Goal: Task Accomplishment & Management: Manage account settings

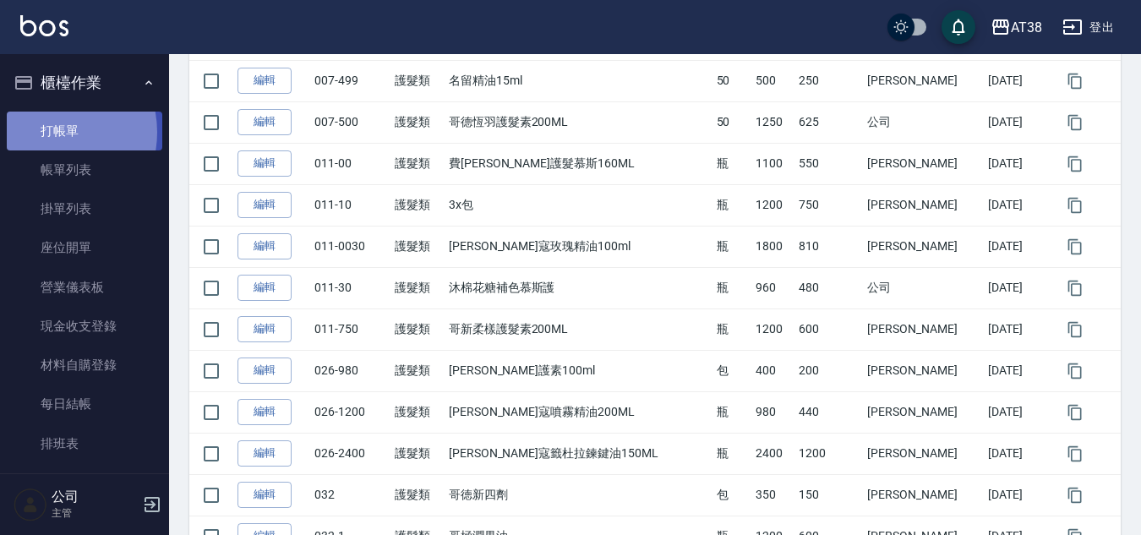
click at [44, 132] on link "打帳單" at bounding box center [85, 131] width 156 height 39
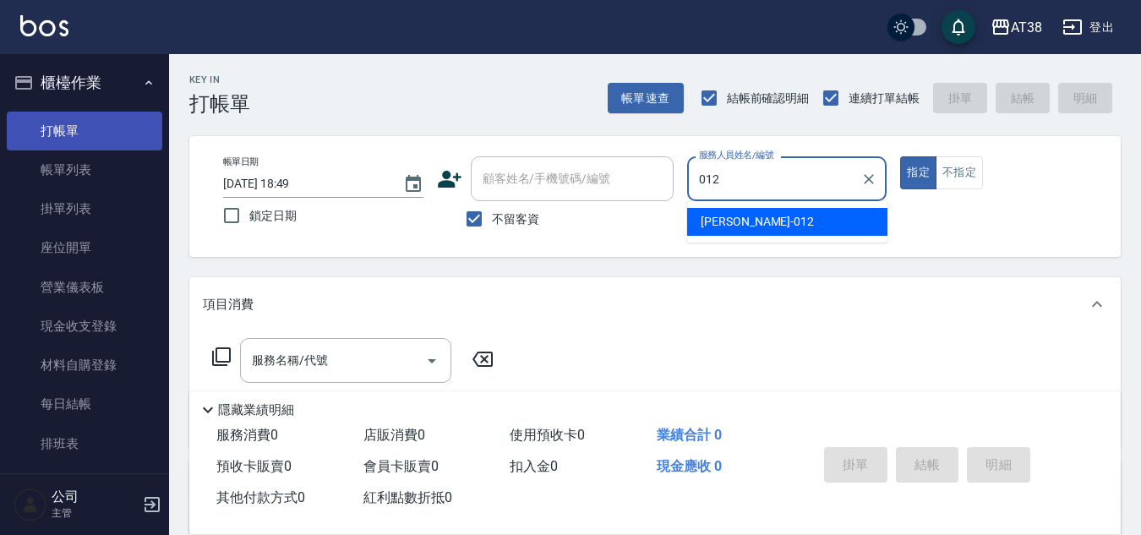
type input "[PERSON_NAME]-012"
type button "true"
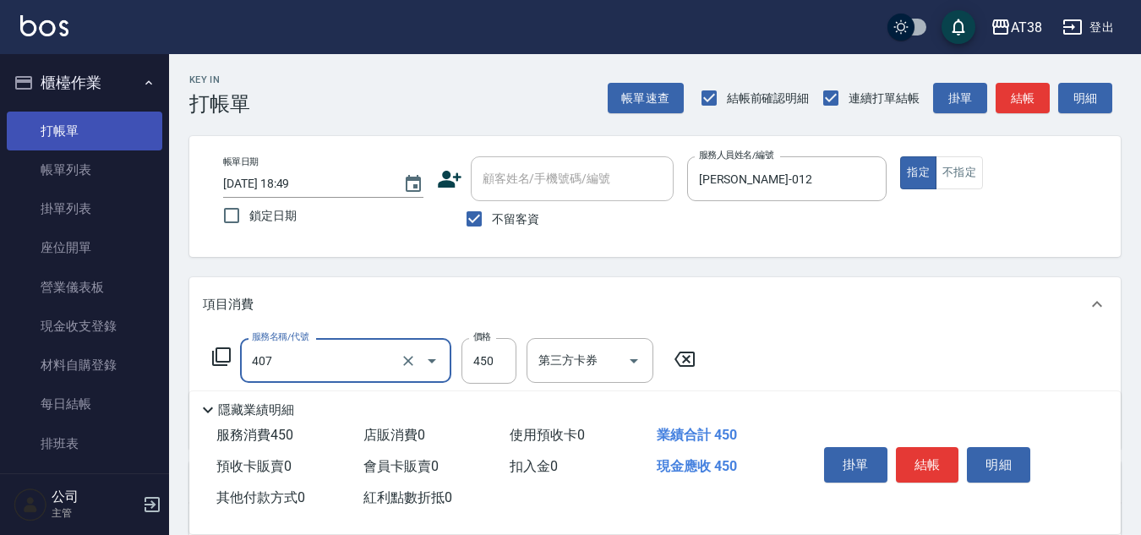
type input "剪髮(407)"
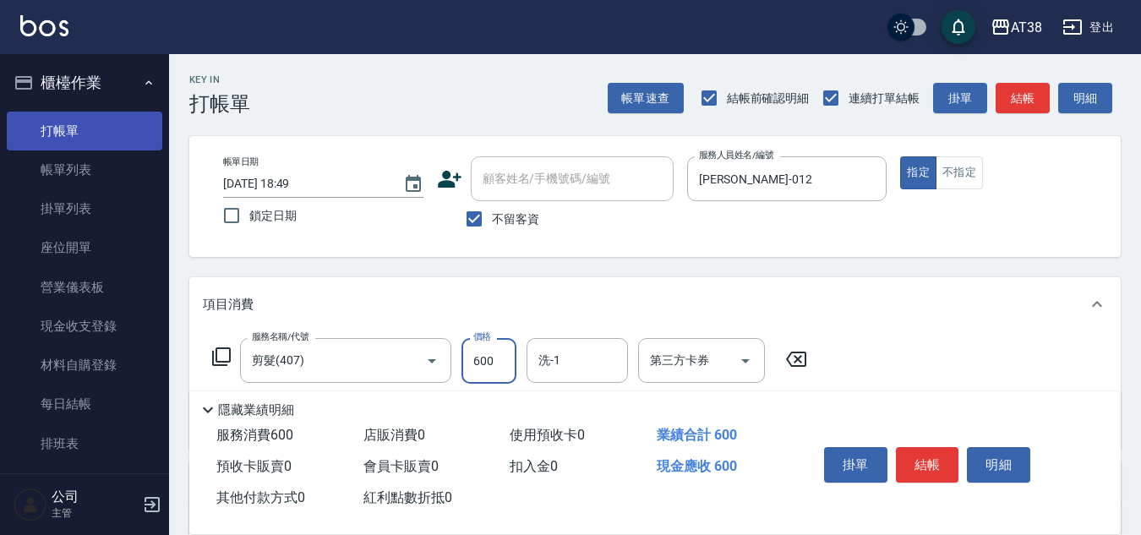
type input "600"
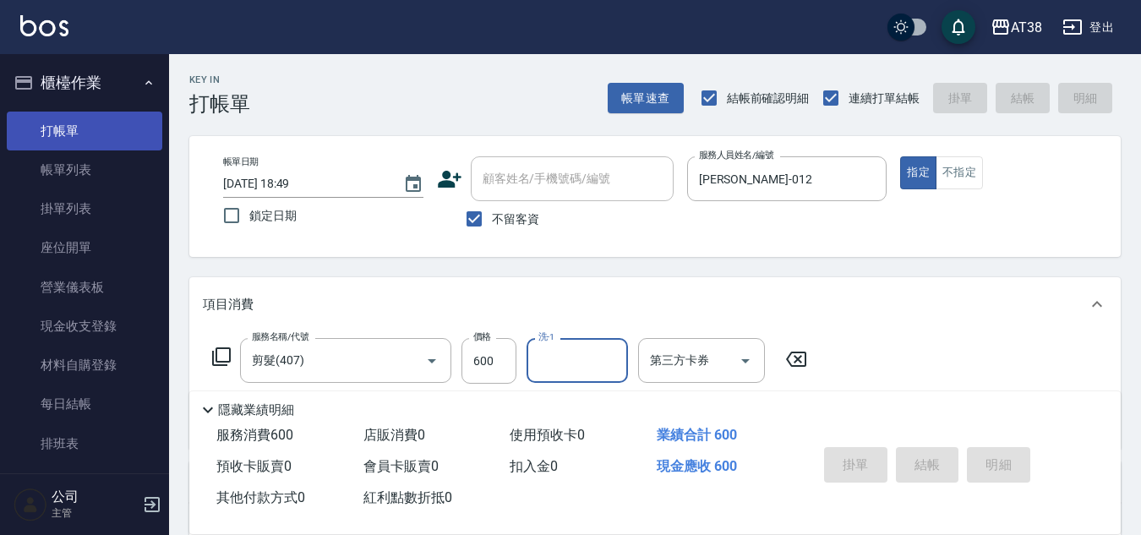
type input "[DATE] 18:51"
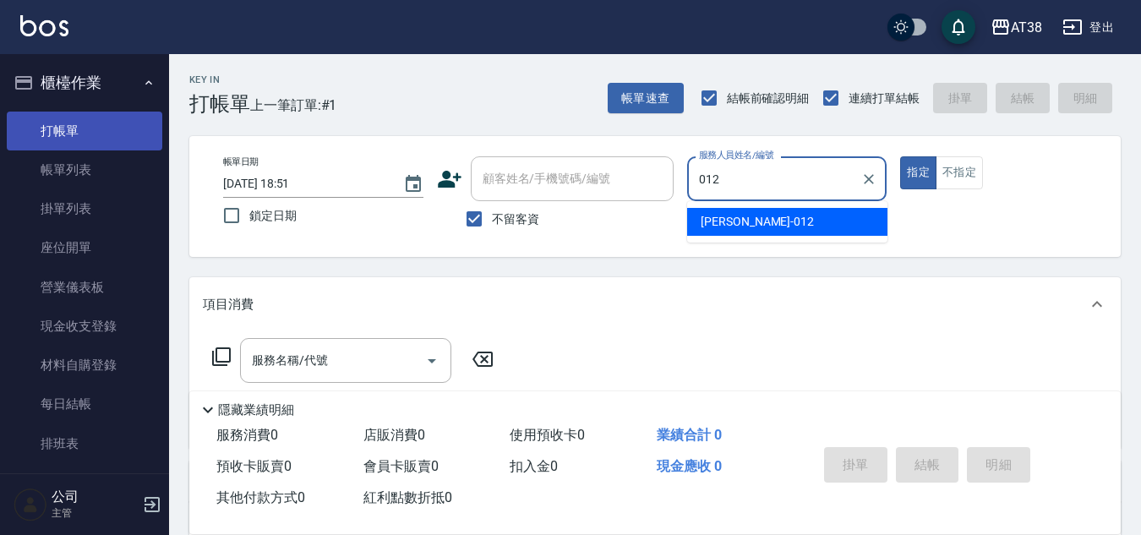
type input "[PERSON_NAME]-012"
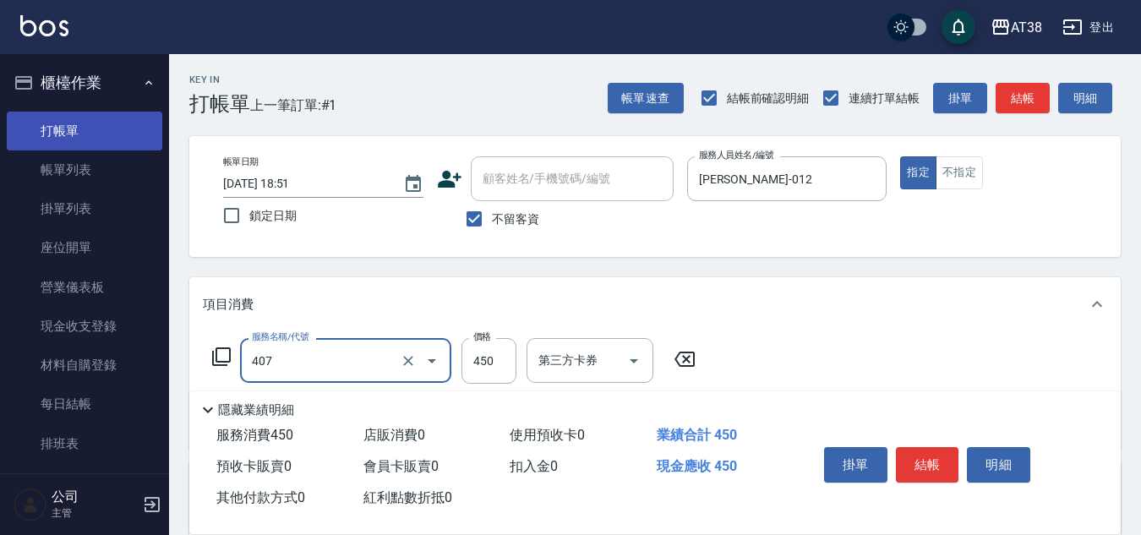
type input "剪髮(407)"
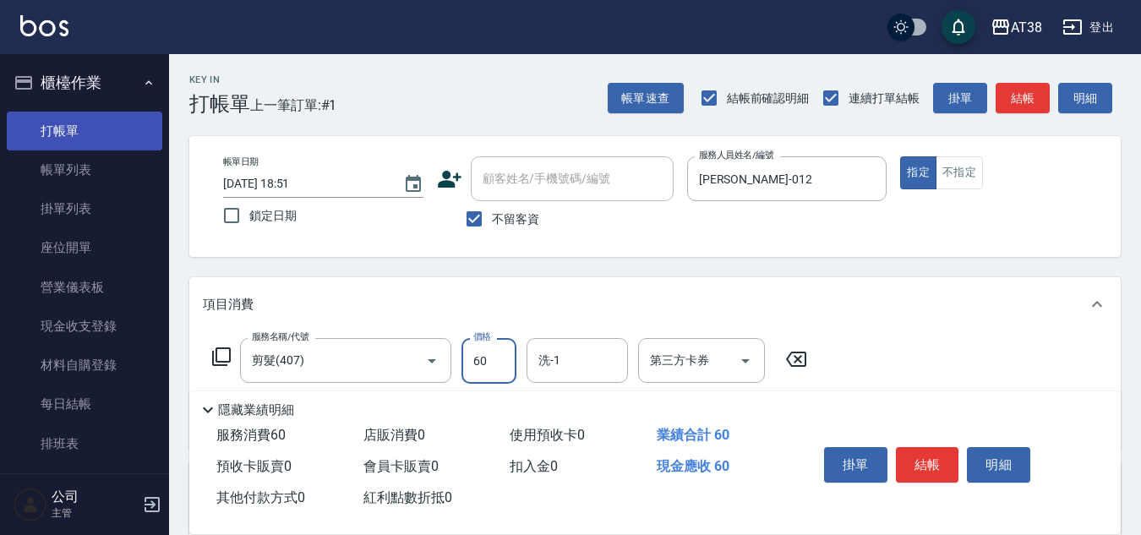
type input "600"
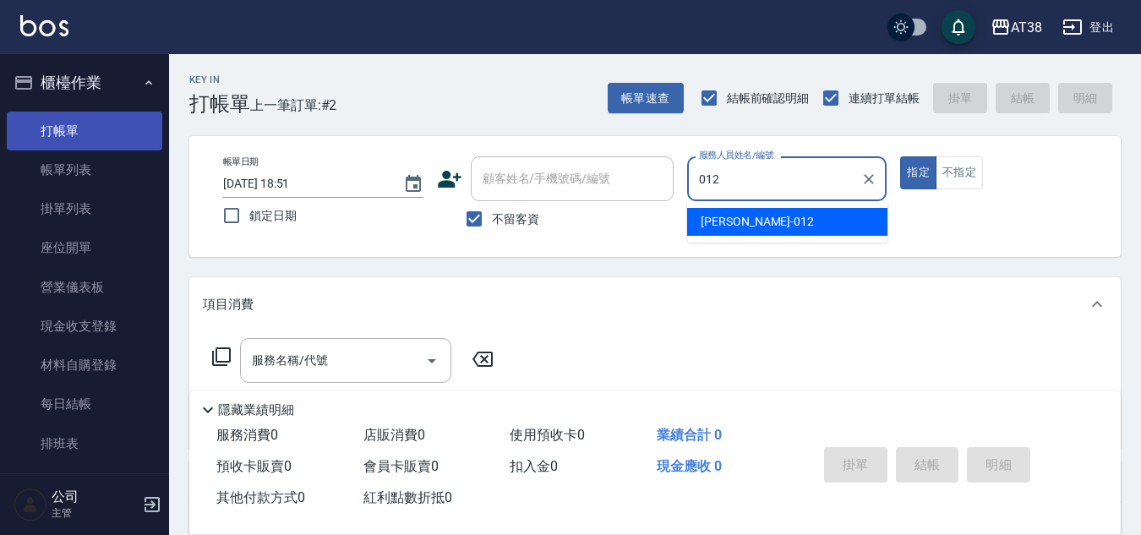
type input "[PERSON_NAME]-012"
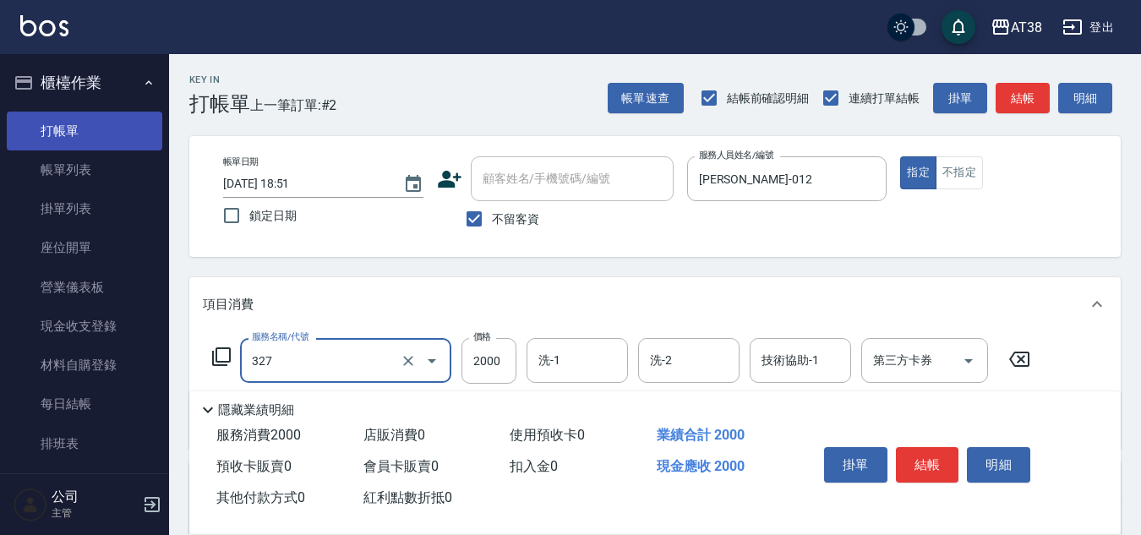
type input "溫塑燙(327)"
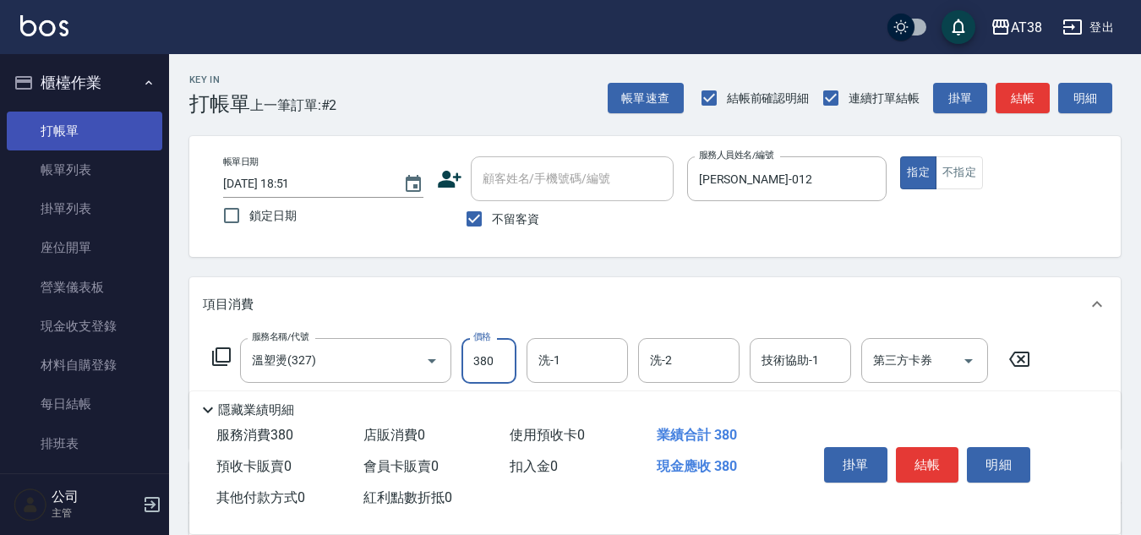
type input "3800"
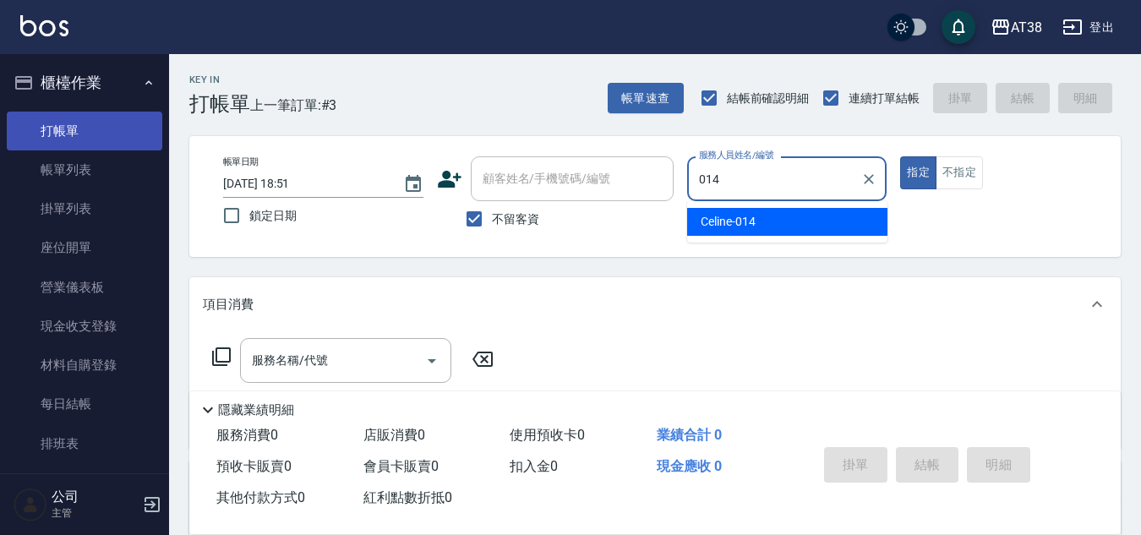
type input "Celine-014"
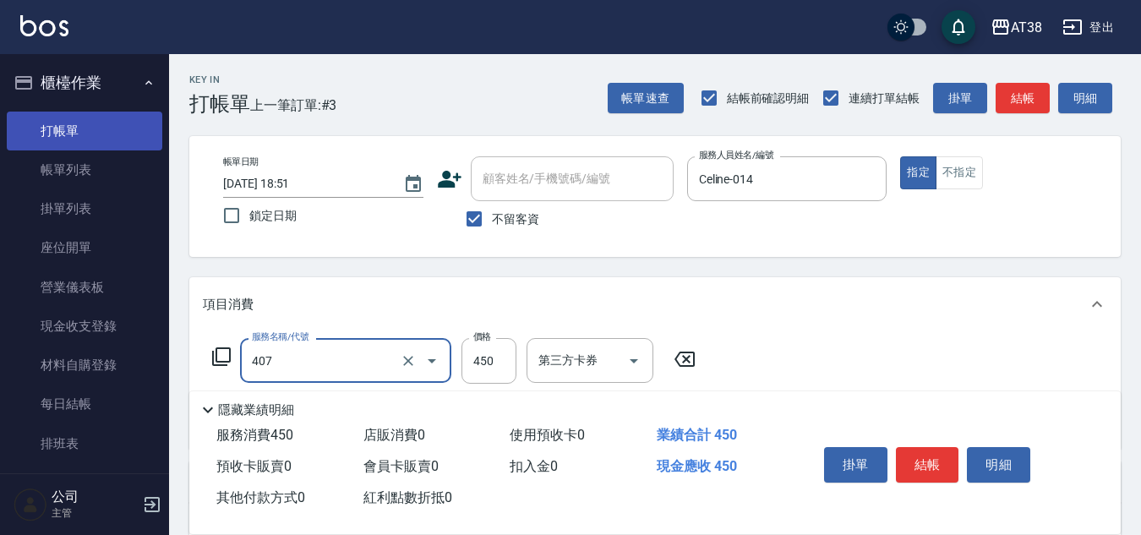
type input "剪髮(407)"
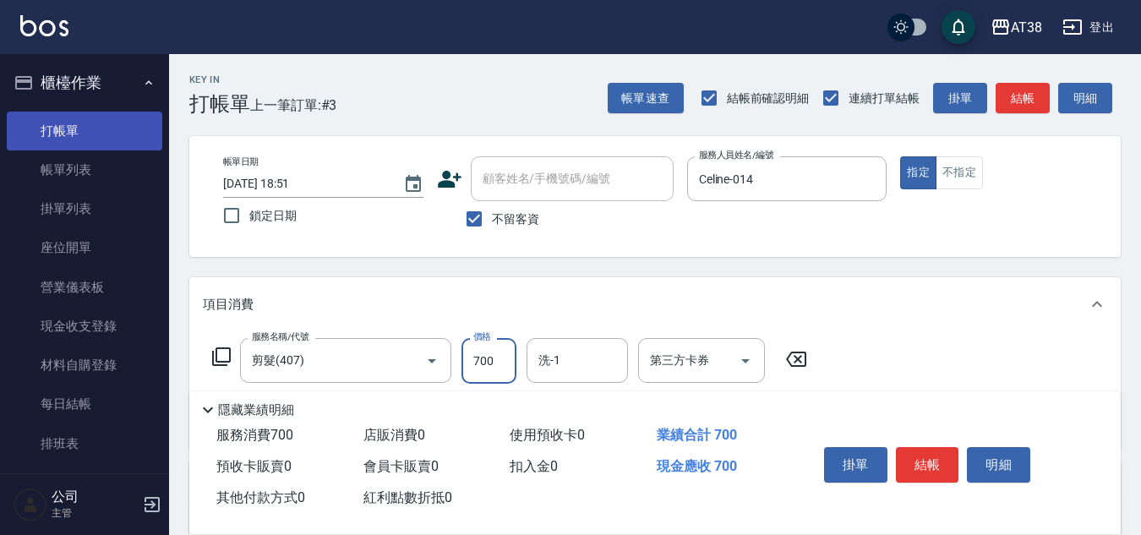
type input "700"
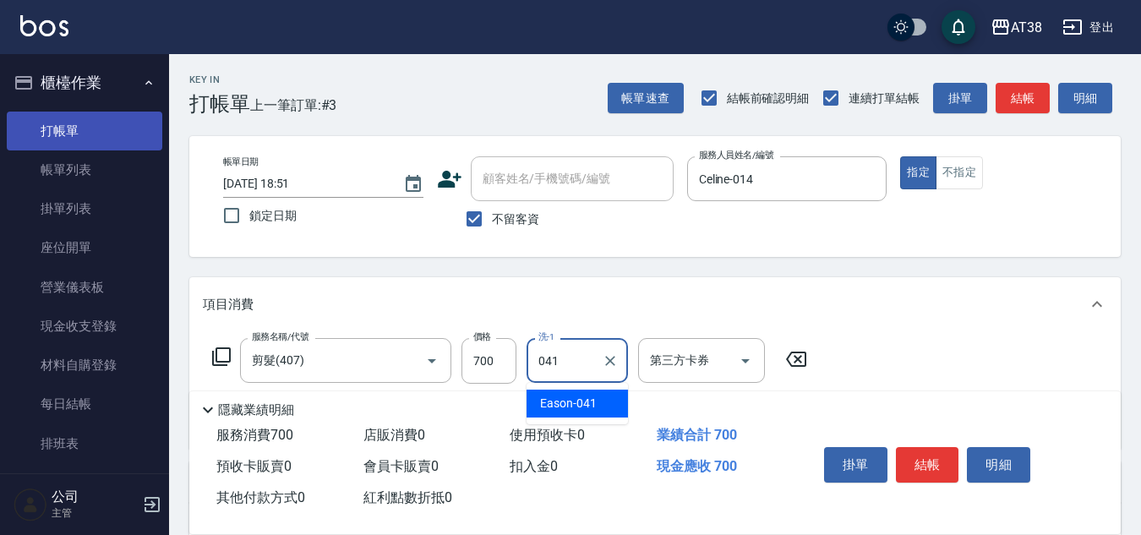
type input "Eason-041"
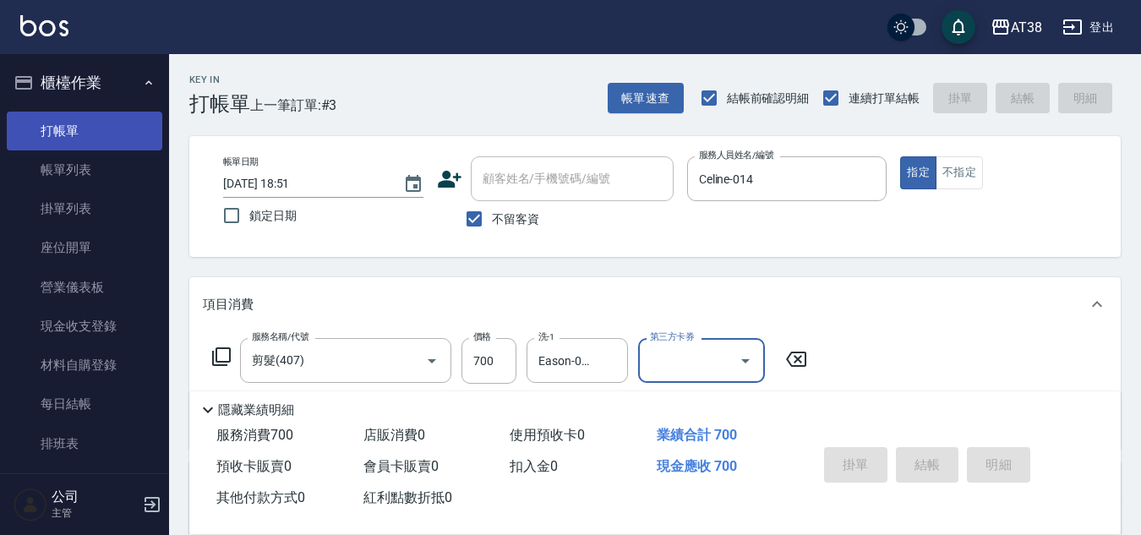
type input "[DATE] 18:55"
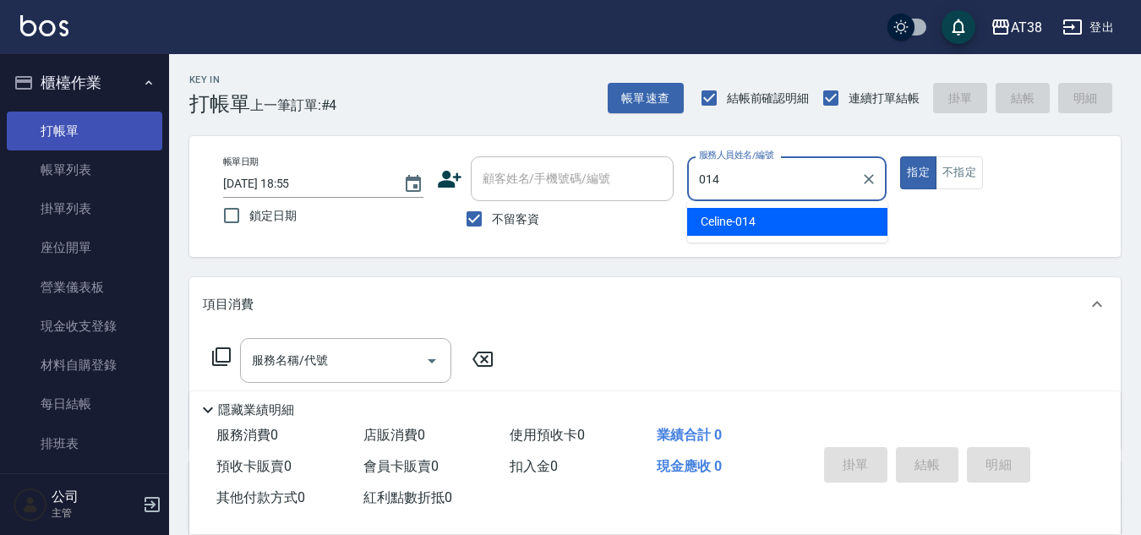
type input "Celine-014"
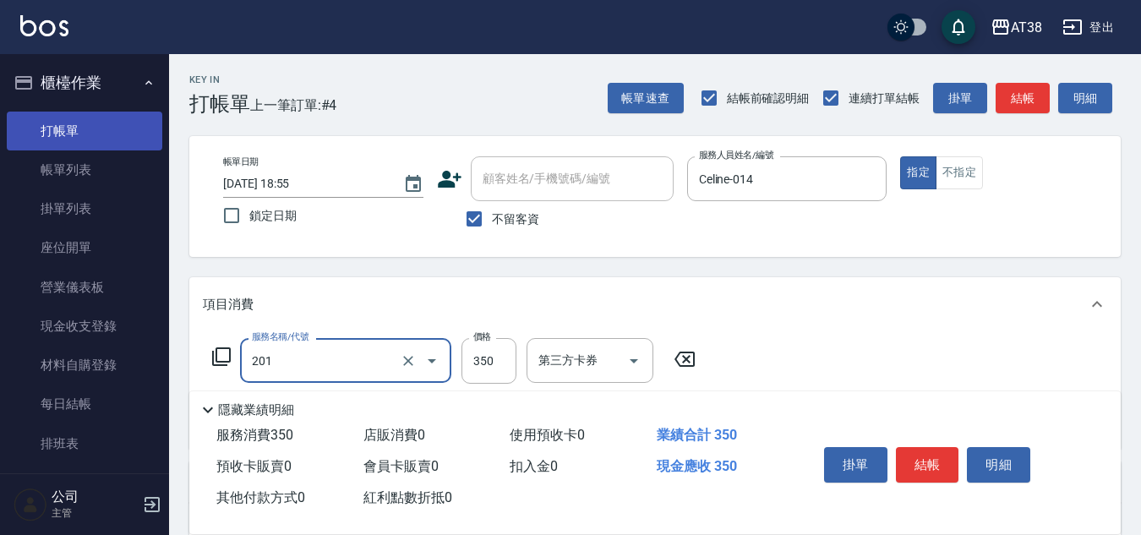
type input "洗髮(201)"
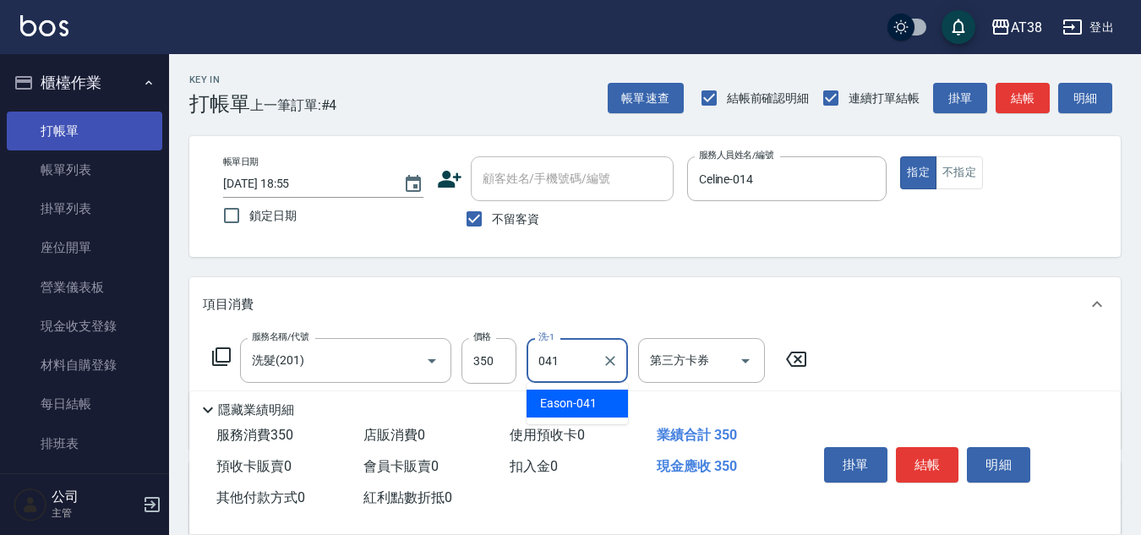
type input "Eason-041"
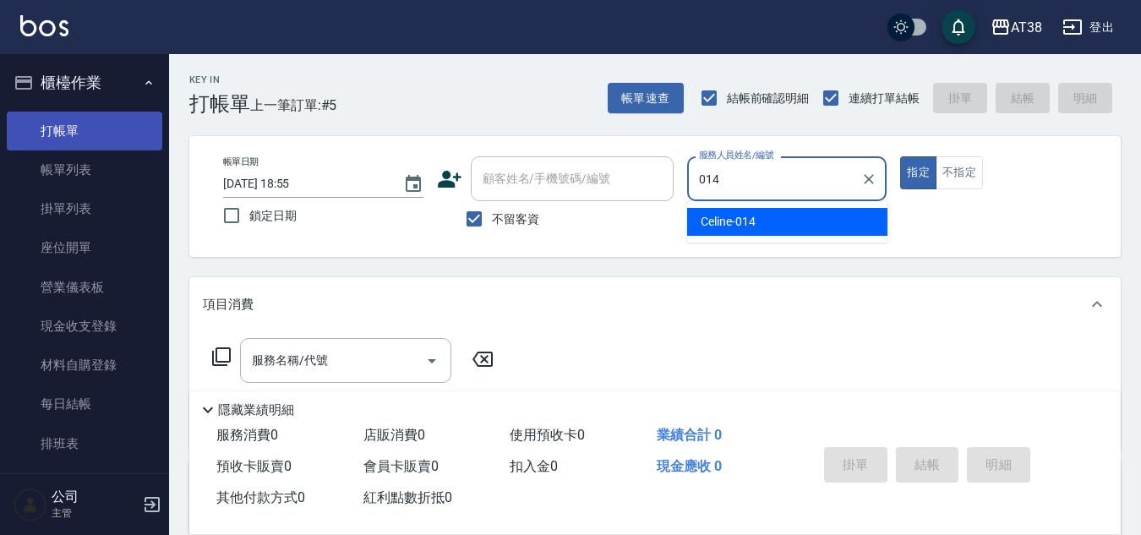
type input "Celine-014"
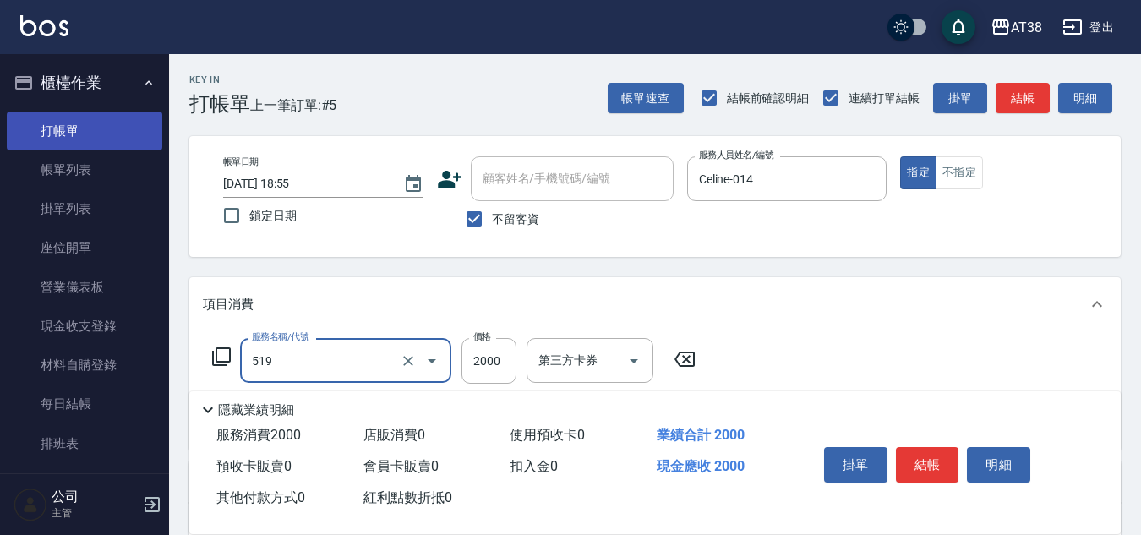
type input "網路染髮(519)"
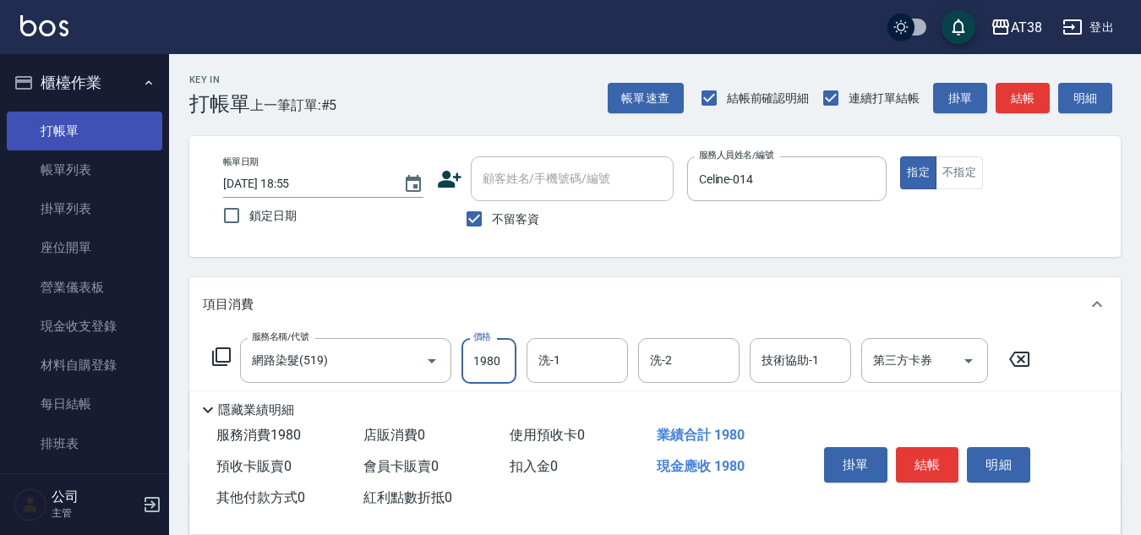
type input "1980"
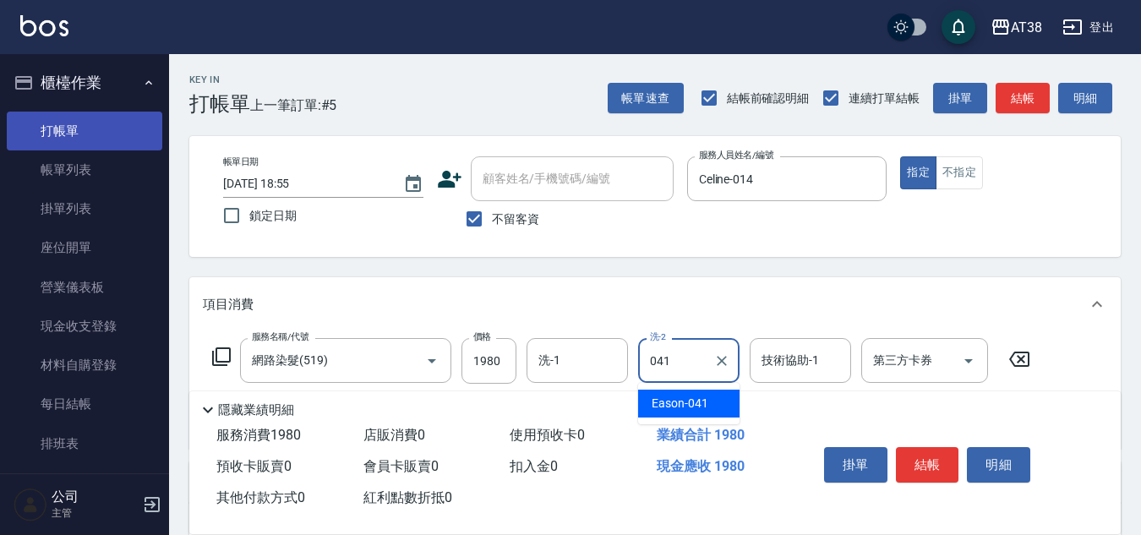
type input "Eason-041"
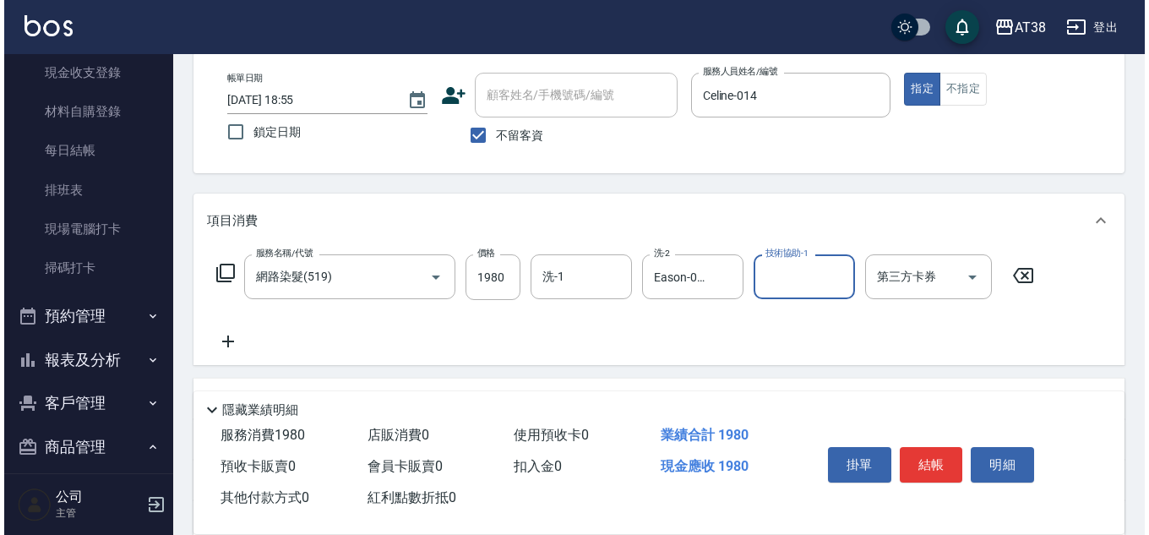
scroll to position [85, 0]
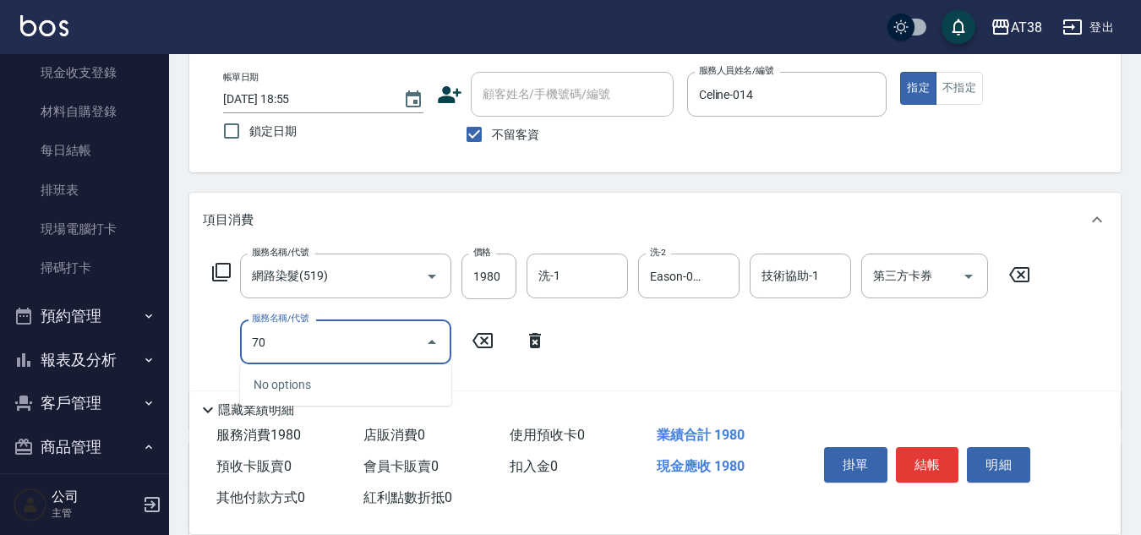
type input "708"
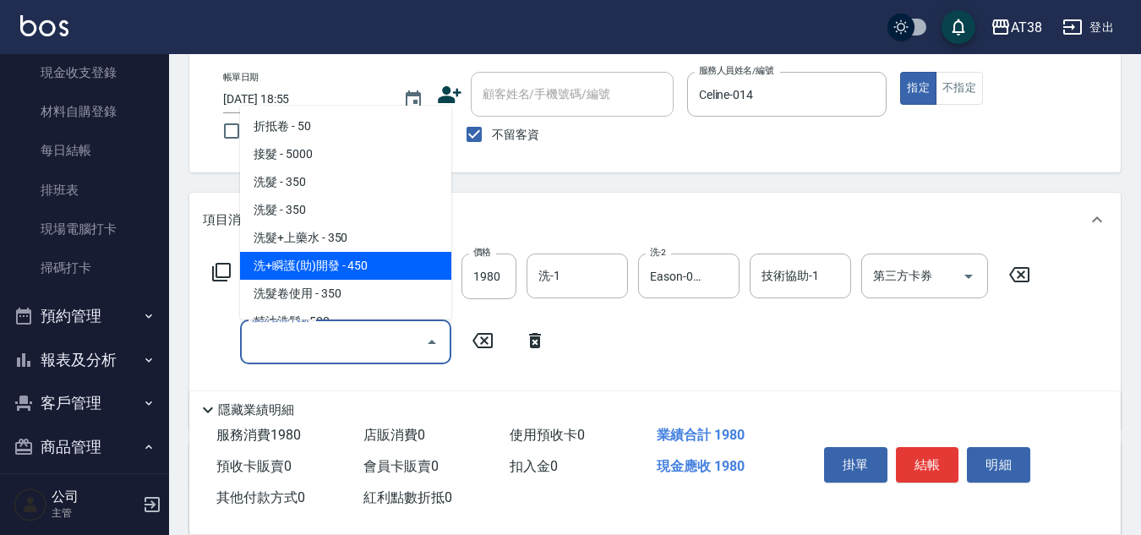
click at [221, 265] on icon at bounding box center [221, 272] width 19 height 19
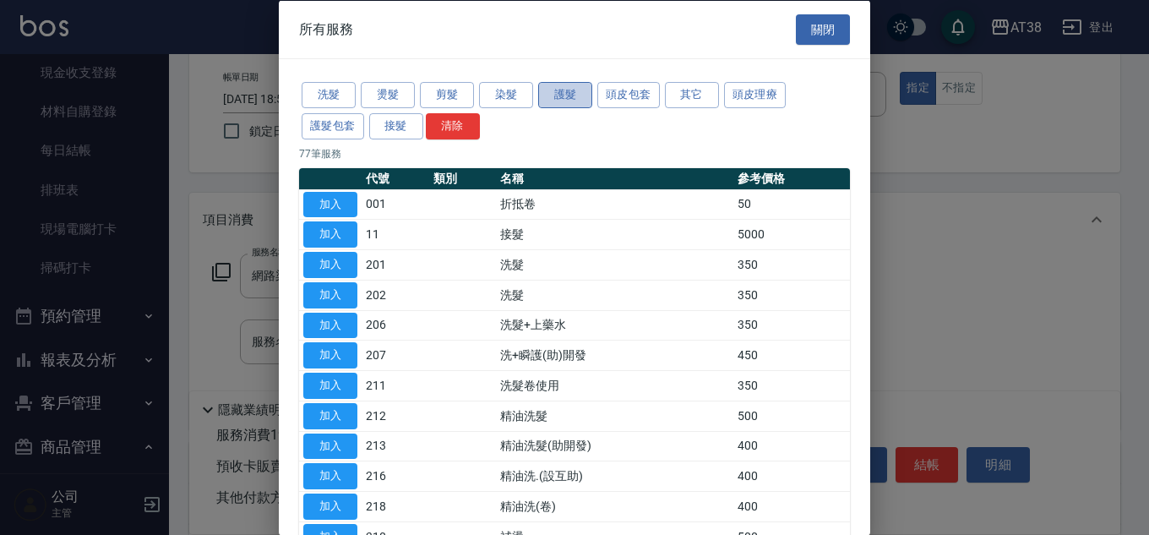
click at [562, 92] on button "護髮" at bounding box center [565, 95] width 54 height 26
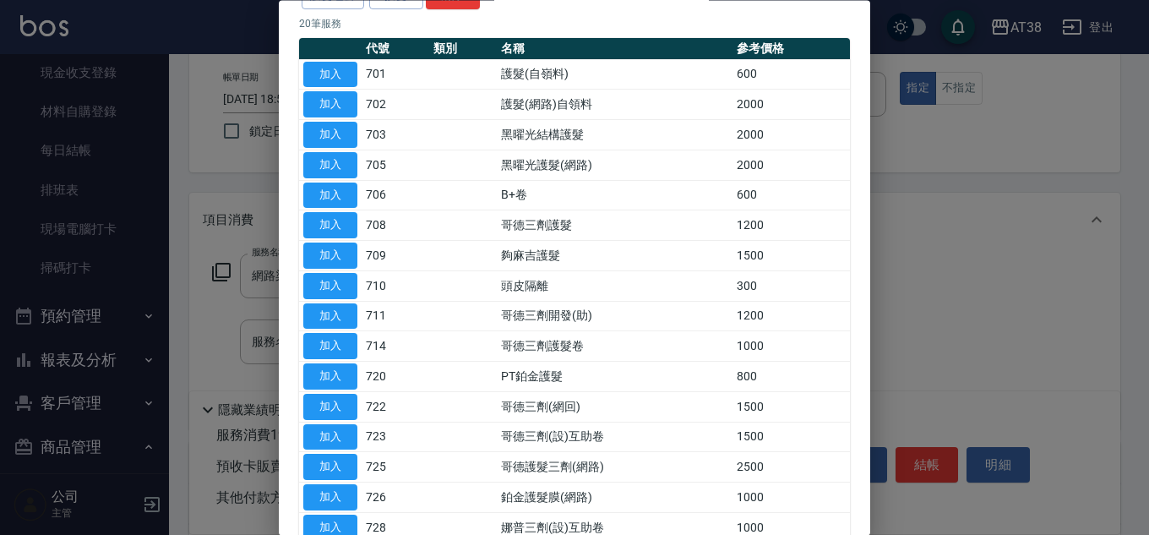
scroll to position [169, 0]
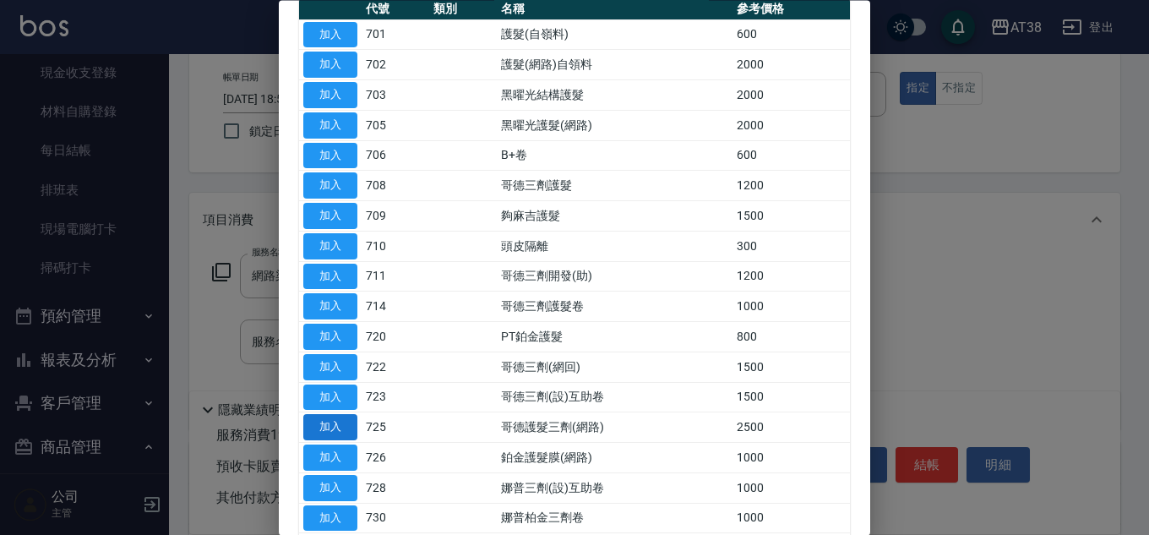
click at [336, 429] on button "加入" at bounding box center [330, 428] width 54 height 26
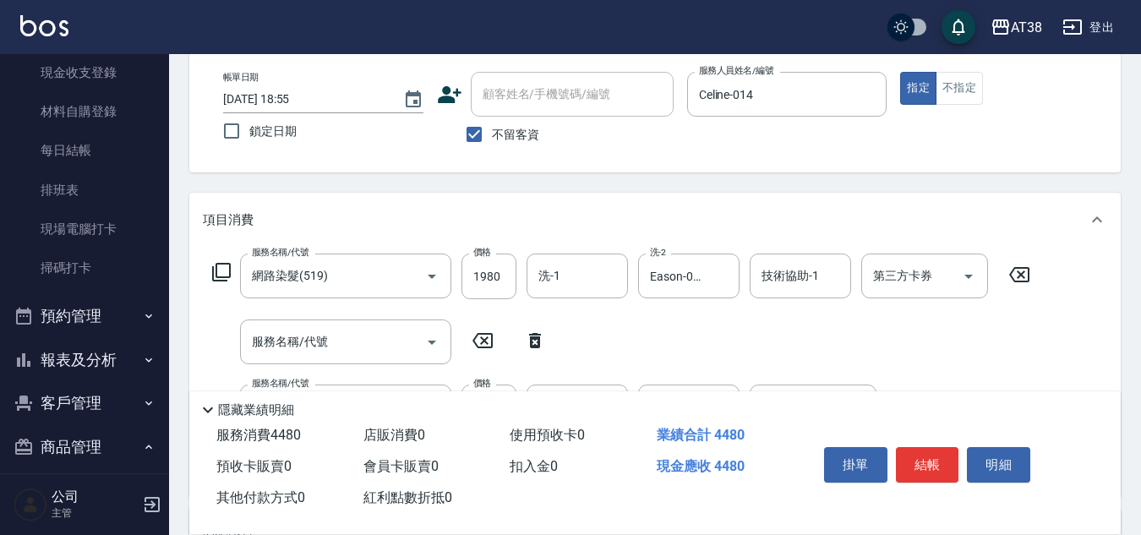
click at [533, 338] on icon at bounding box center [535, 340] width 12 height 15
type input "哥德護髮三劑(網路)(725)"
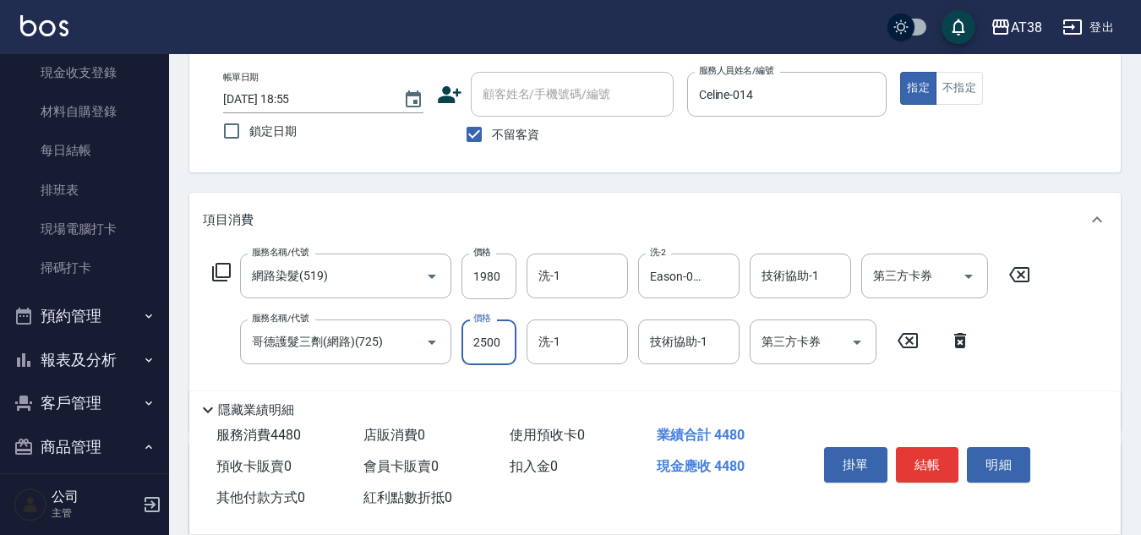
click at [497, 346] on input "2500" at bounding box center [488, 342] width 55 height 46
type input "1700"
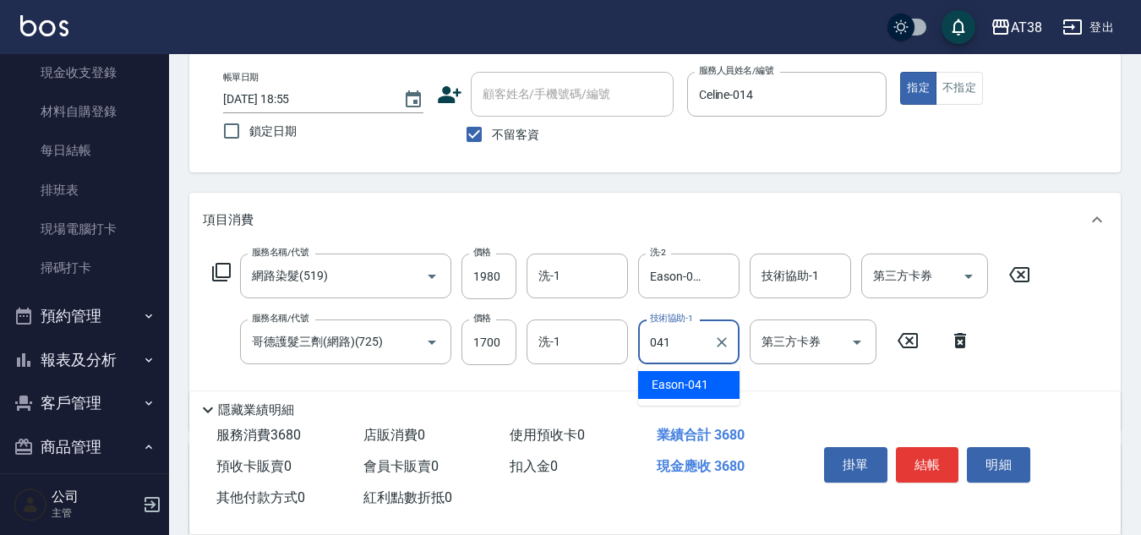
type input "Eason-041"
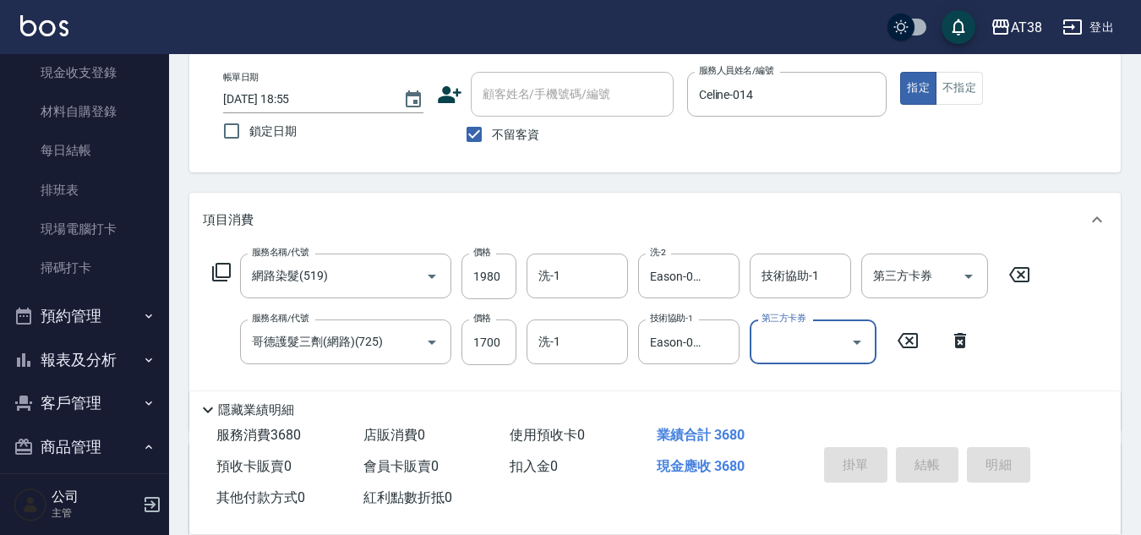
type input "[DATE] 18:57"
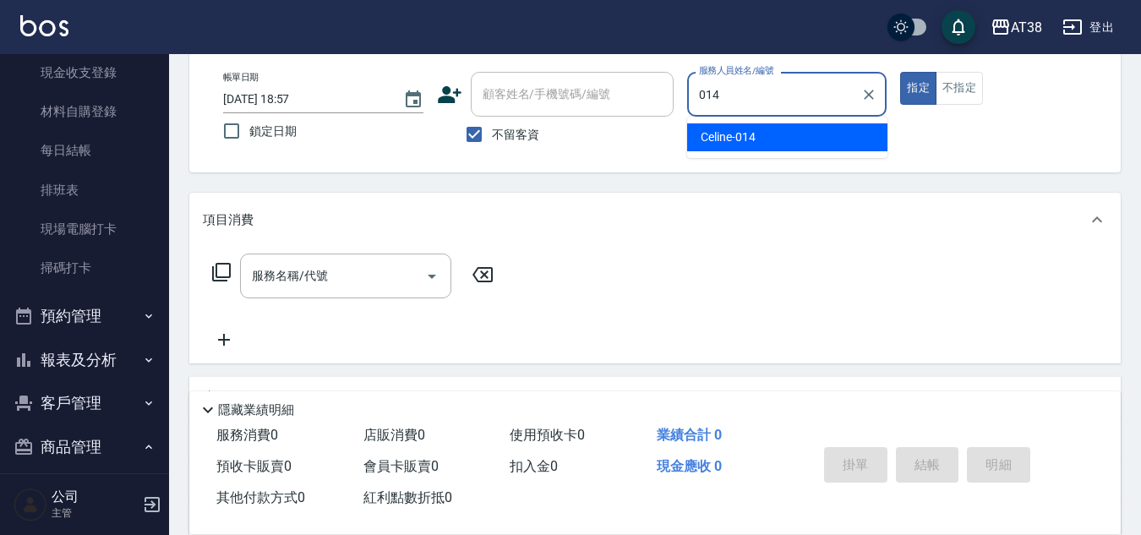
type input "Celine-014"
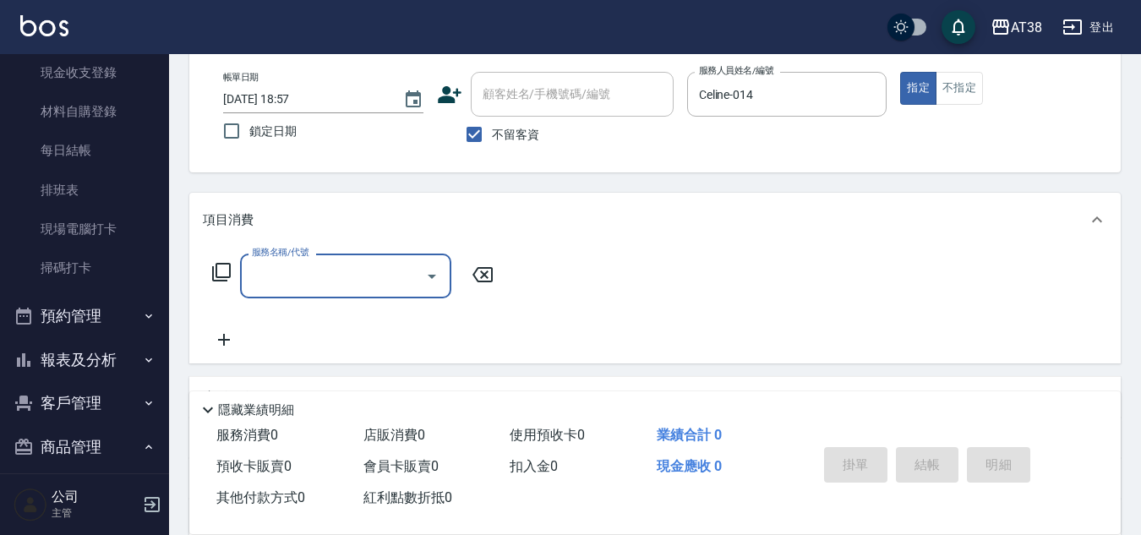
click at [232, 273] on div "服務名稱/代號 服務名稱/代號" at bounding box center [353, 276] width 301 height 45
click at [217, 272] on icon at bounding box center [221, 272] width 19 height 19
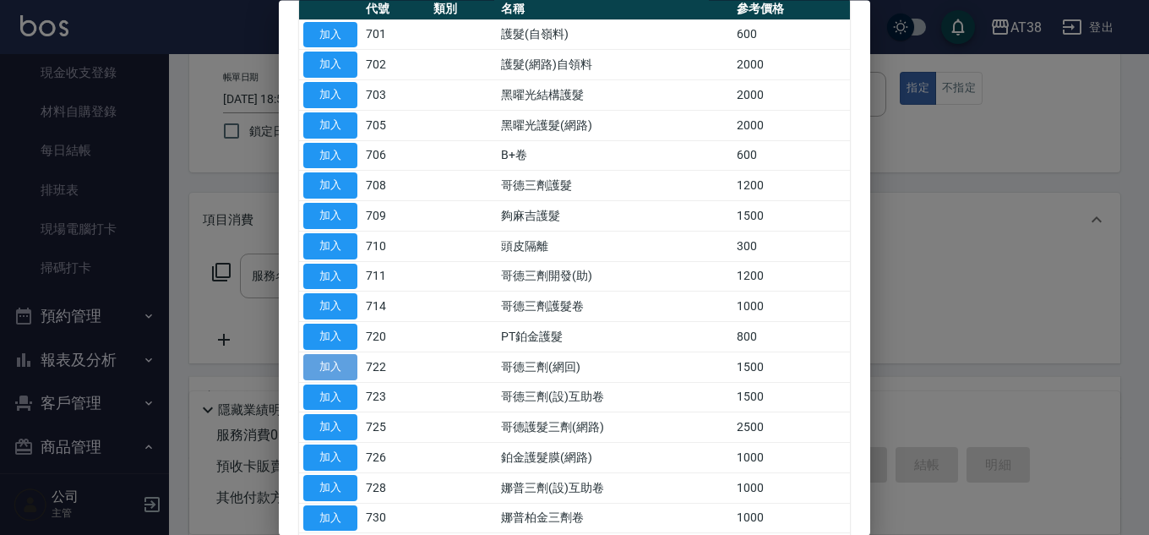
click at [336, 368] on button "加入" at bounding box center [330, 367] width 54 height 26
type input "哥德三劑(網回)(722)"
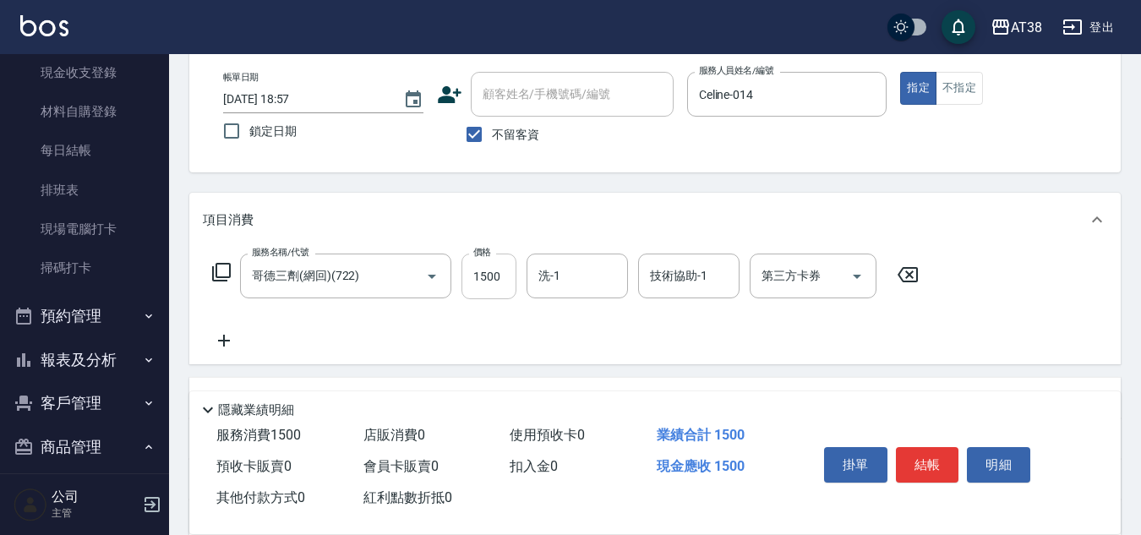
click at [498, 285] on input "1500" at bounding box center [488, 277] width 55 height 46
type input "1900"
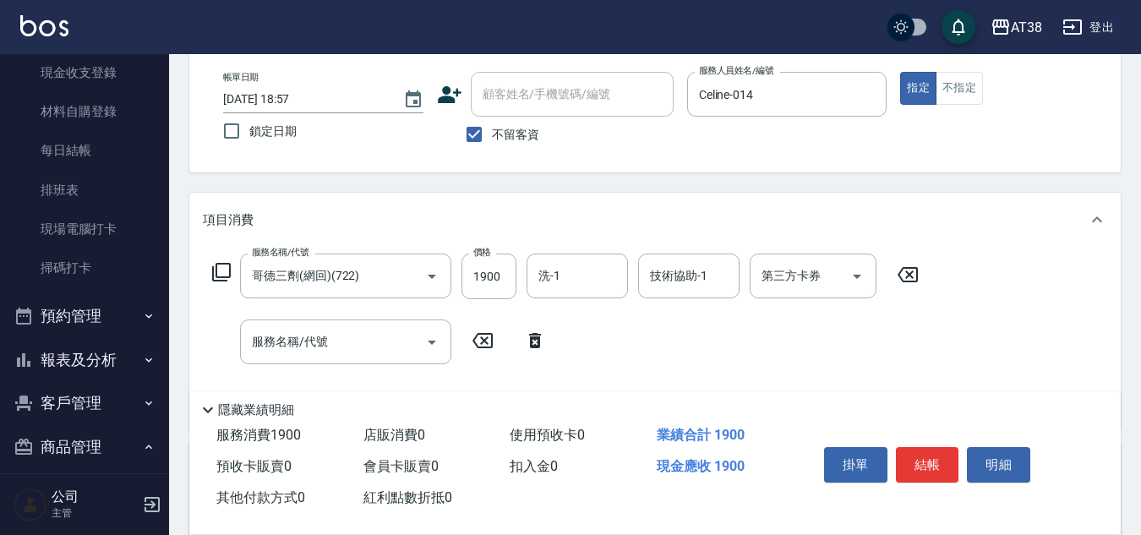
click at [217, 271] on icon at bounding box center [221, 272] width 19 height 19
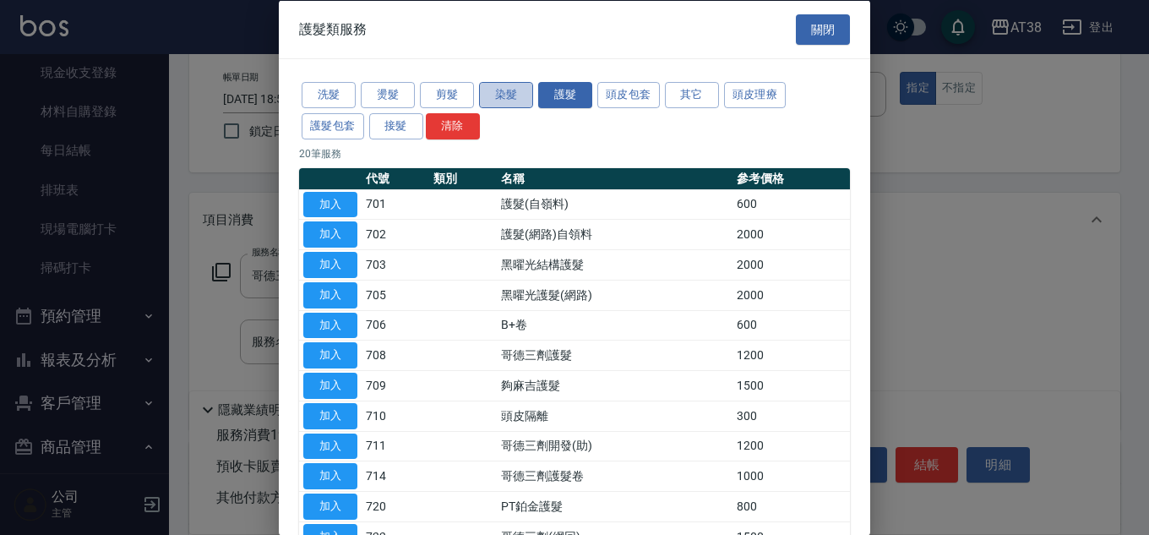
click at [511, 98] on button "染髮" at bounding box center [506, 95] width 54 height 26
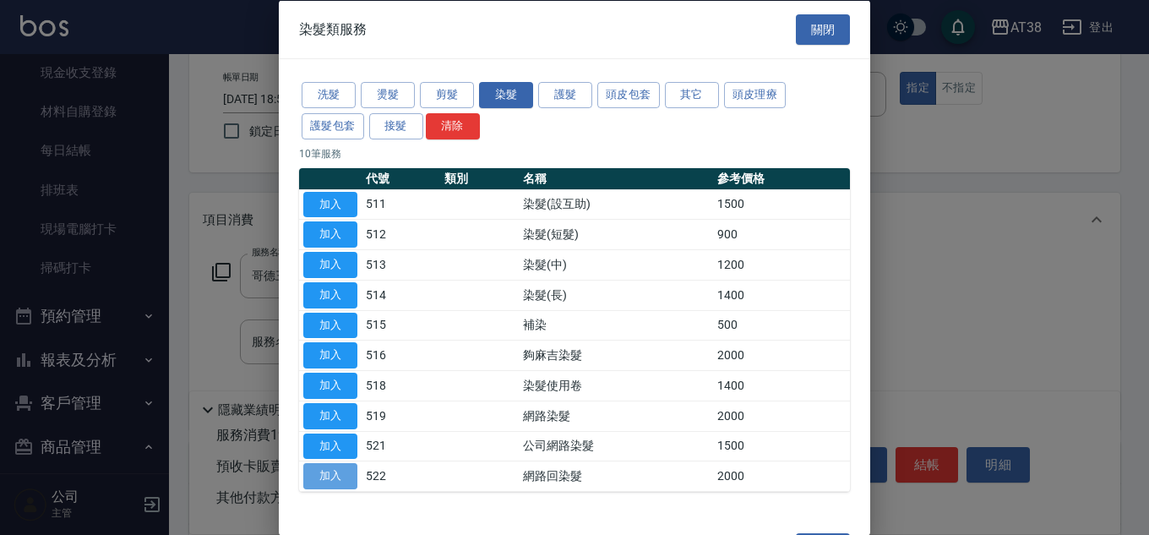
click at [322, 472] on button "加入" at bounding box center [330, 476] width 54 height 26
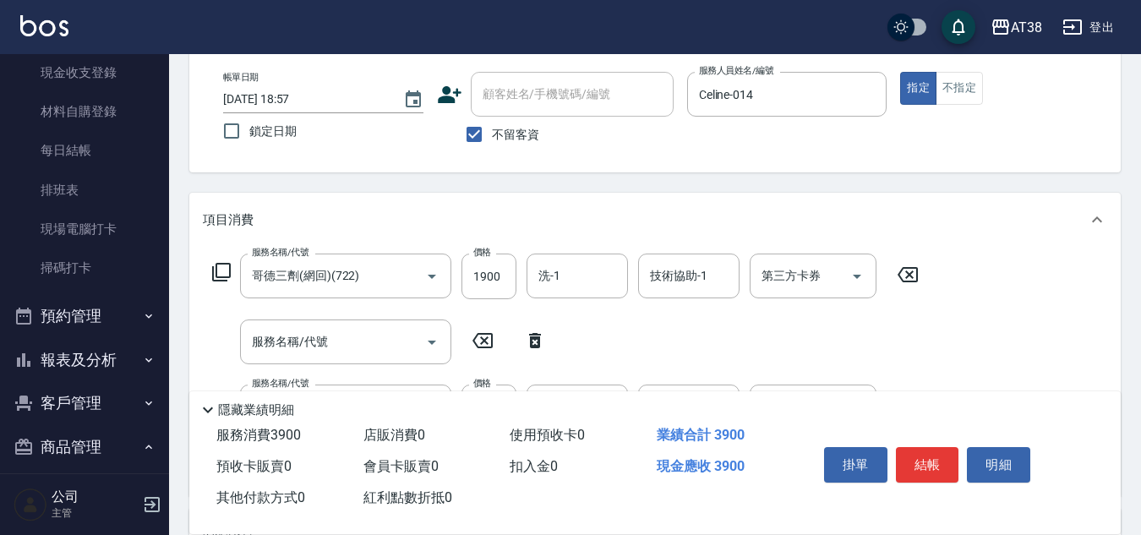
click at [536, 336] on icon at bounding box center [535, 340] width 12 height 15
type input "網路回染髮(522)"
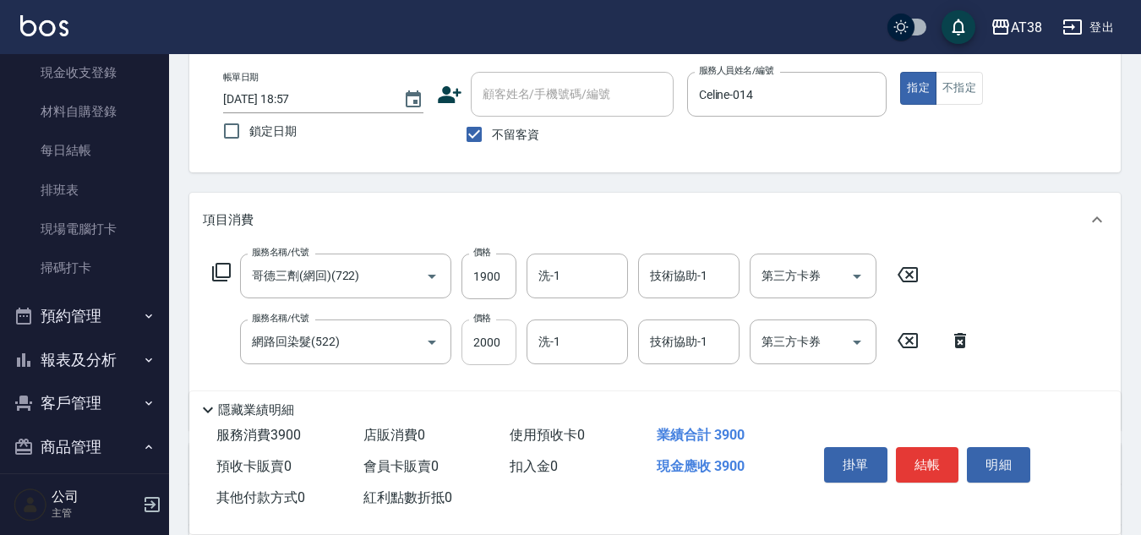
click at [495, 341] on input "2000" at bounding box center [488, 342] width 55 height 46
type input "1980"
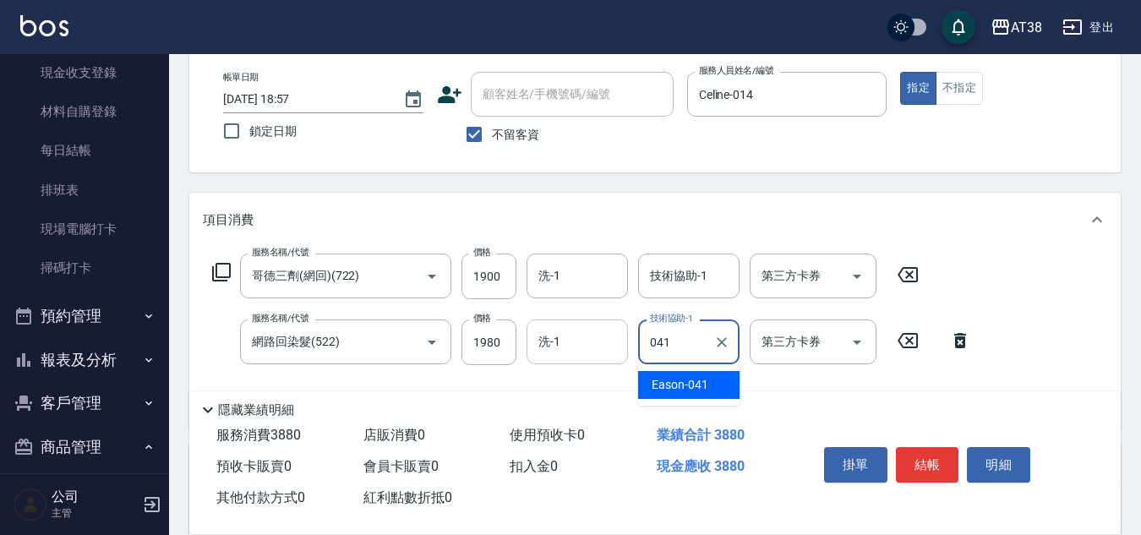
type input "Eason-041"
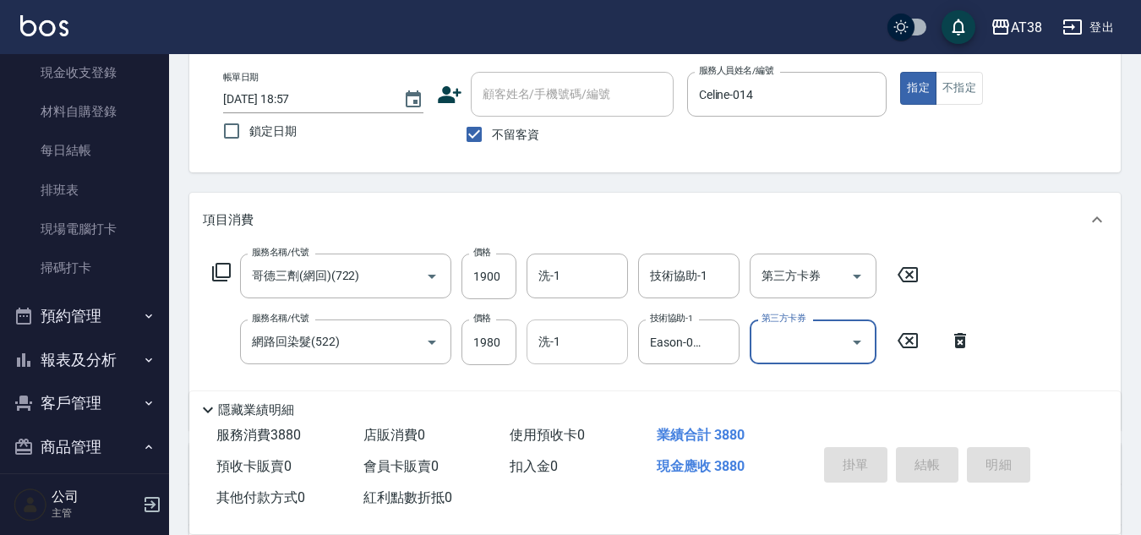
type input "[DATE] 18:58"
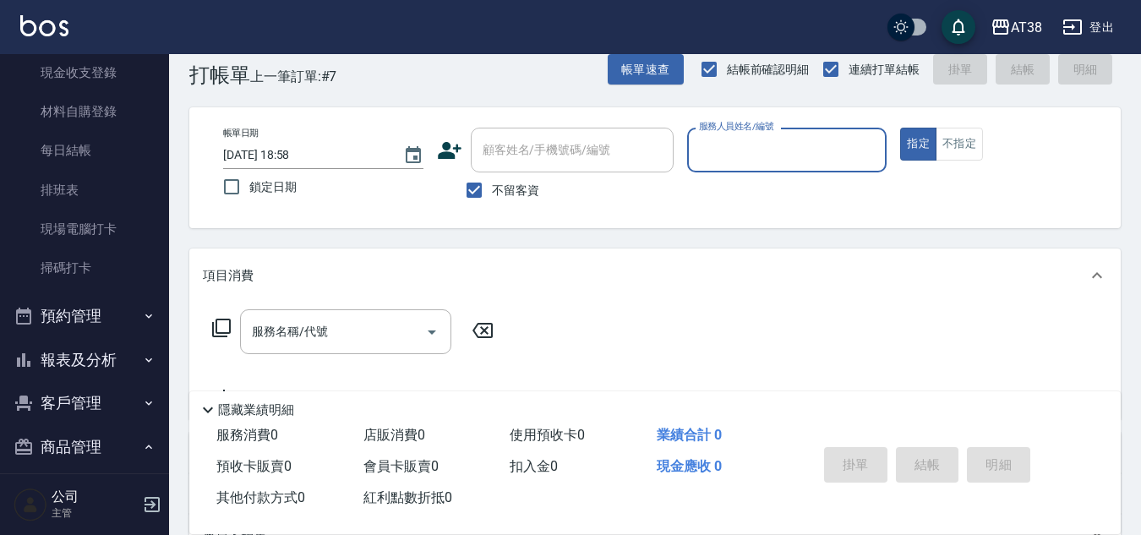
scroll to position [0, 0]
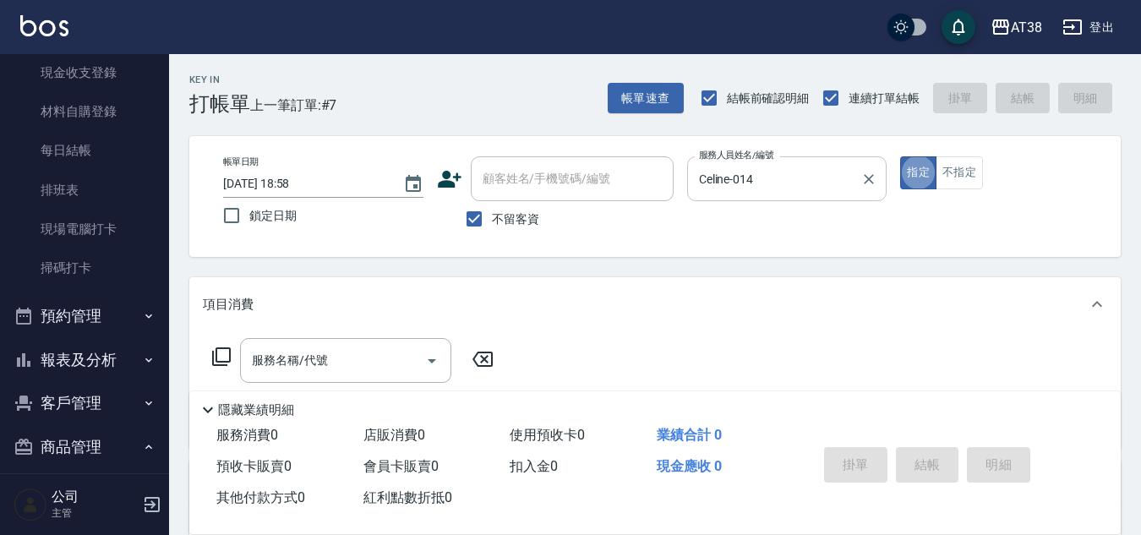
click at [776, 182] on input "Celine-014" at bounding box center [775, 179] width 160 height 30
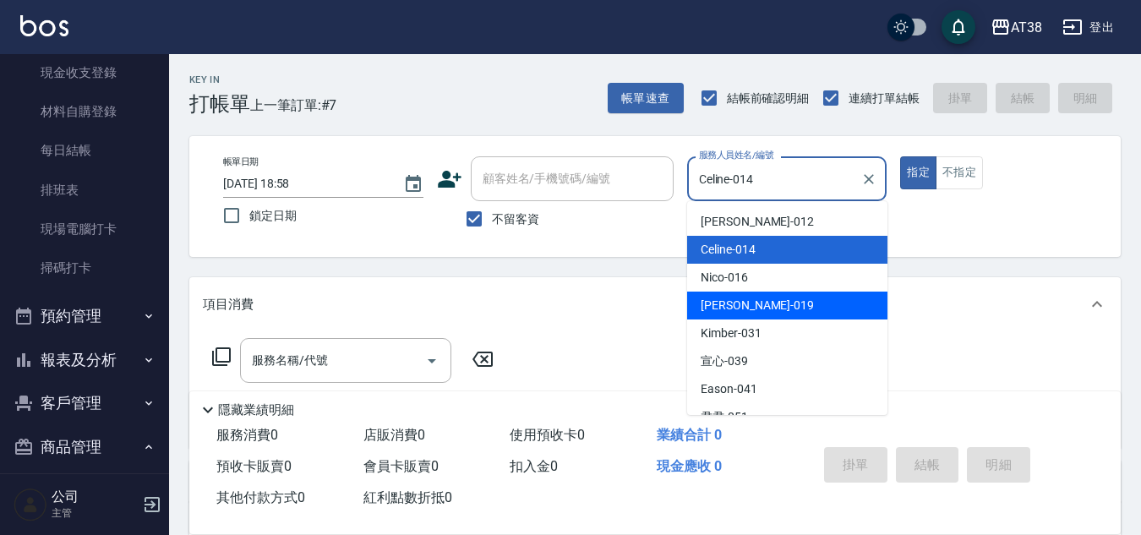
click at [722, 297] on span "[PERSON_NAME] -019" at bounding box center [757, 306] width 113 height 18
type input "[PERSON_NAME]-019"
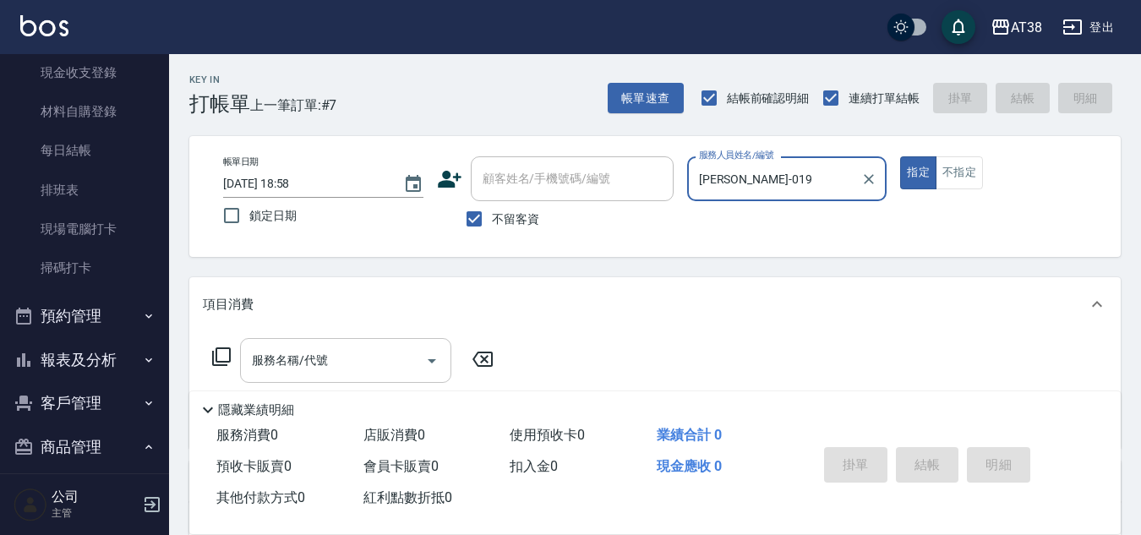
click at [333, 352] on input "服務名稱/代號" at bounding box center [333, 361] width 171 height 30
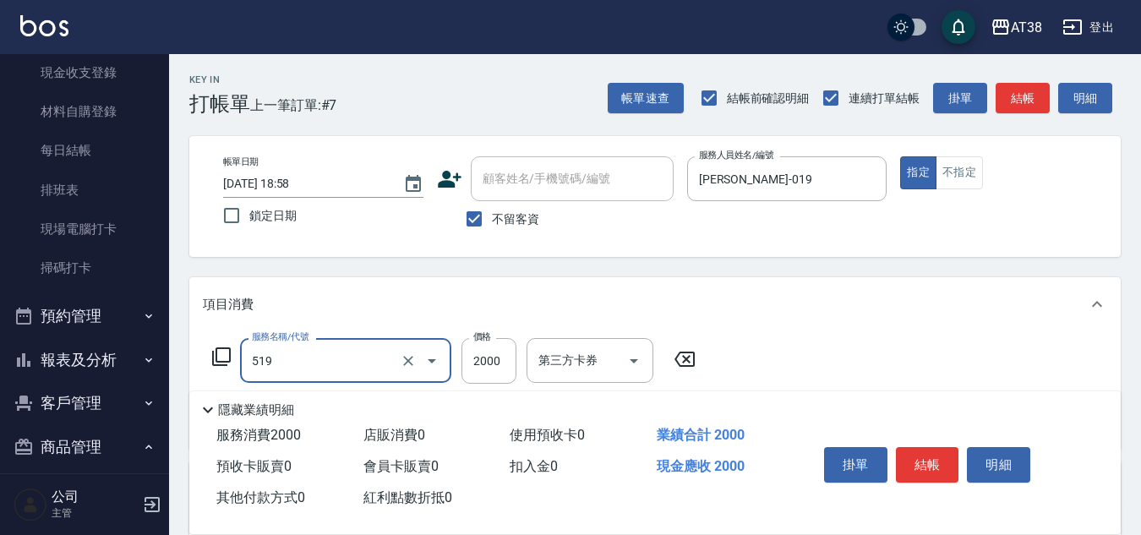
type input "網路染髮(519)"
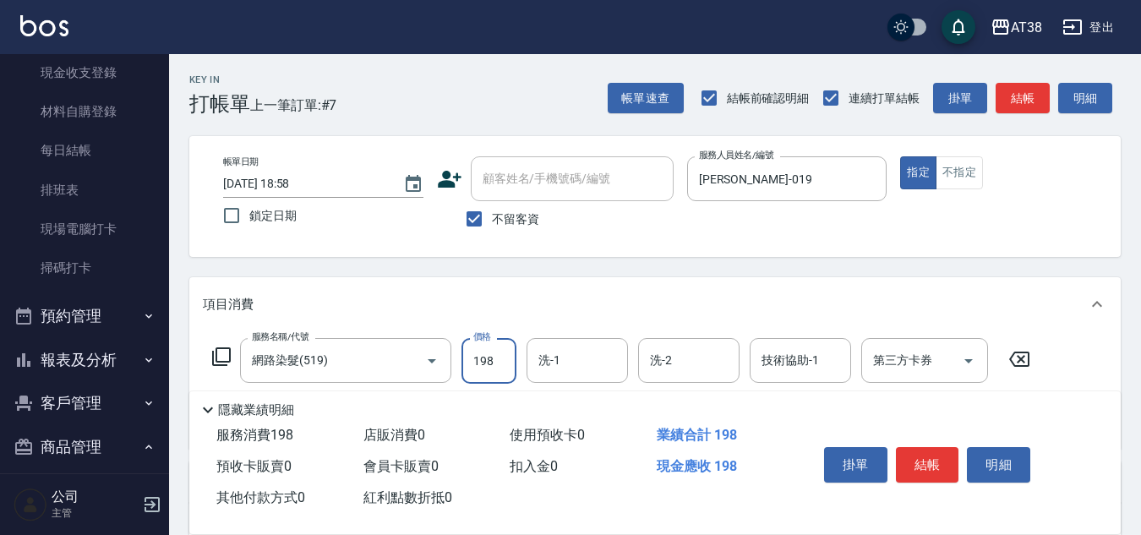
type input "1980"
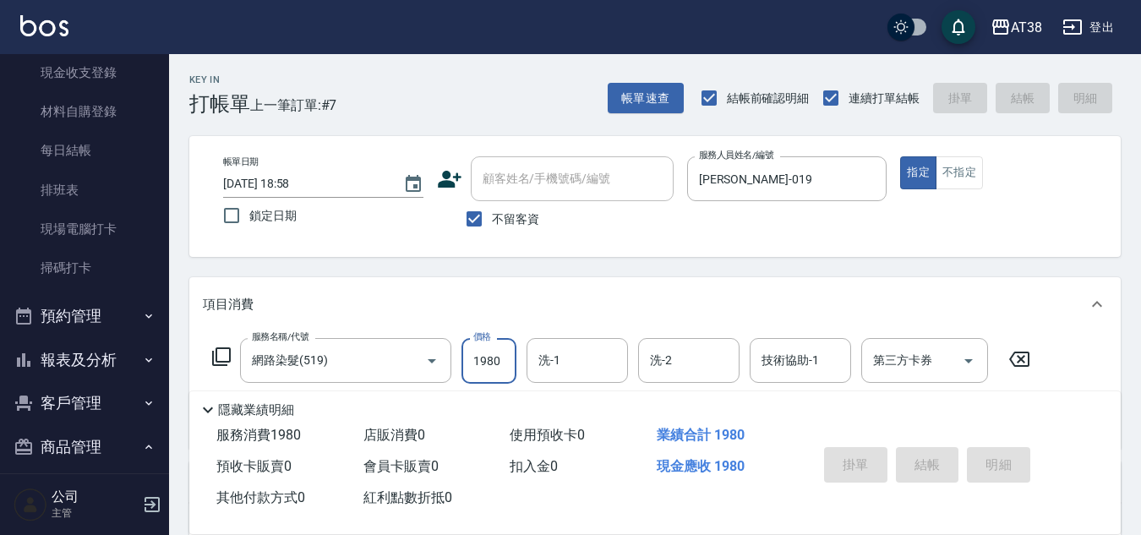
type input "[DATE] 18:59"
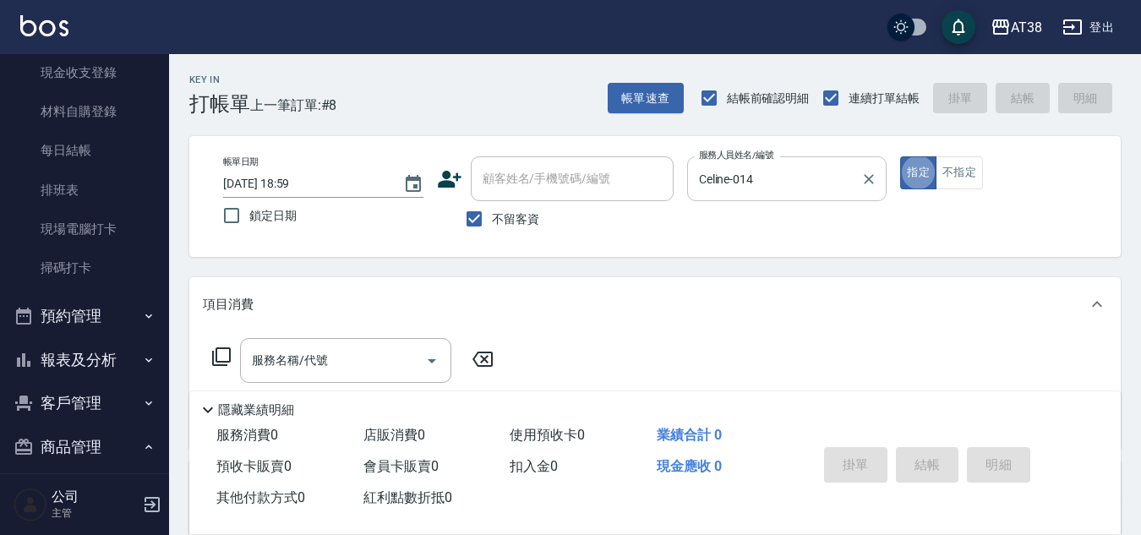
click at [799, 195] on div "Celine-014 服務人員姓名/編號" at bounding box center [787, 178] width 200 height 45
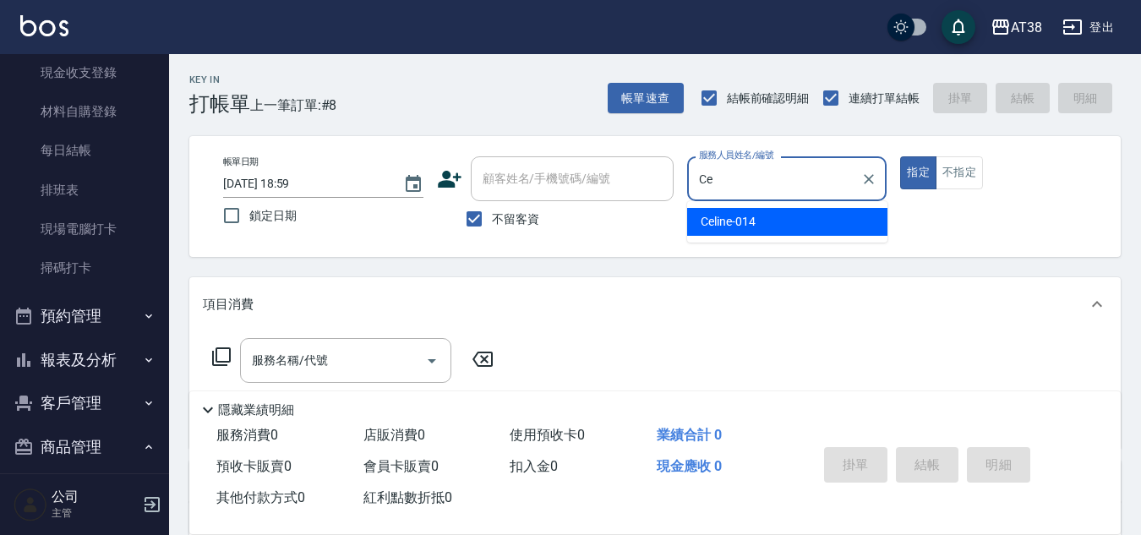
type input "C"
type input "[PERSON_NAME]-019"
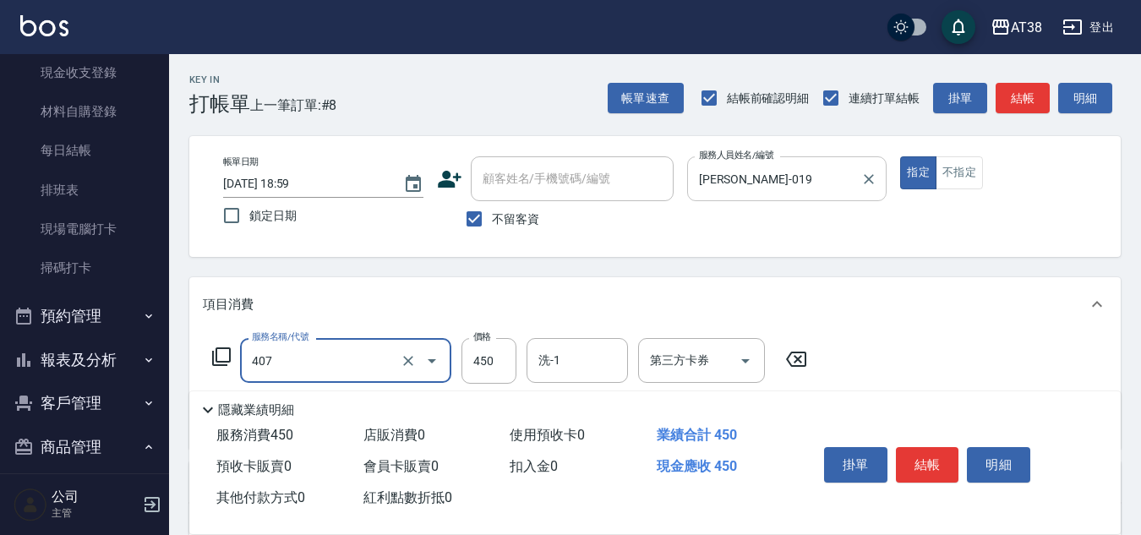
type input "剪髮(407)"
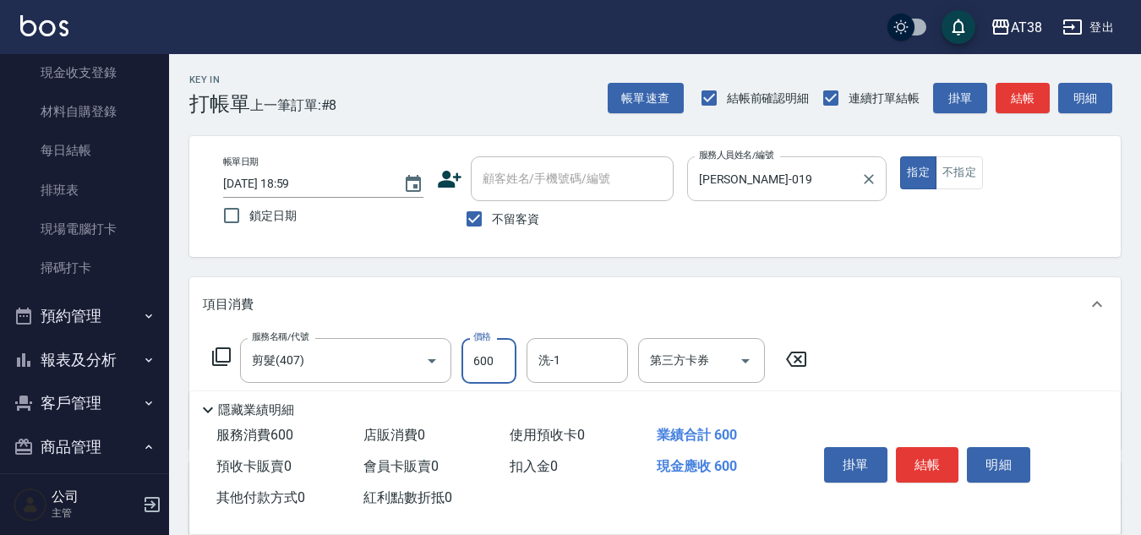
type input "600"
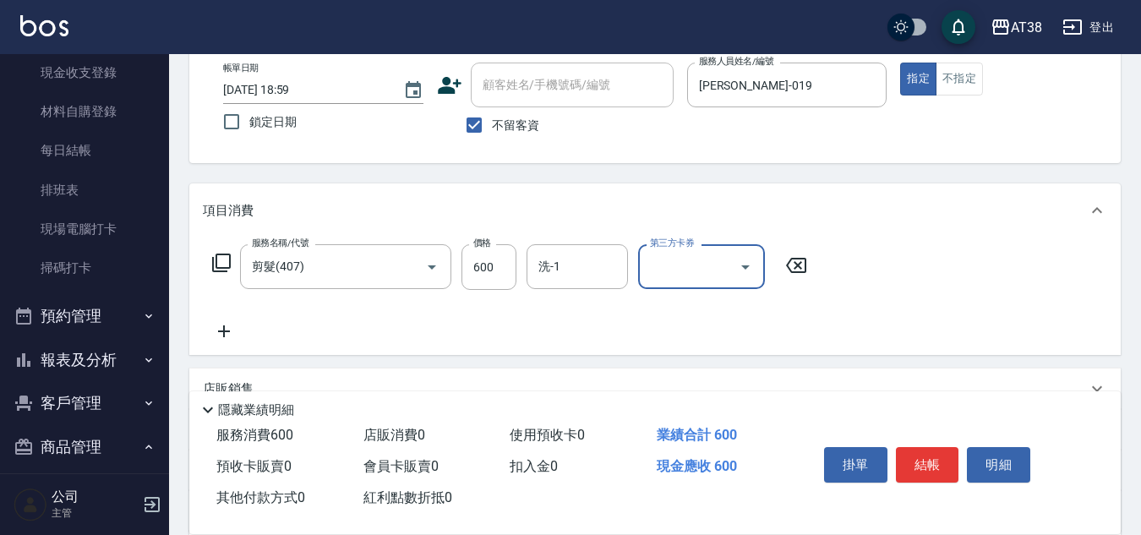
scroll to position [169, 0]
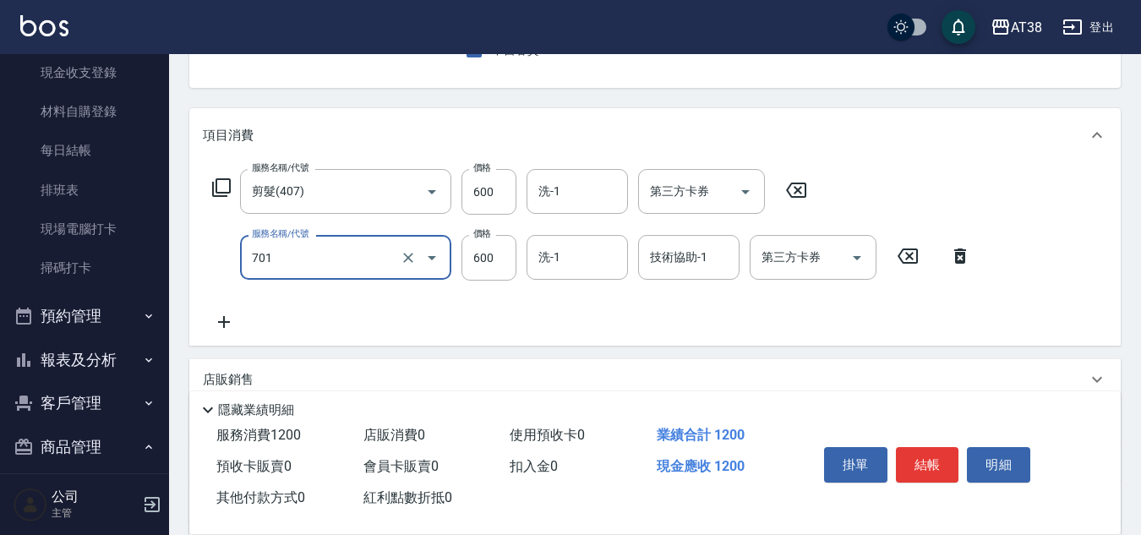
type input "護髮(自嶺料)(701)"
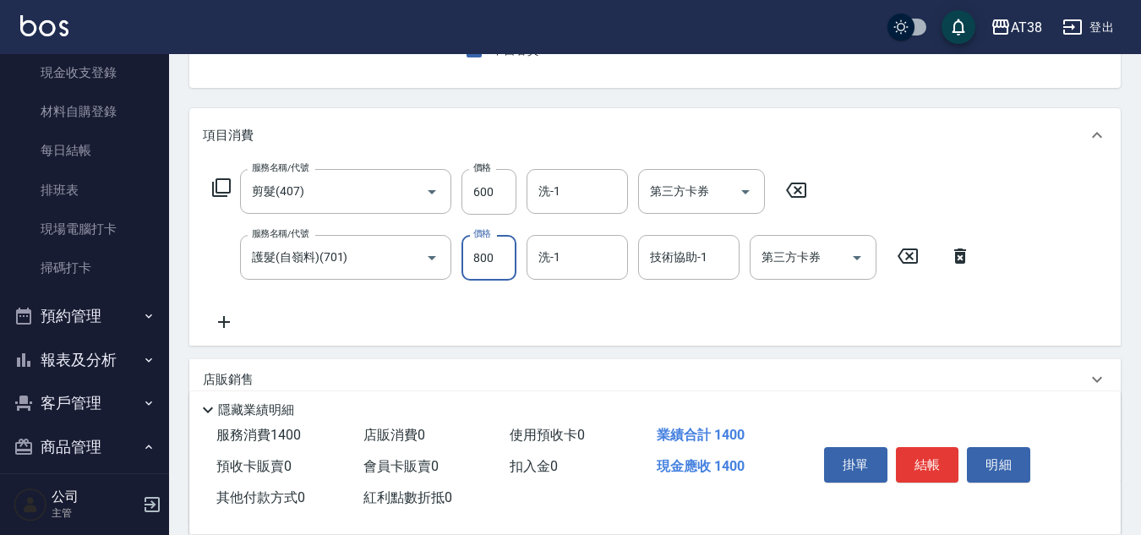
type input "800"
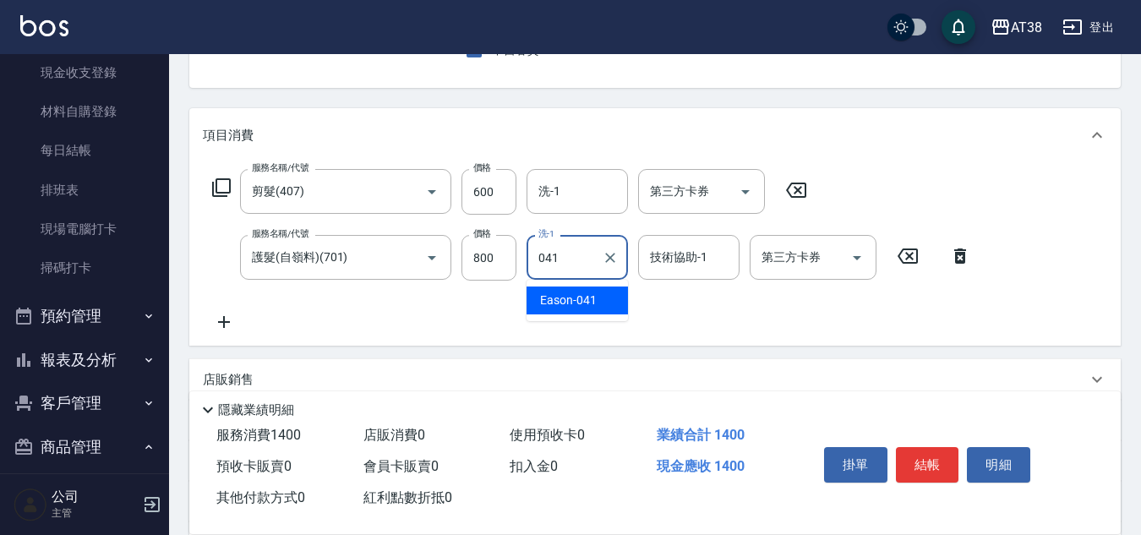
type input "Eason-041"
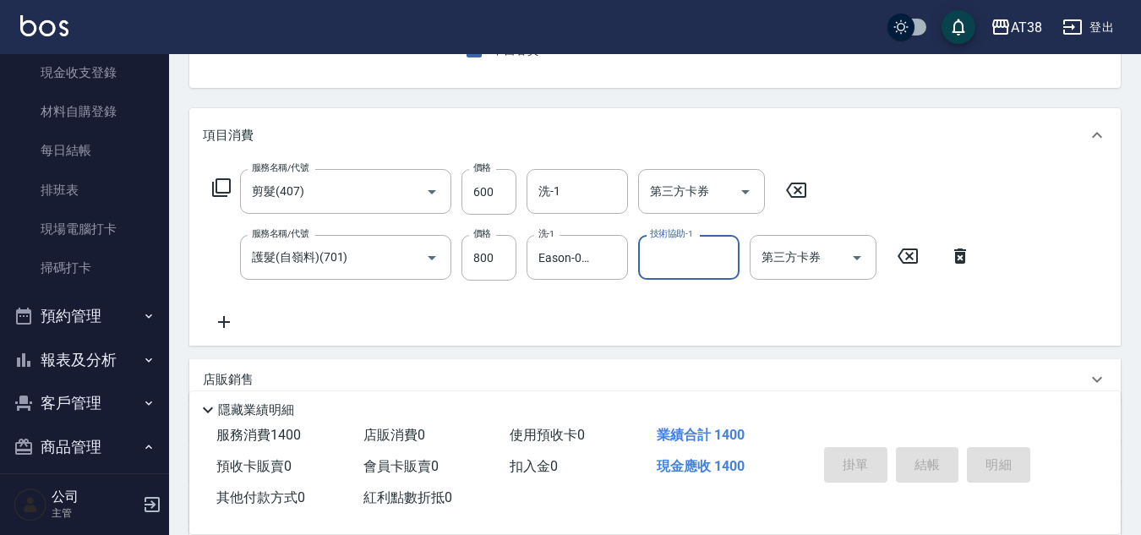
type input "[DATE] 19:00"
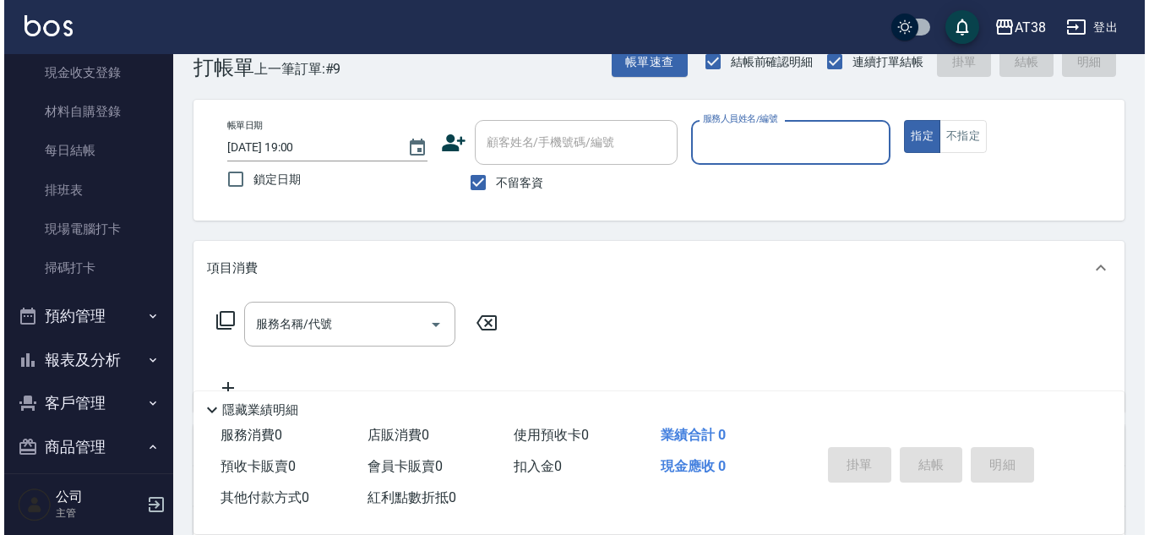
scroll to position [0, 0]
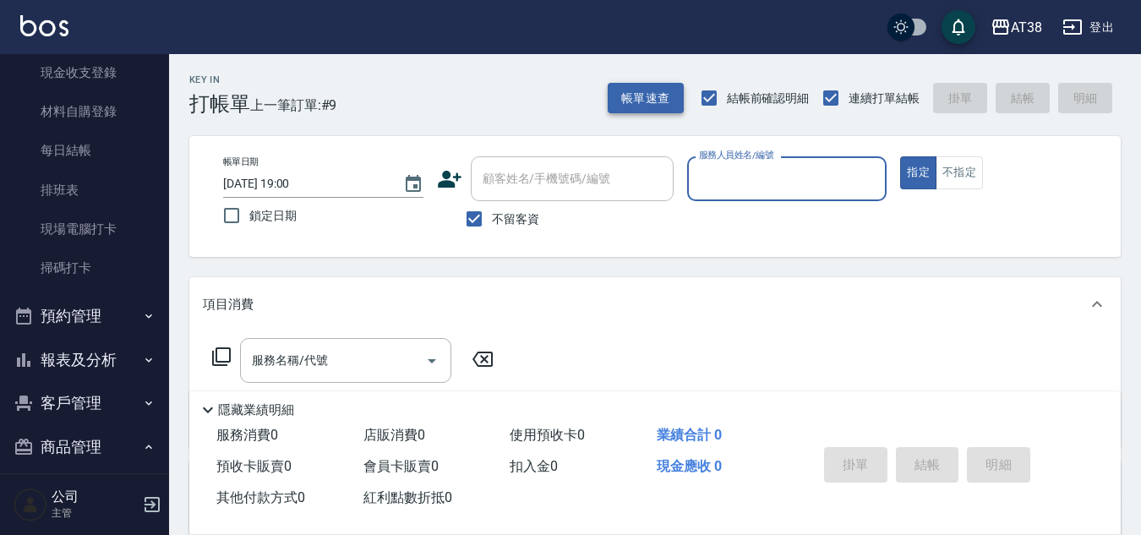
click at [645, 97] on button "帳單速查" at bounding box center [646, 98] width 76 height 31
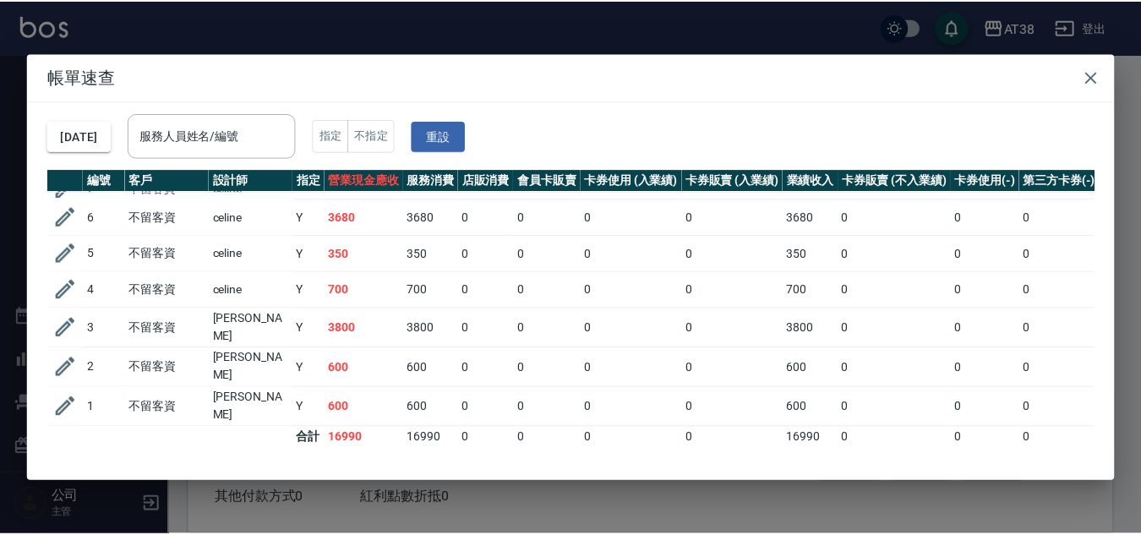
scroll to position [24, 0]
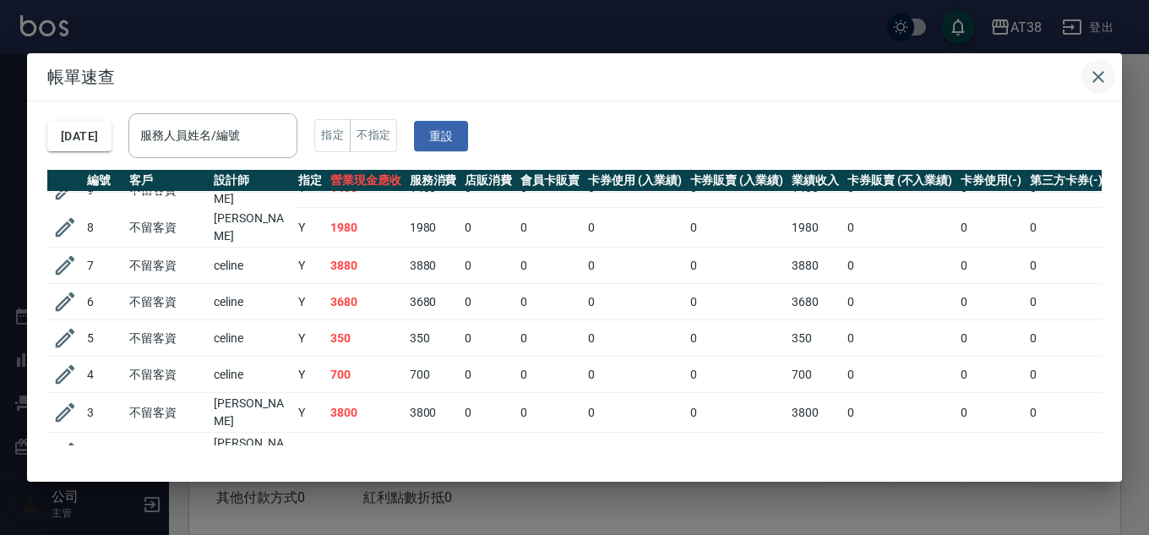
click at [1098, 76] on icon "button" at bounding box center [1099, 77] width 12 height 12
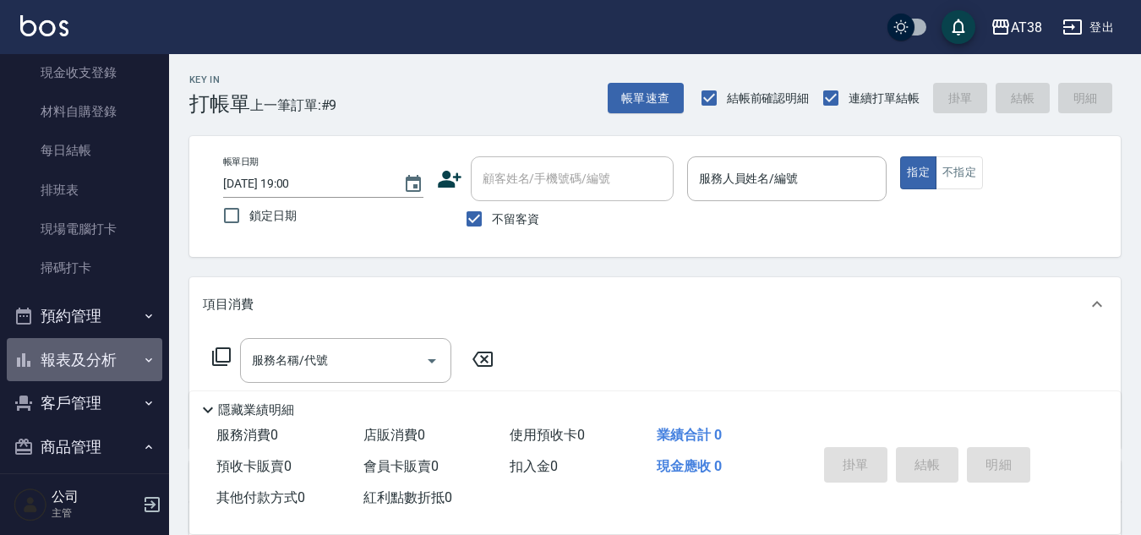
click at [98, 357] on button "報表及分析" at bounding box center [85, 360] width 156 height 44
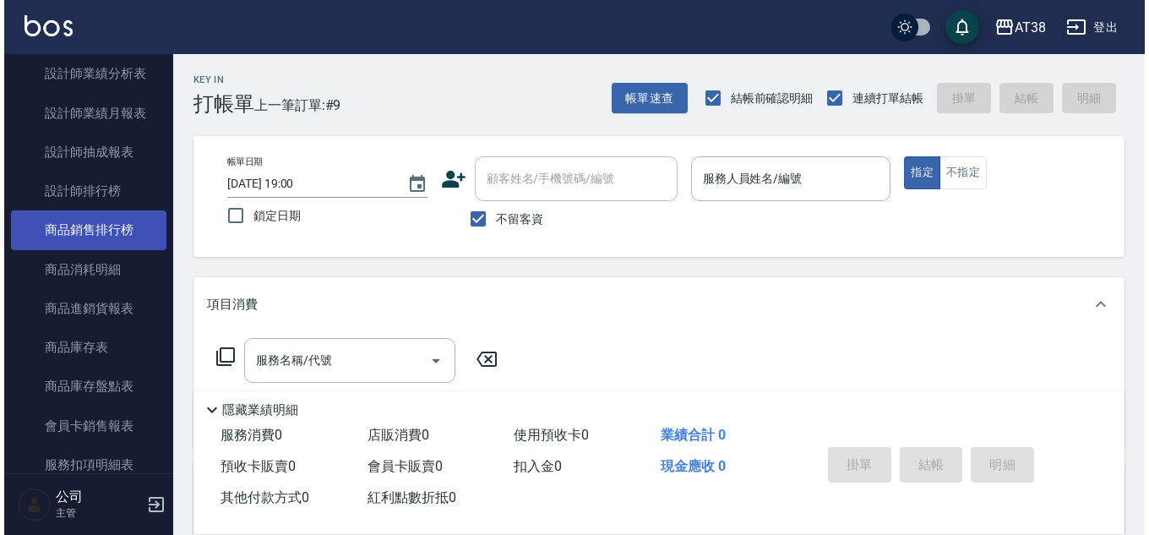
scroll to position [1099, 0]
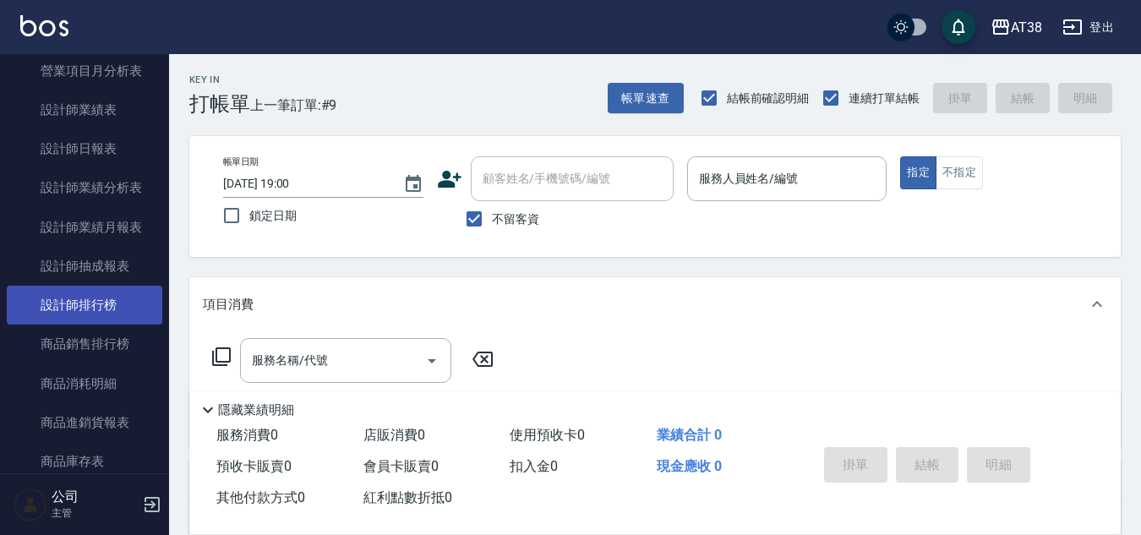
click at [104, 303] on link "設計師排行榜" at bounding box center [85, 305] width 156 height 39
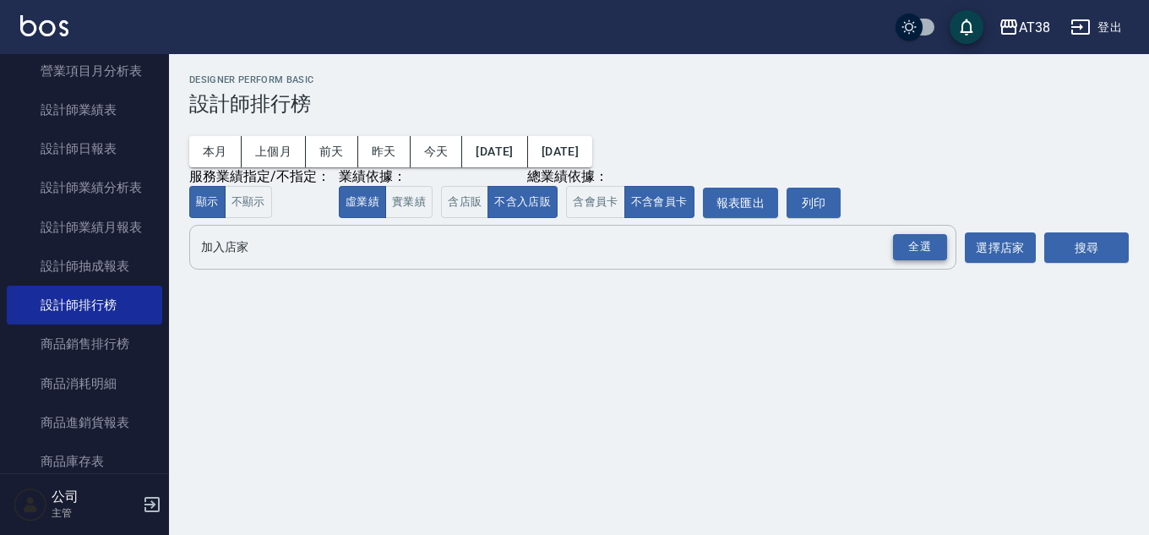
click at [918, 250] on div "全選" at bounding box center [920, 247] width 54 height 26
click at [1064, 245] on button "搜尋" at bounding box center [1087, 248] width 85 height 31
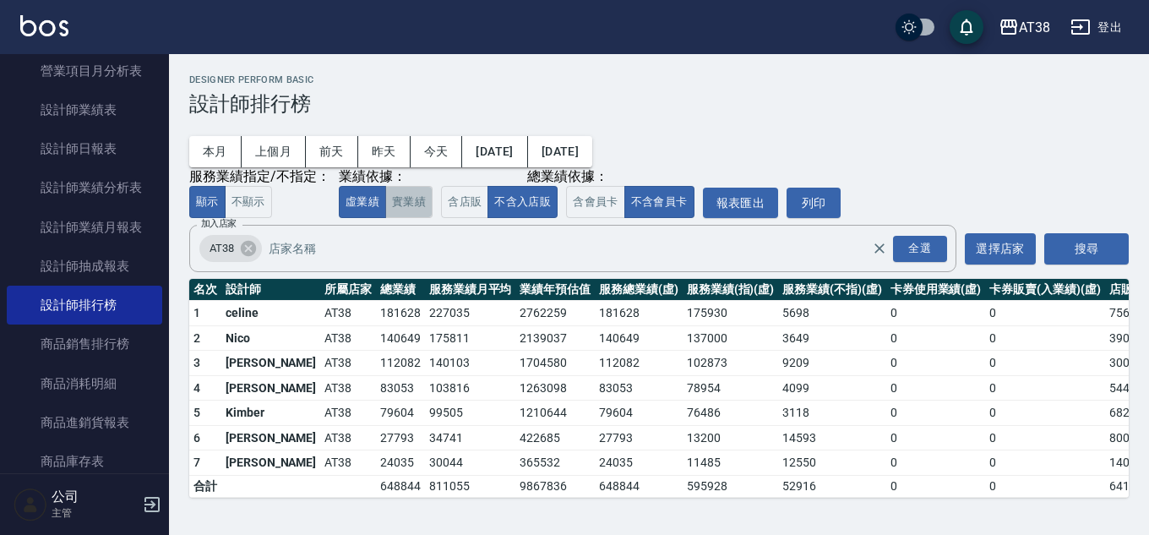
click at [422, 203] on button "實業績" at bounding box center [408, 202] width 47 height 33
click at [371, 210] on button "虛業績" at bounding box center [362, 202] width 47 height 33
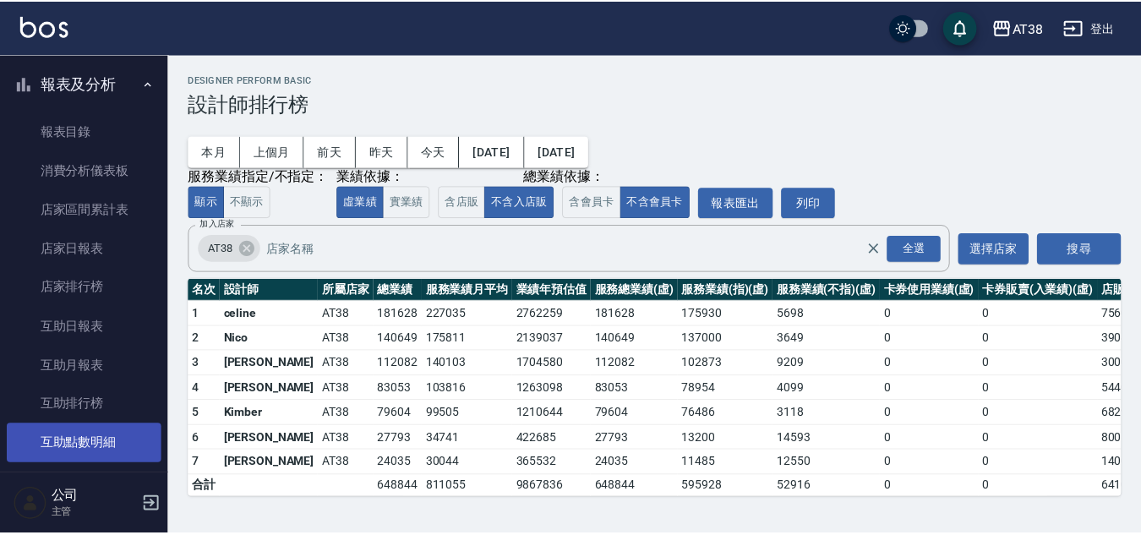
scroll to position [507, 0]
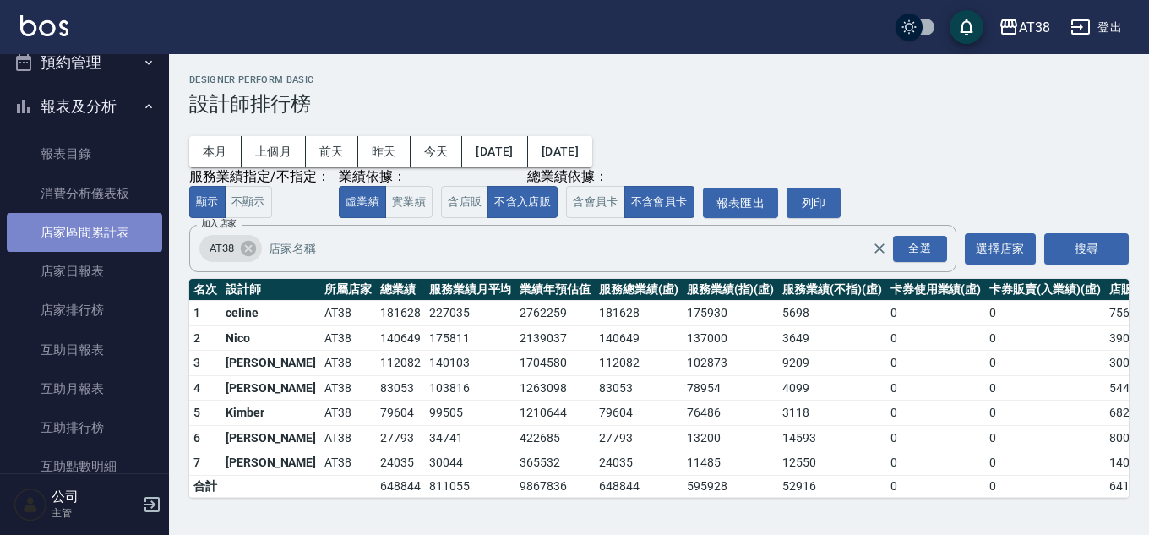
click at [87, 232] on link "店家區間累計表" at bounding box center [85, 232] width 156 height 39
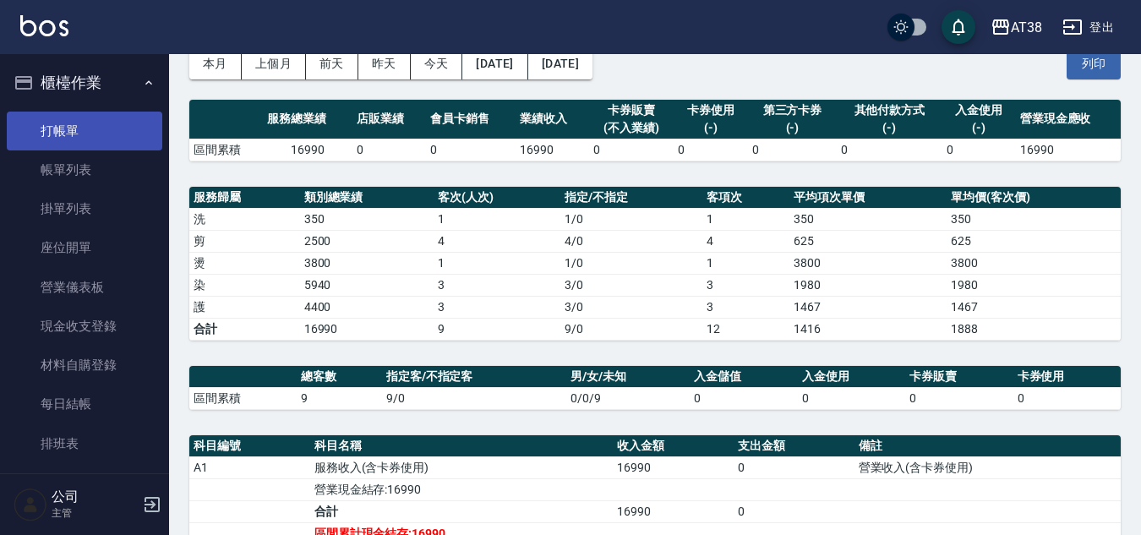
scroll to position [59, 0]
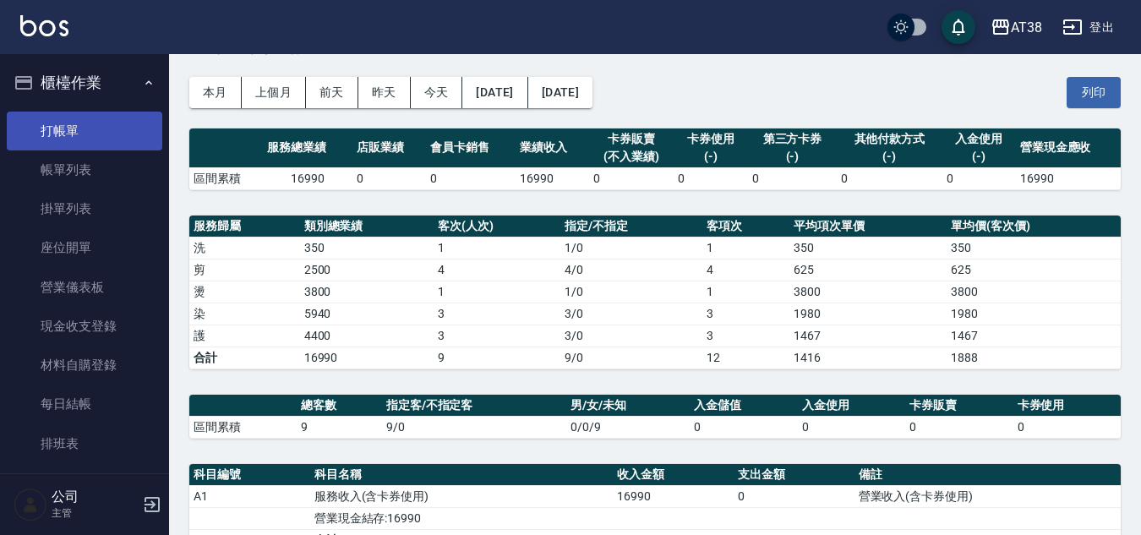
click at [55, 122] on link "打帳單" at bounding box center [85, 131] width 156 height 39
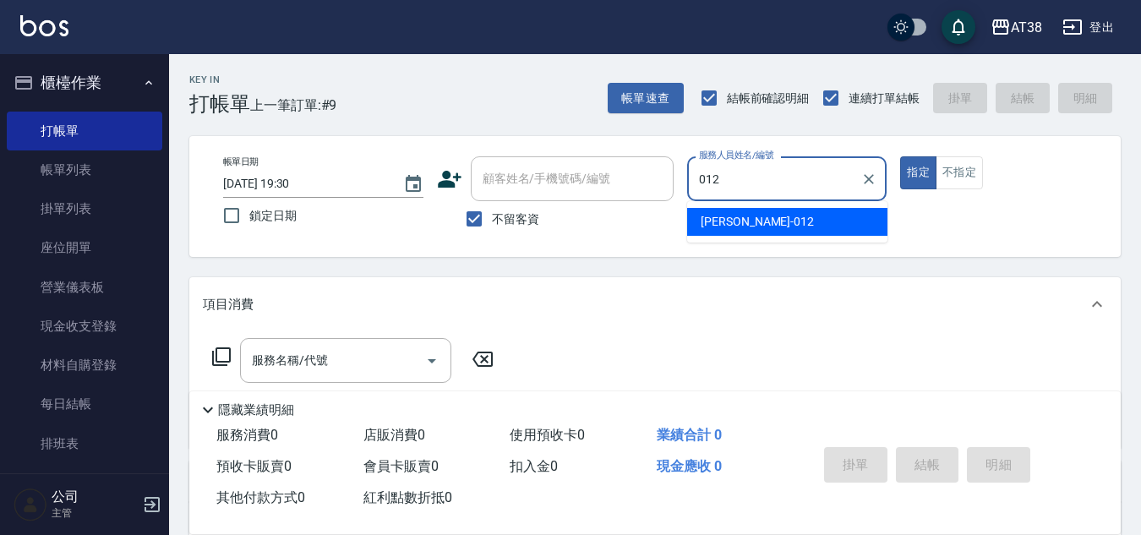
type input "[PERSON_NAME]-012"
type button "true"
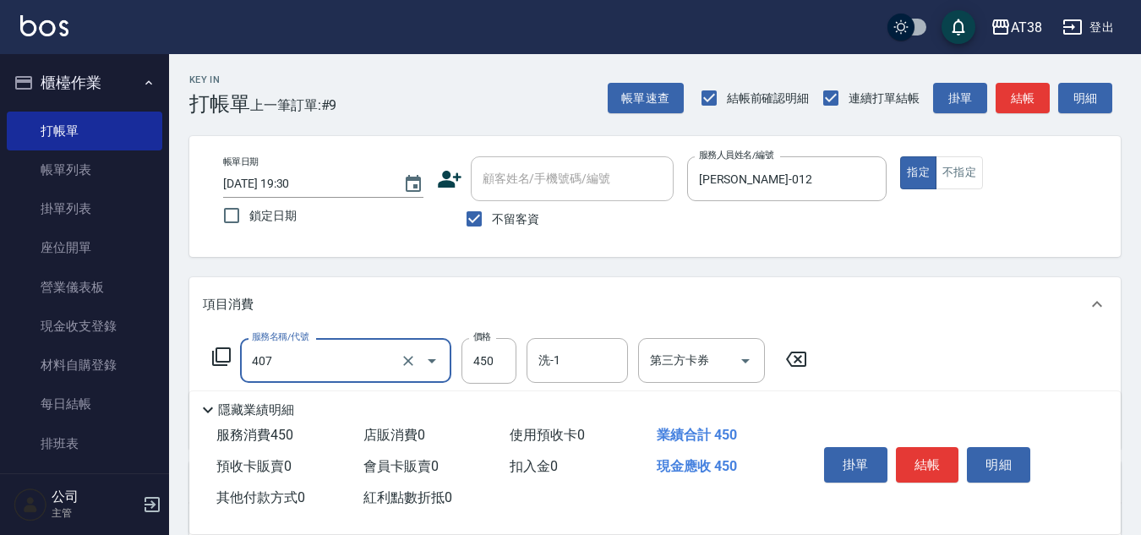
type input "剪髮(407)"
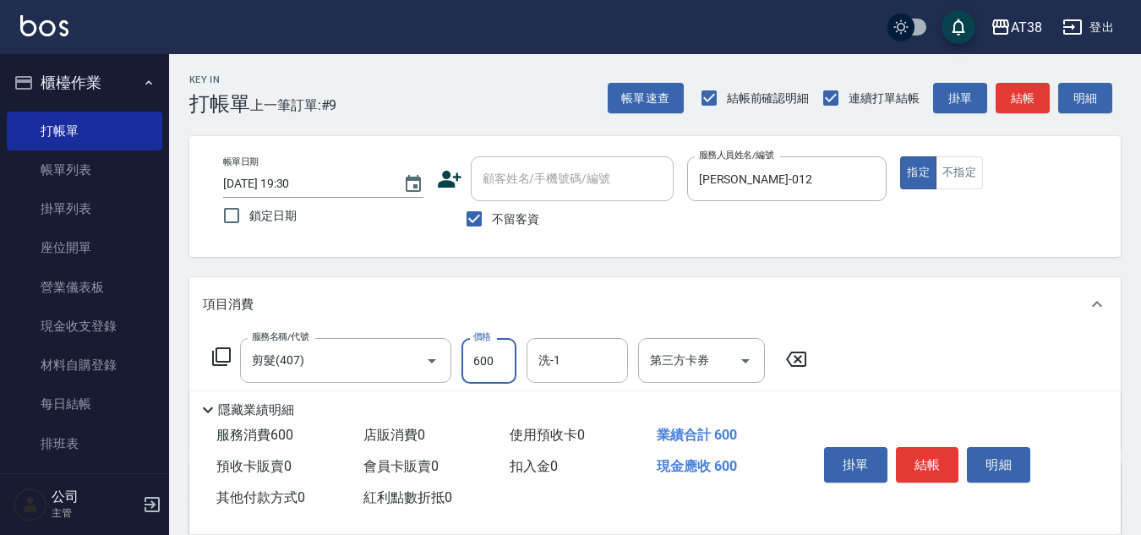
type input "600"
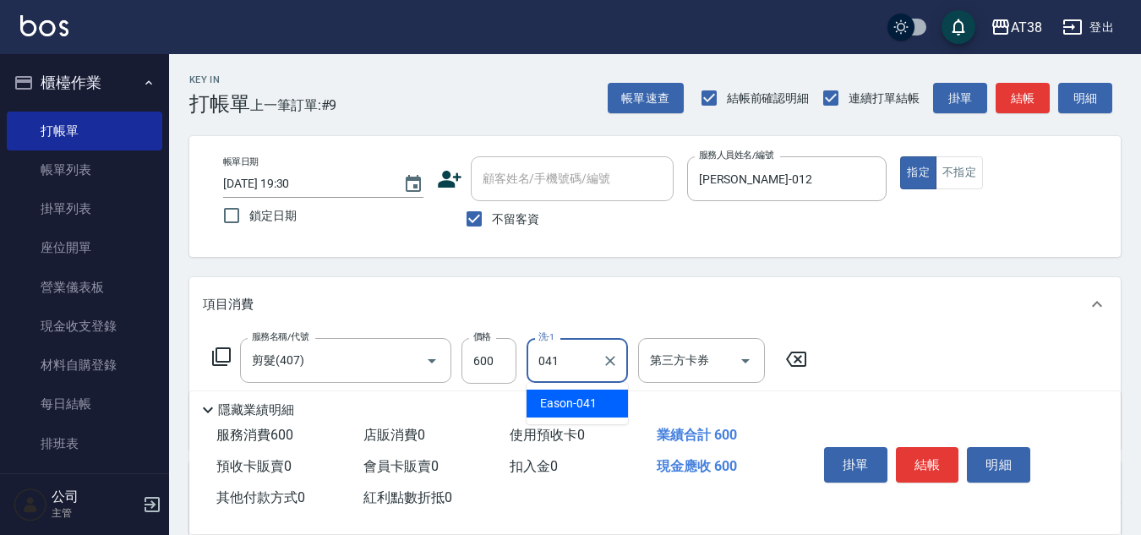
type input "Eason-041"
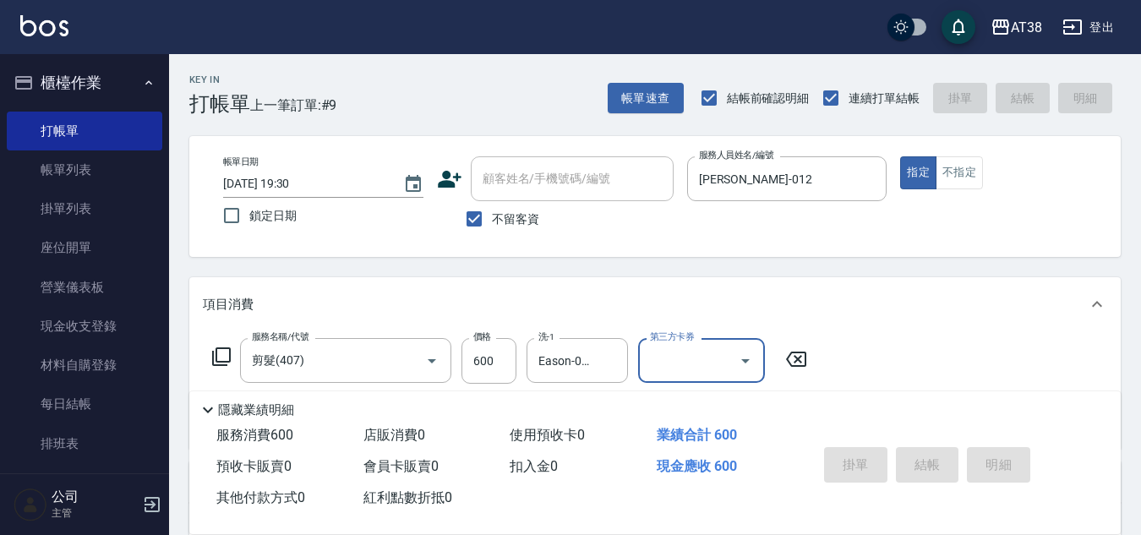
type input "[DATE] 19:31"
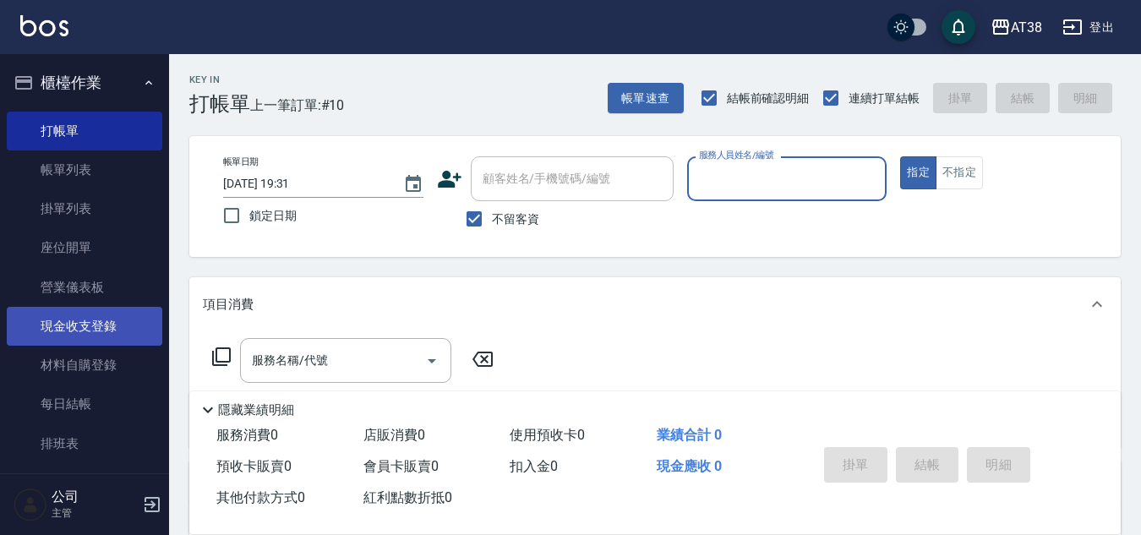
click at [84, 336] on link "現金收支登錄" at bounding box center [85, 326] width 156 height 39
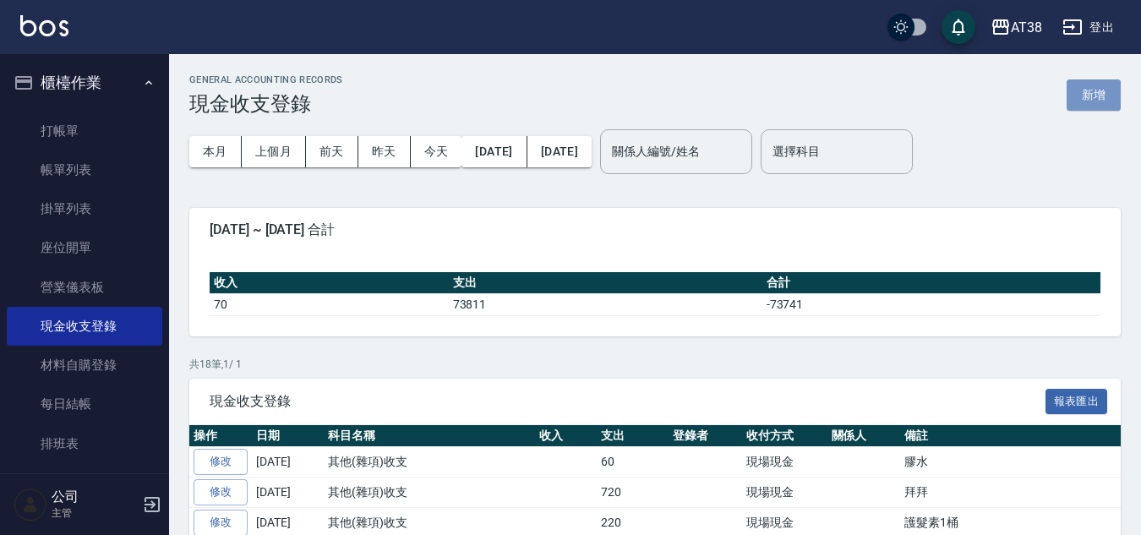
click at [1102, 90] on button "新增" at bounding box center [1094, 94] width 54 height 31
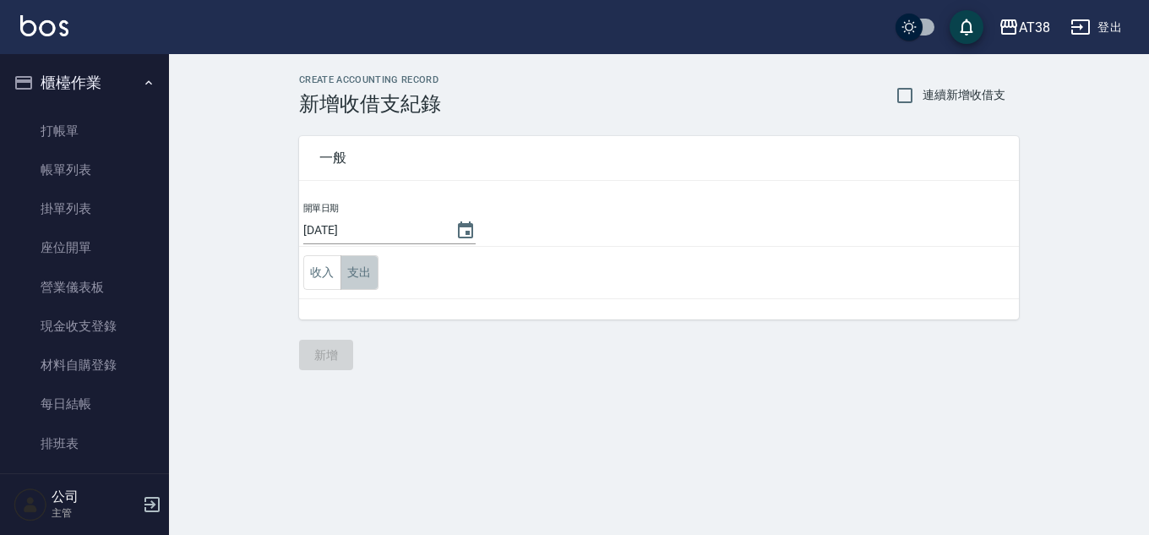
click at [371, 272] on button "支出" at bounding box center [360, 272] width 38 height 35
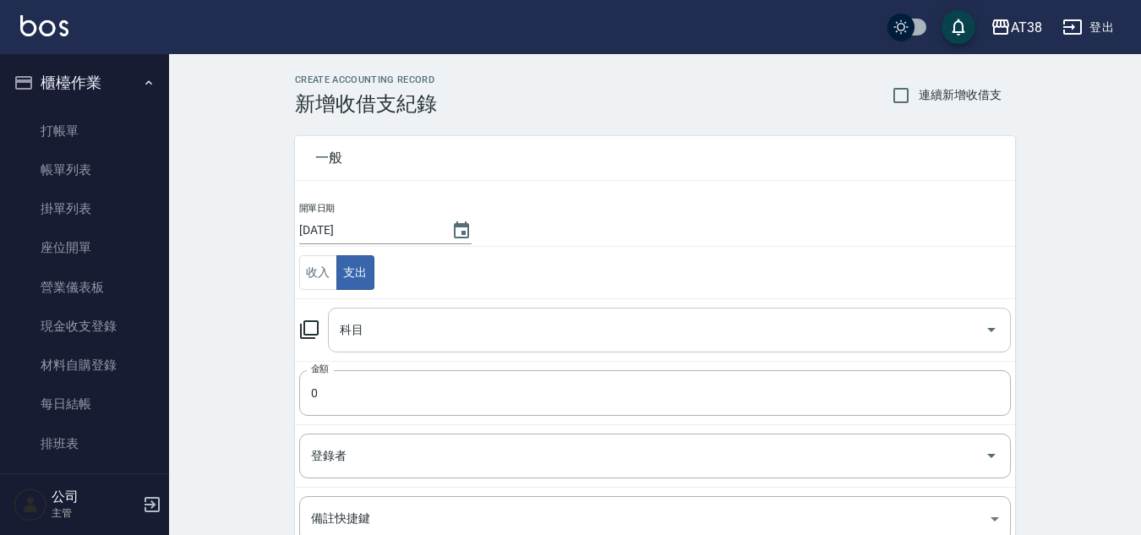
click at [384, 336] on input "科目" at bounding box center [657, 330] width 642 height 30
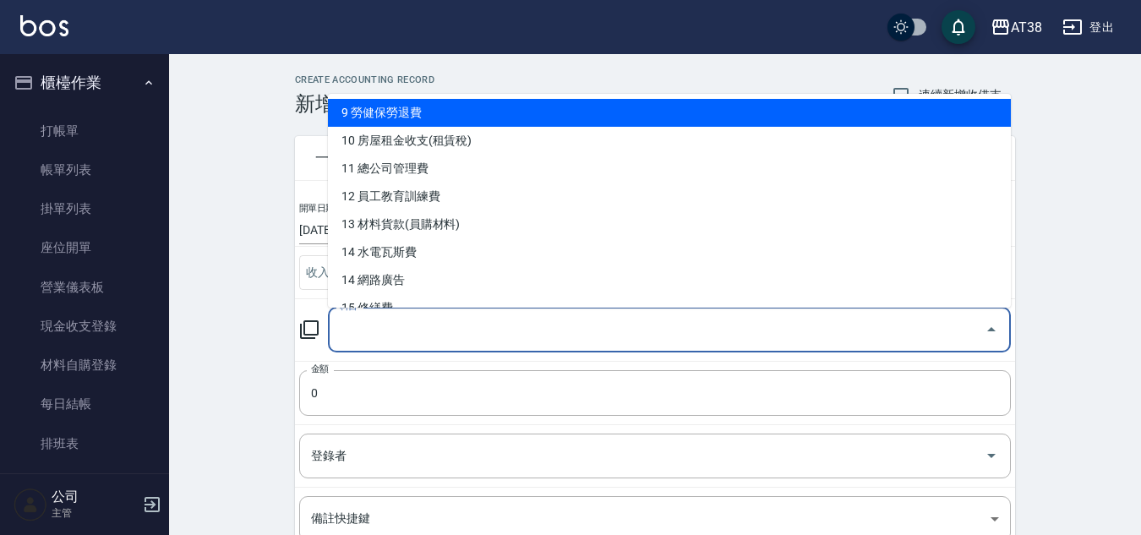
scroll to position [254, 0]
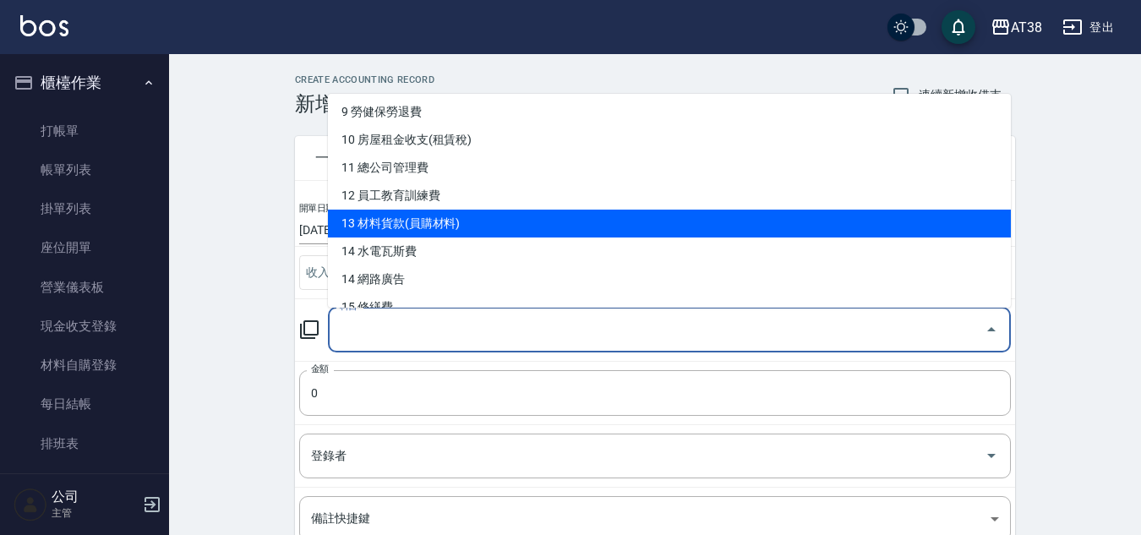
click at [400, 216] on li "13 材料貨款(員購材料)" at bounding box center [669, 224] width 683 height 28
type input "13 材料貨款(員購材料)"
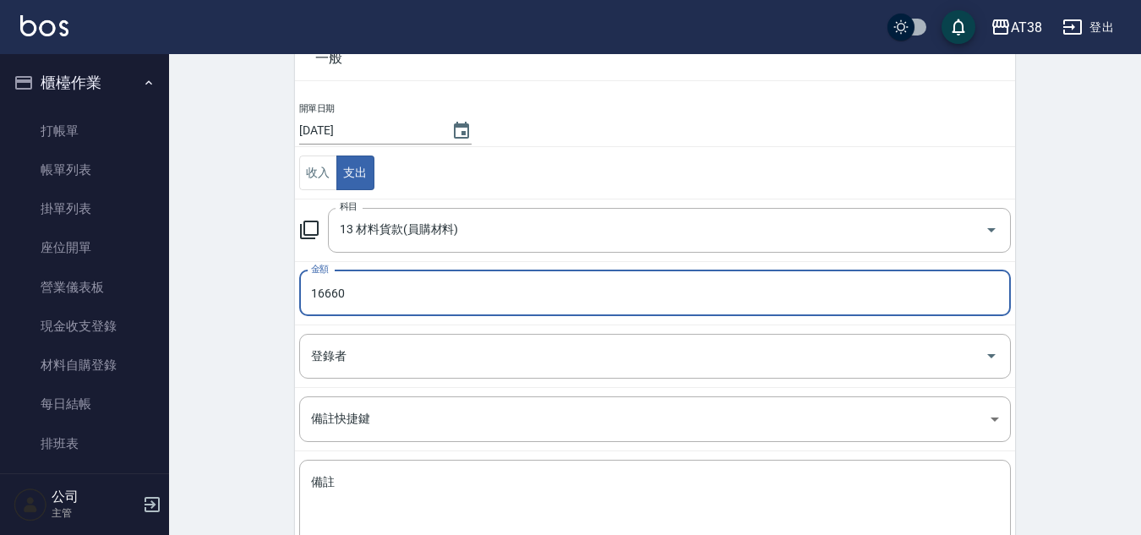
scroll to position [211, 0]
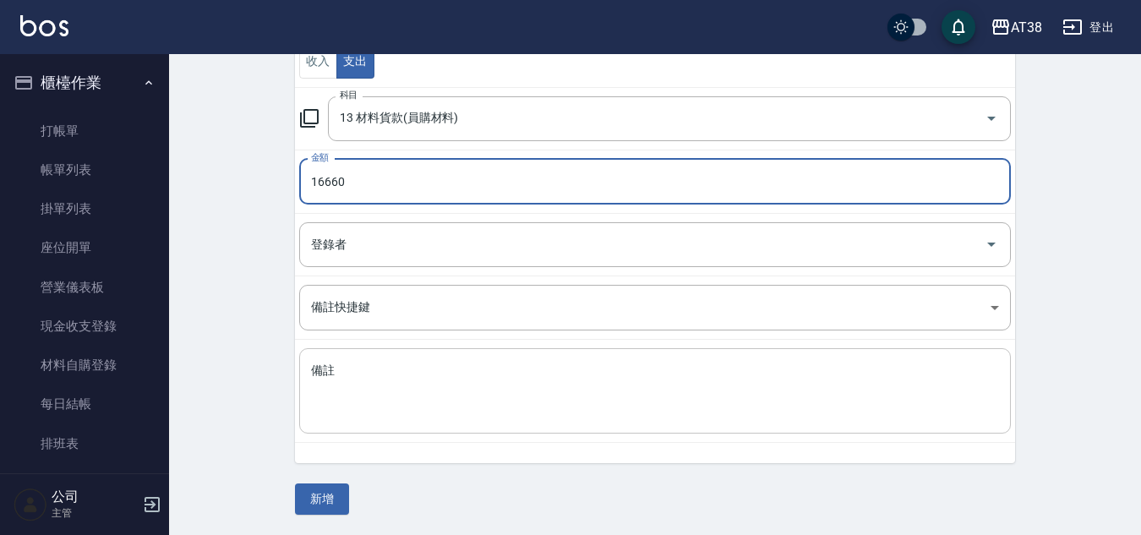
type input "16660"
click at [426, 376] on textarea "備註" at bounding box center [655, 391] width 688 height 57
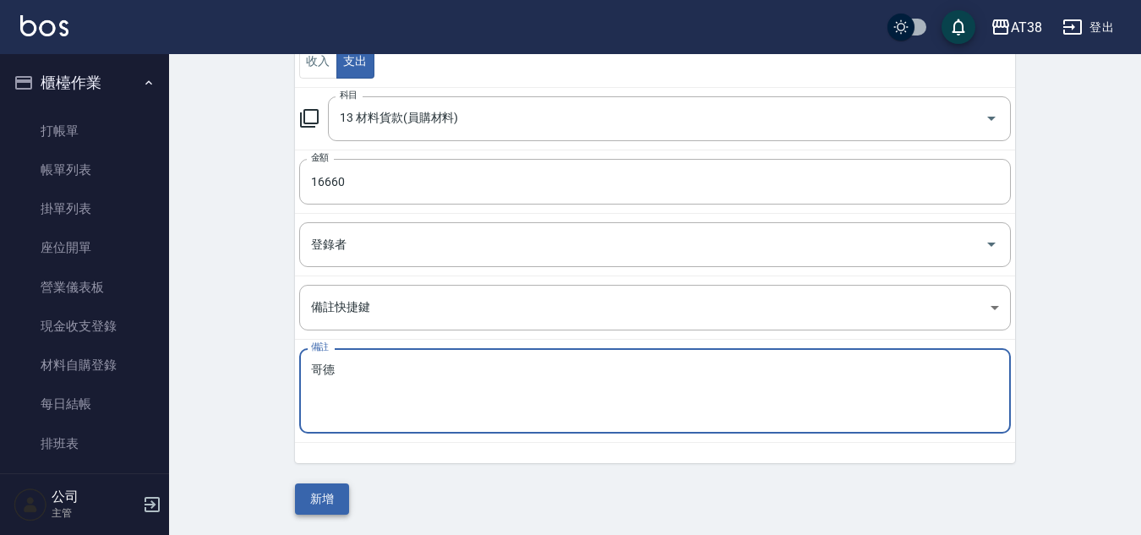
type textarea "哥德"
click at [333, 494] on button "新增" at bounding box center [322, 498] width 54 height 31
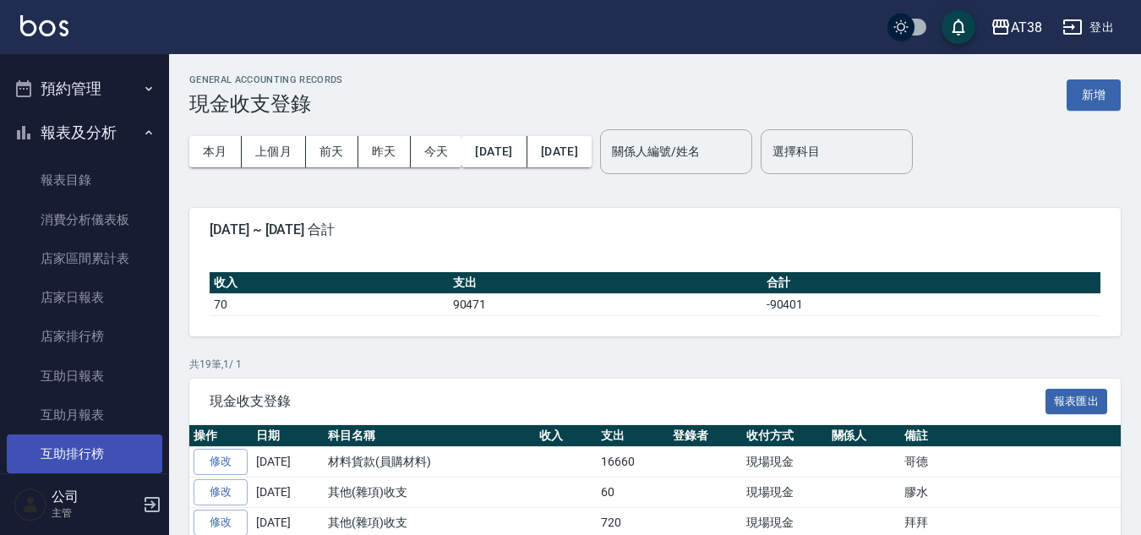
scroll to position [423, 0]
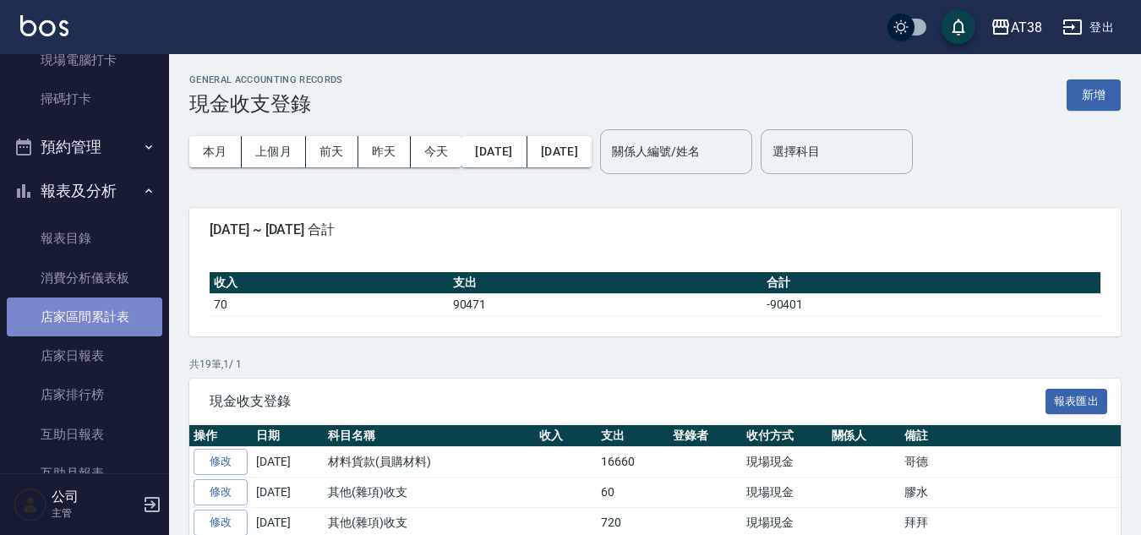
click at [123, 320] on link "店家區間累計表" at bounding box center [85, 316] width 156 height 39
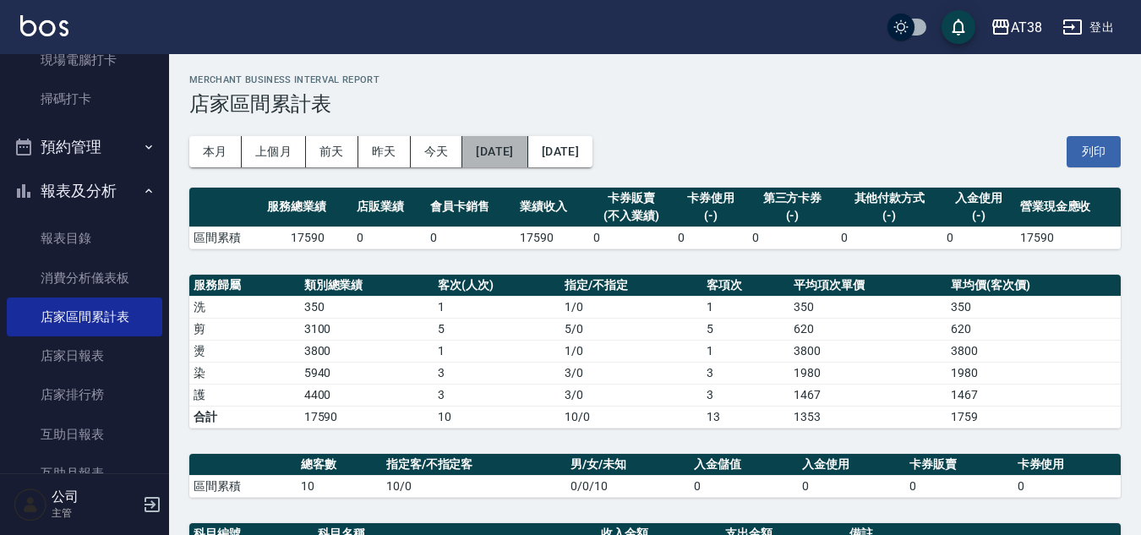
click at [514, 157] on button "[DATE]" at bounding box center [494, 151] width 65 height 31
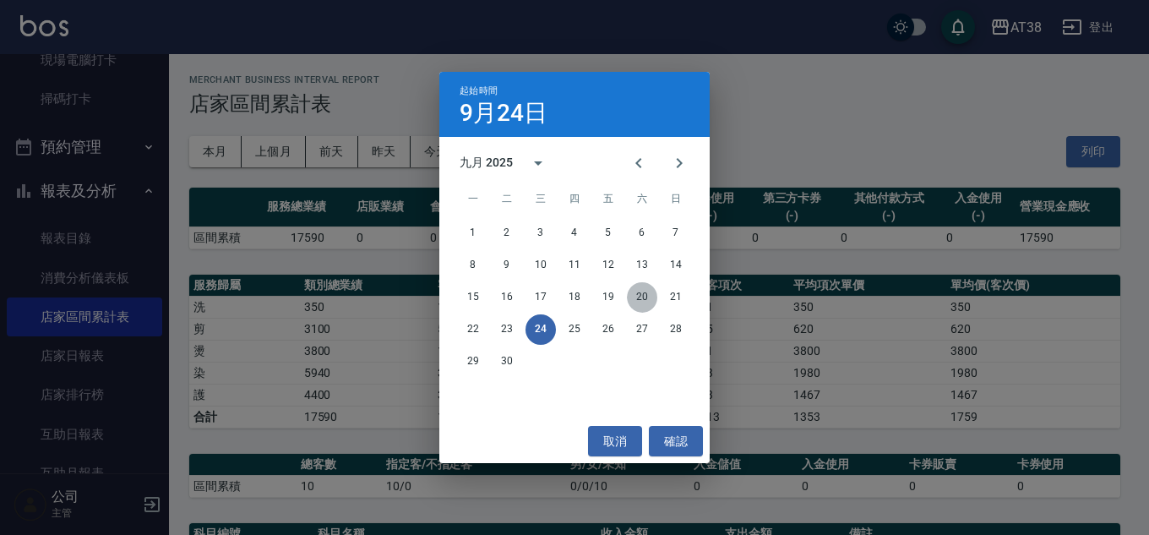
click at [646, 296] on button "20" at bounding box center [642, 297] width 30 height 30
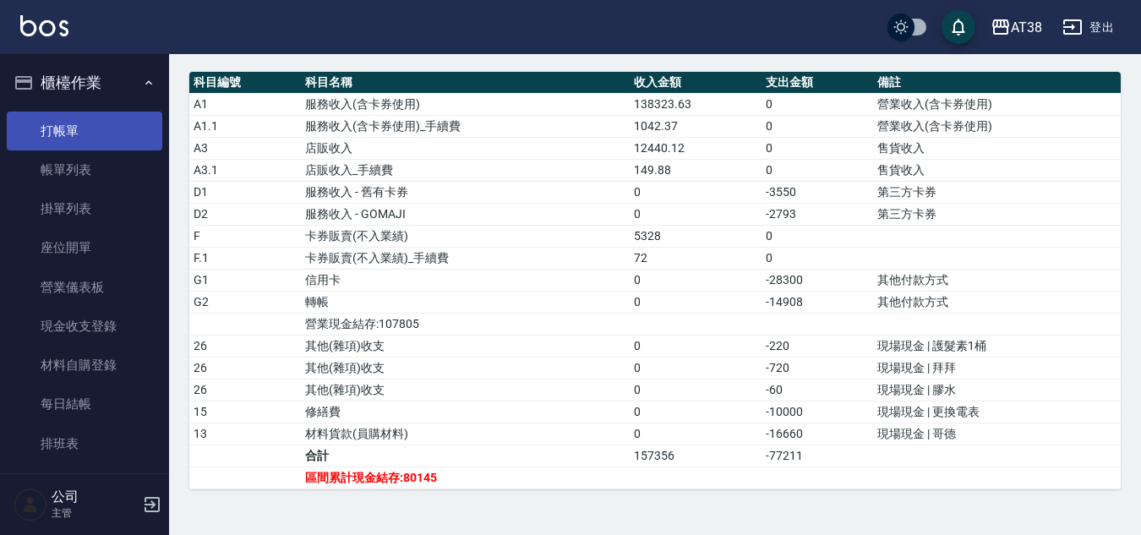
click at [54, 128] on link "打帳單" at bounding box center [85, 131] width 156 height 39
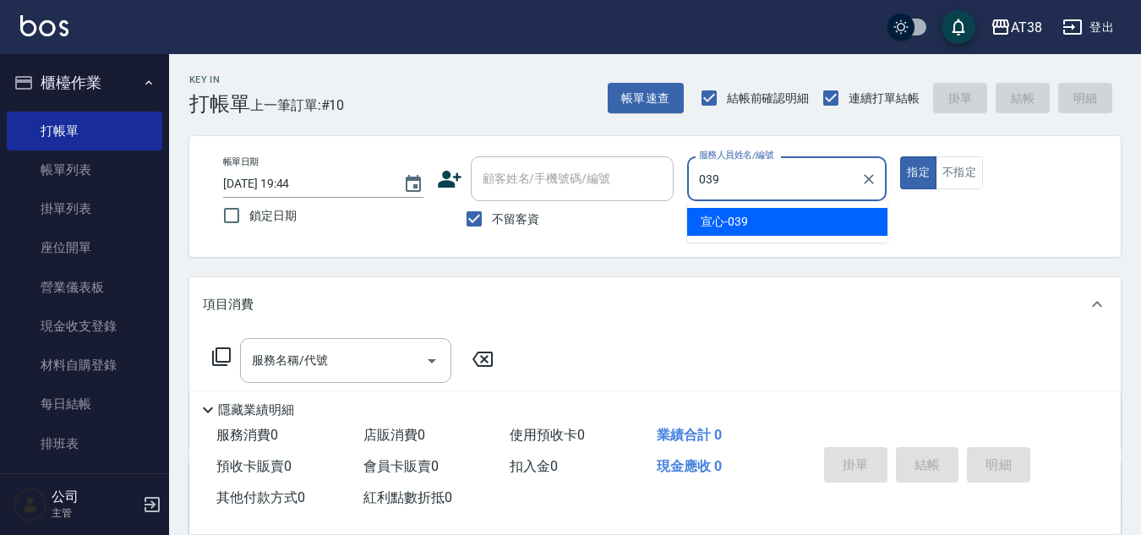
type input "宣心-039"
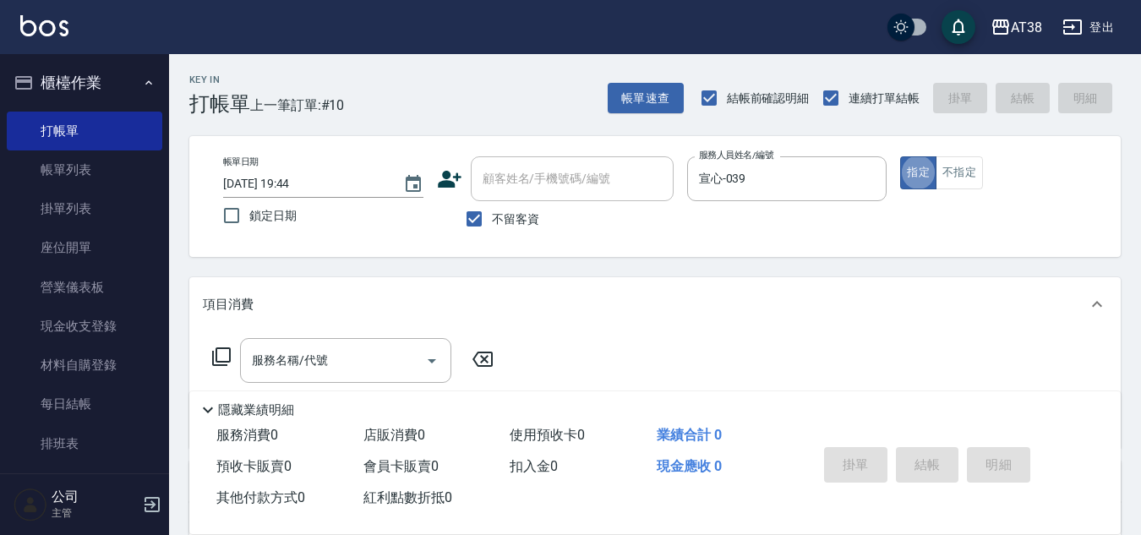
type button "true"
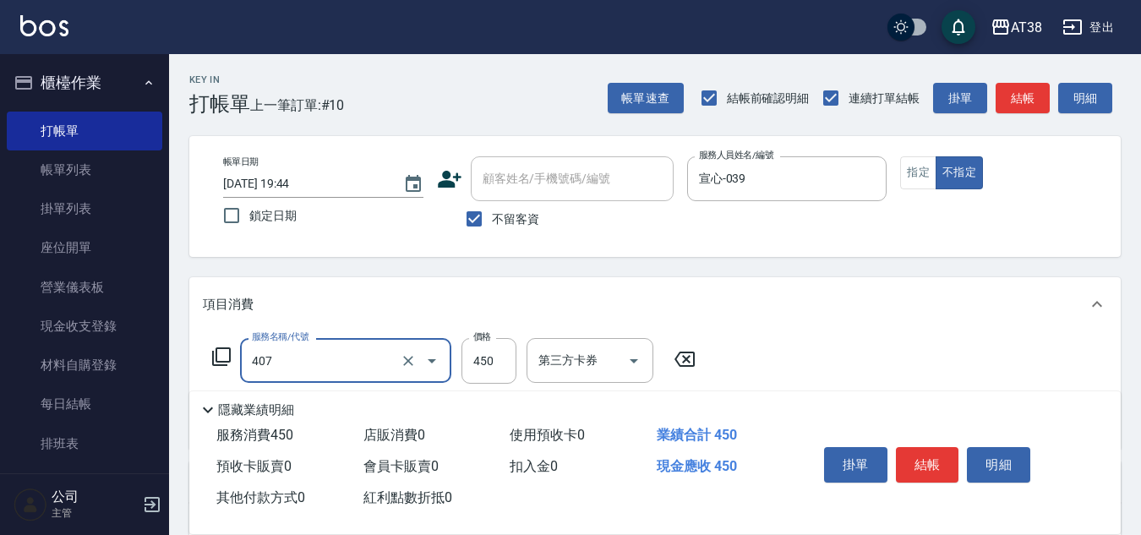
type input "剪髮(407)"
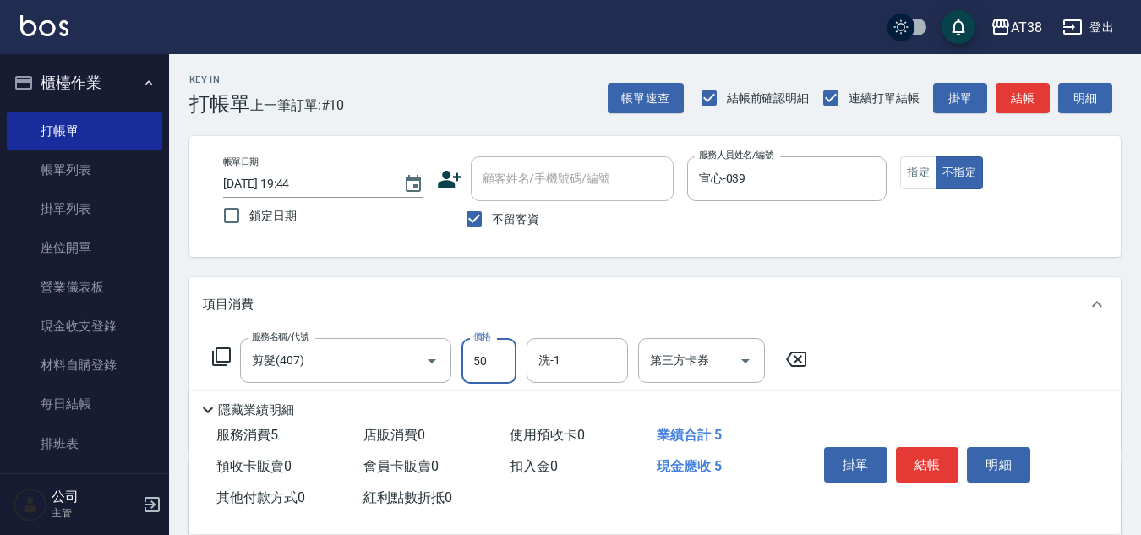
type input "500"
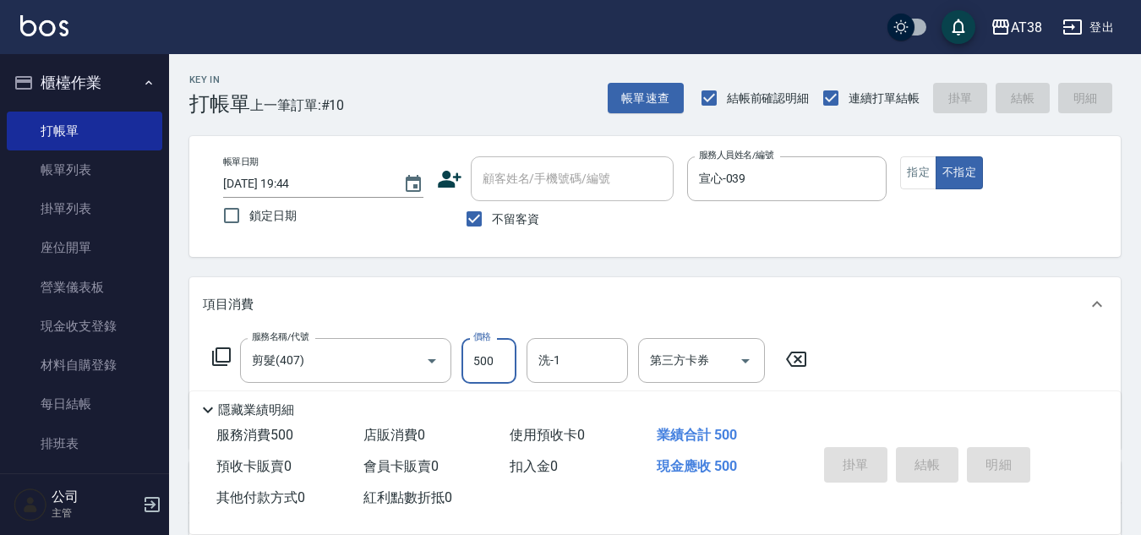
type input "[DATE] 19:45"
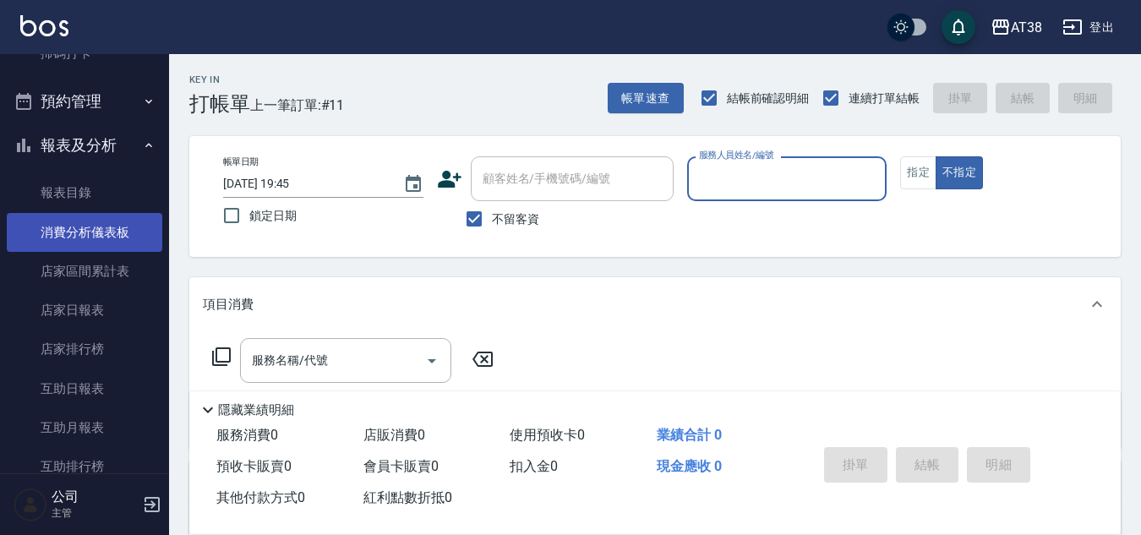
scroll to position [507, 0]
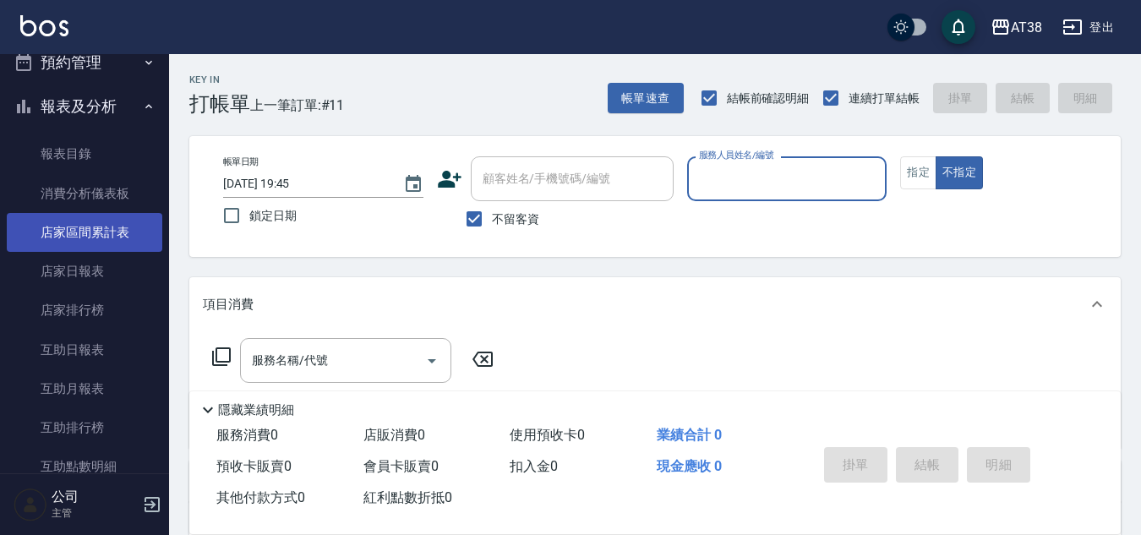
click at [84, 237] on link "店家區間累計表" at bounding box center [85, 232] width 156 height 39
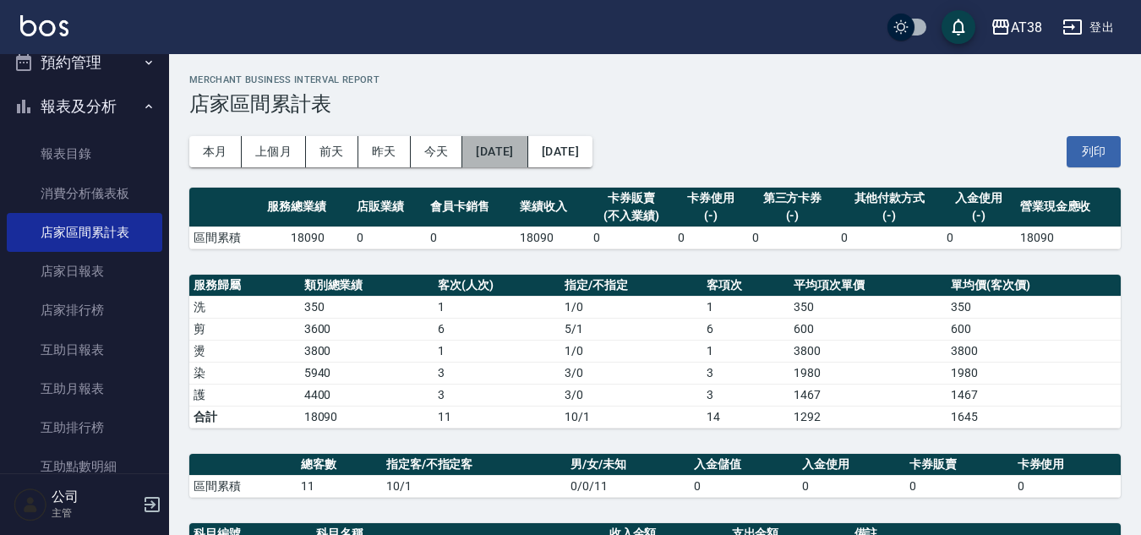
click at [524, 152] on button "[DATE]" at bounding box center [494, 151] width 65 height 31
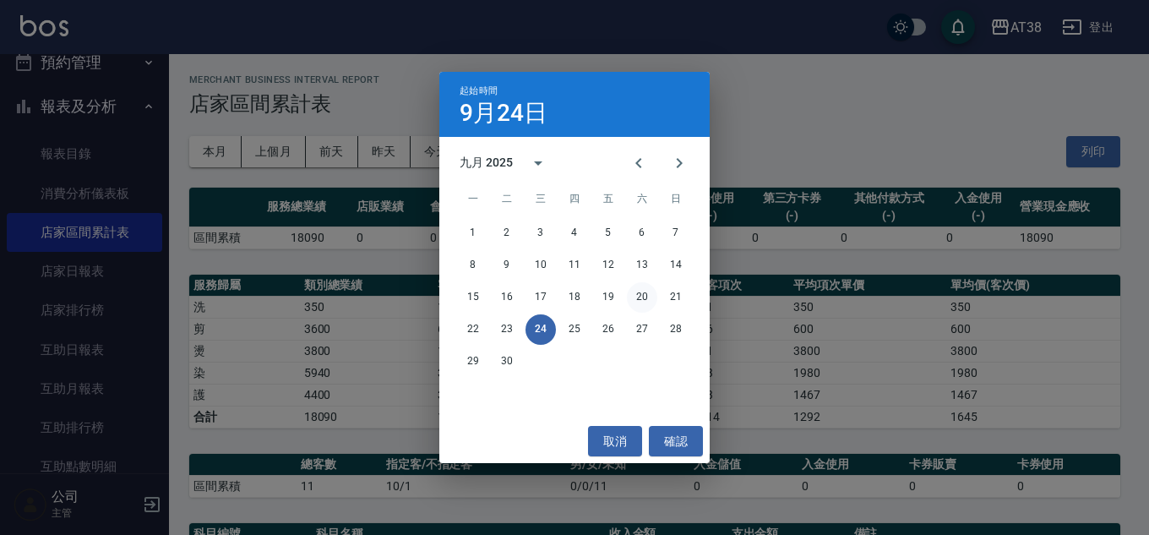
click at [647, 292] on button "20" at bounding box center [642, 297] width 30 height 30
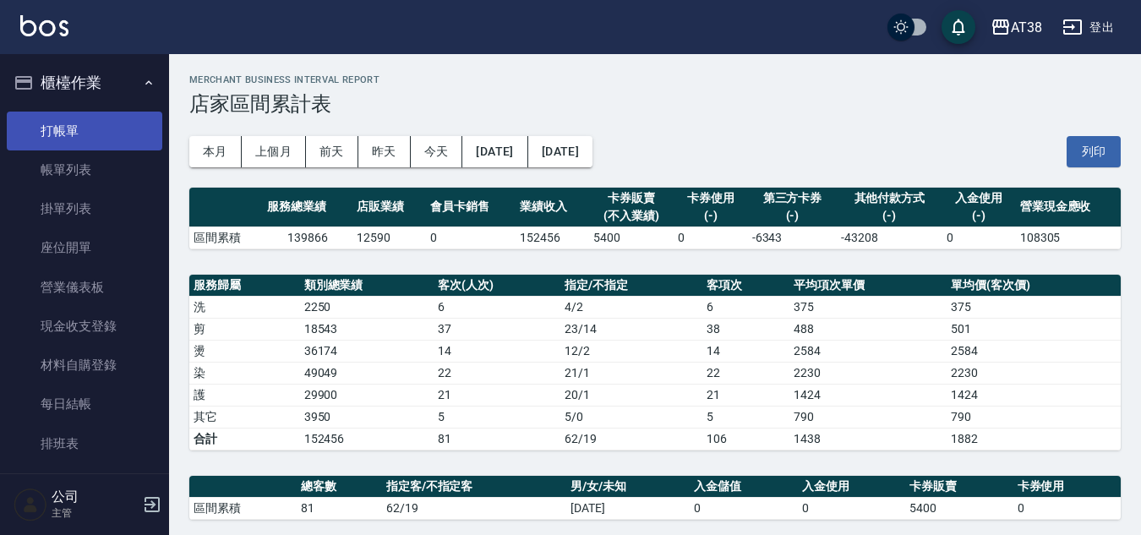
click at [57, 128] on link "打帳單" at bounding box center [85, 131] width 156 height 39
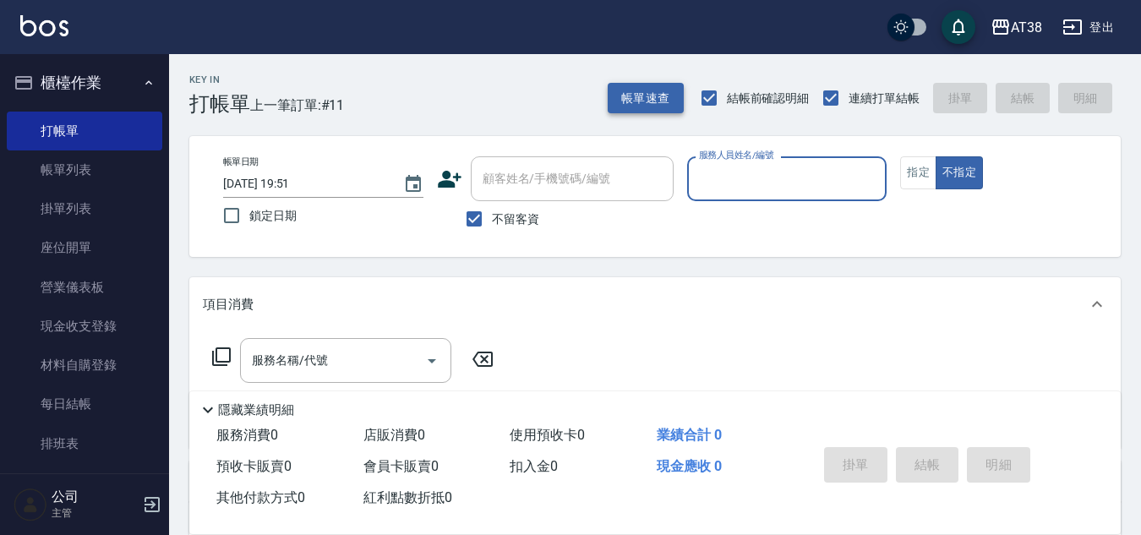
click at [655, 94] on button "帳單速查" at bounding box center [646, 98] width 76 height 31
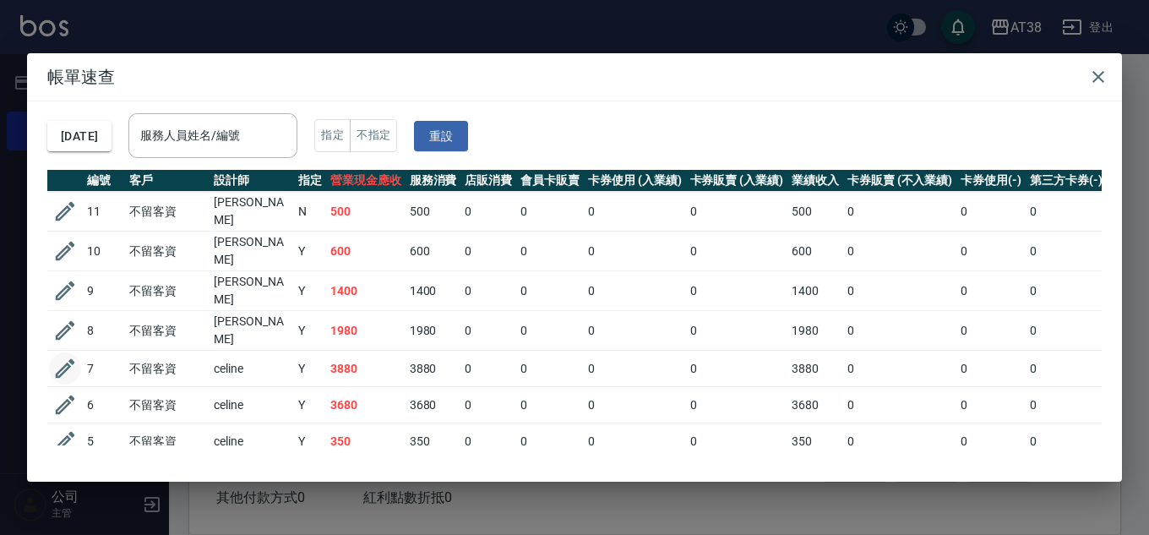
click at [70, 359] on icon "button" at bounding box center [65, 368] width 19 height 19
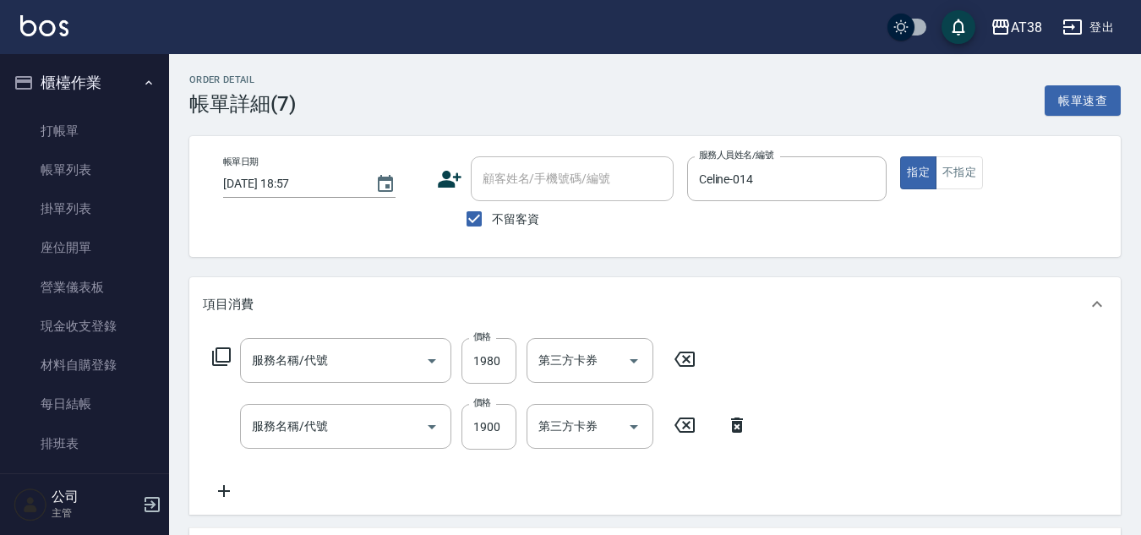
type input "[DATE] 18:57"
checkbox input "true"
type input "Celine-014"
type input "網路回染髮(522)"
type input "哥德三劑(網回)(722)"
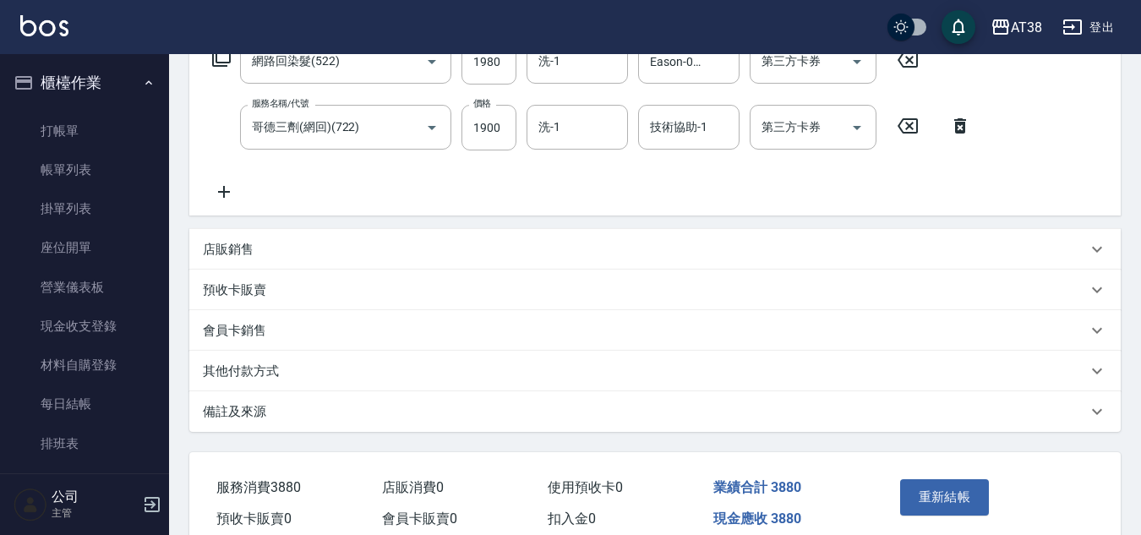
scroll to position [338, 0]
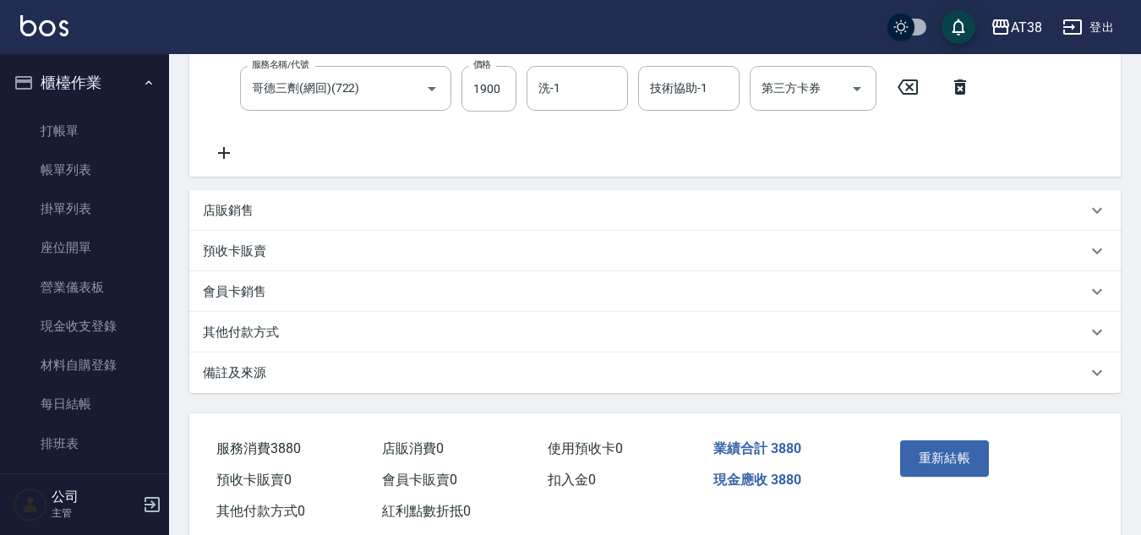
click at [230, 214] on p "店販銷售" at bounding box center [228, 211] width 51 height 18
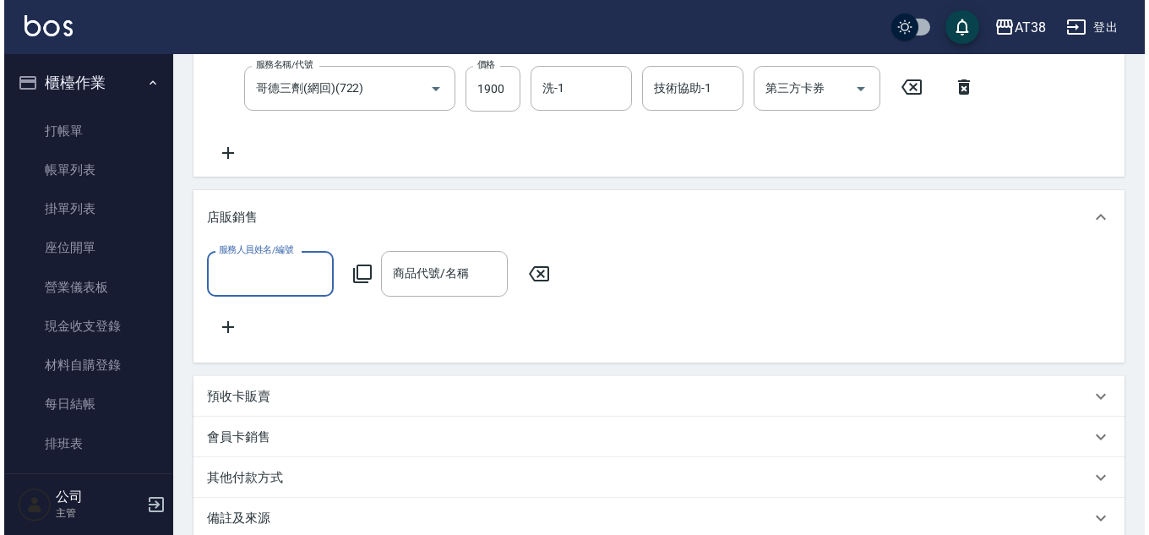
scroll to position [0, 0]
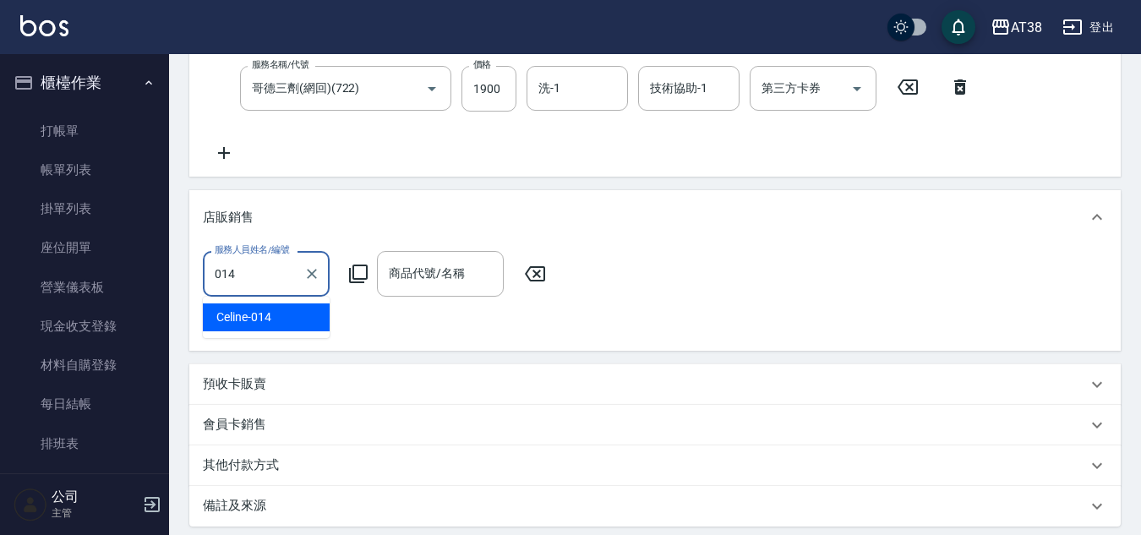
type input "Celine-014"
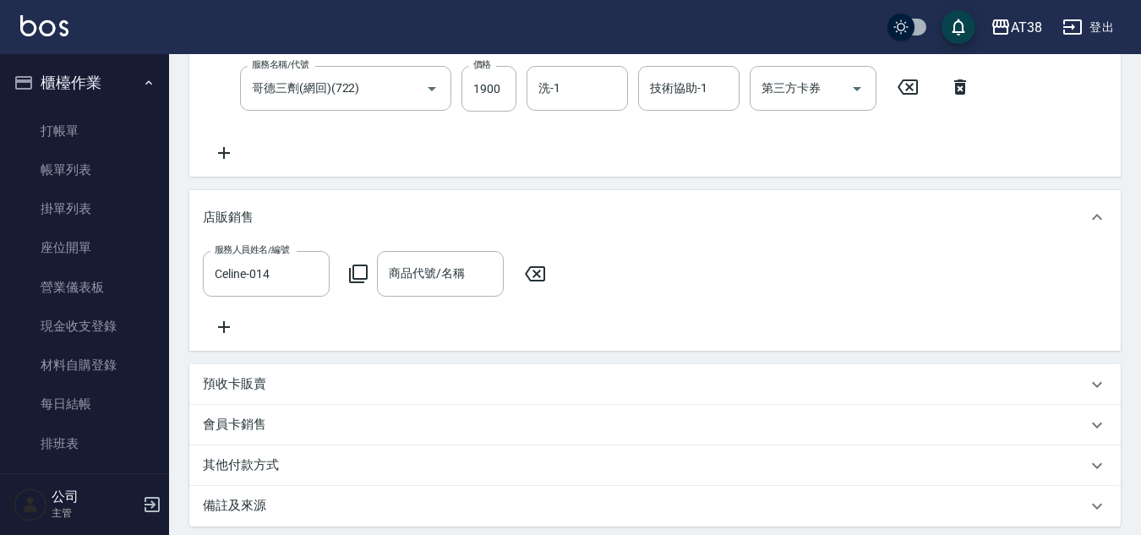
click at [364, 273] on icon at bounding box center [358, 274] width 20 height 20
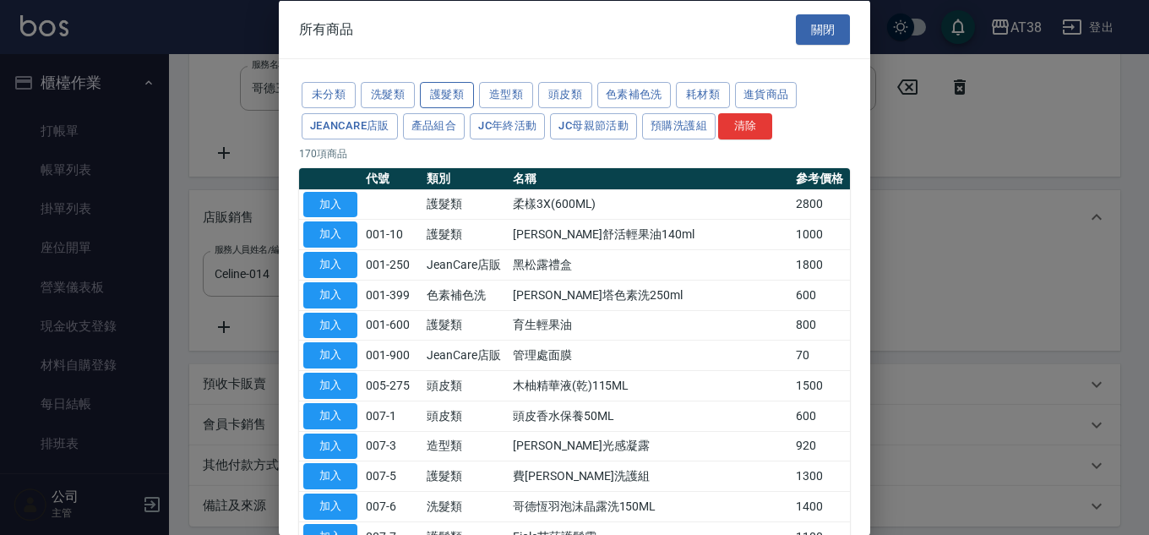
click at [436, 85] on button "護髮類" at bounding box center [447, 95] width 54 height 26
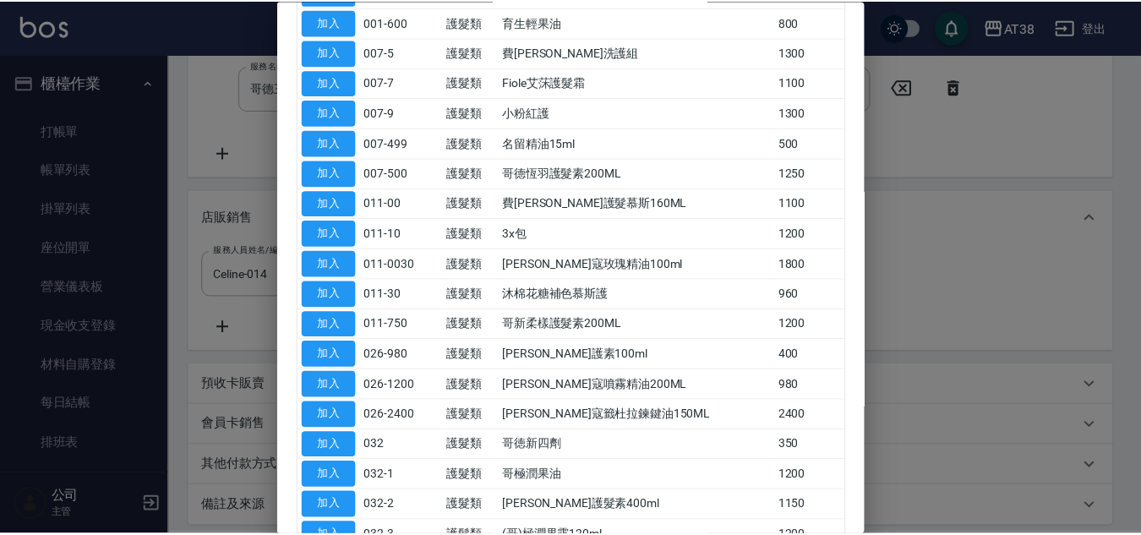
scroll to position [254, 0]
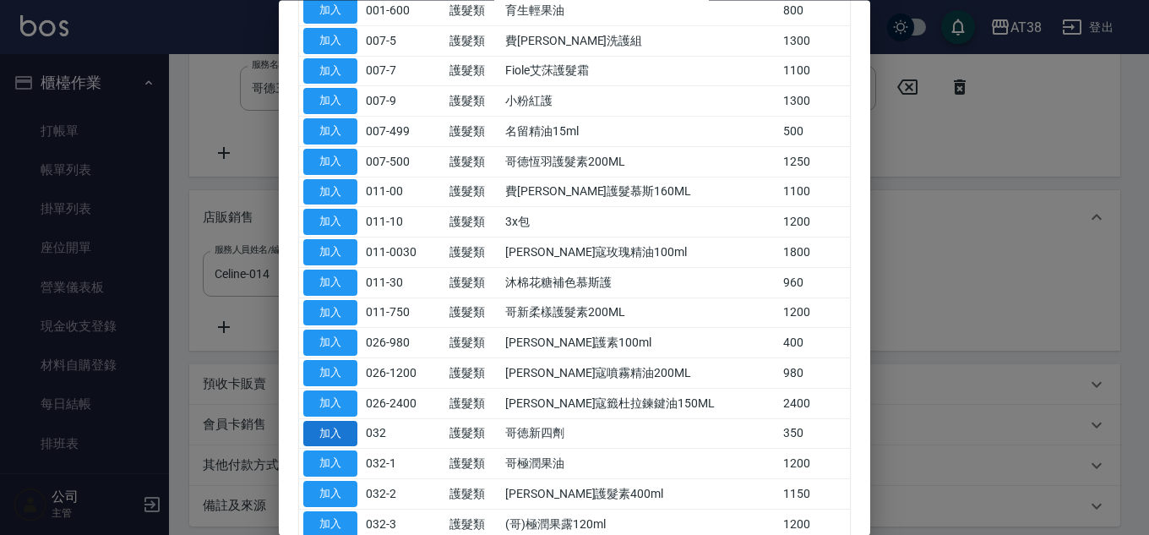
click at [339, 425] on button "加入" at bounding box center [330, 434] width 54 height 26
type input "哥徳新四劑"
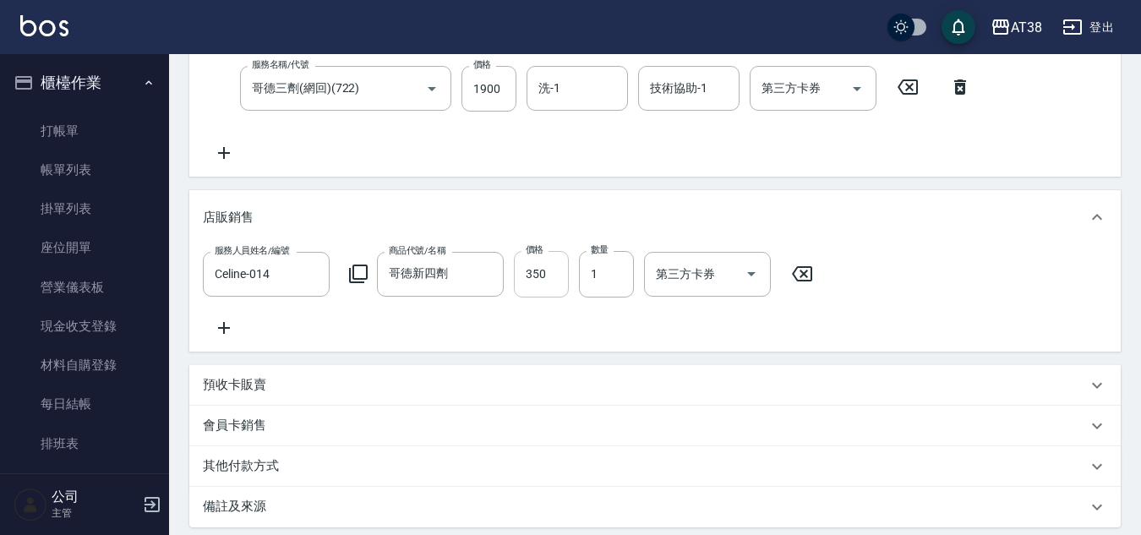
click at [562, 280] on input "350" at bounding box center [541, 274] width 55 height 46
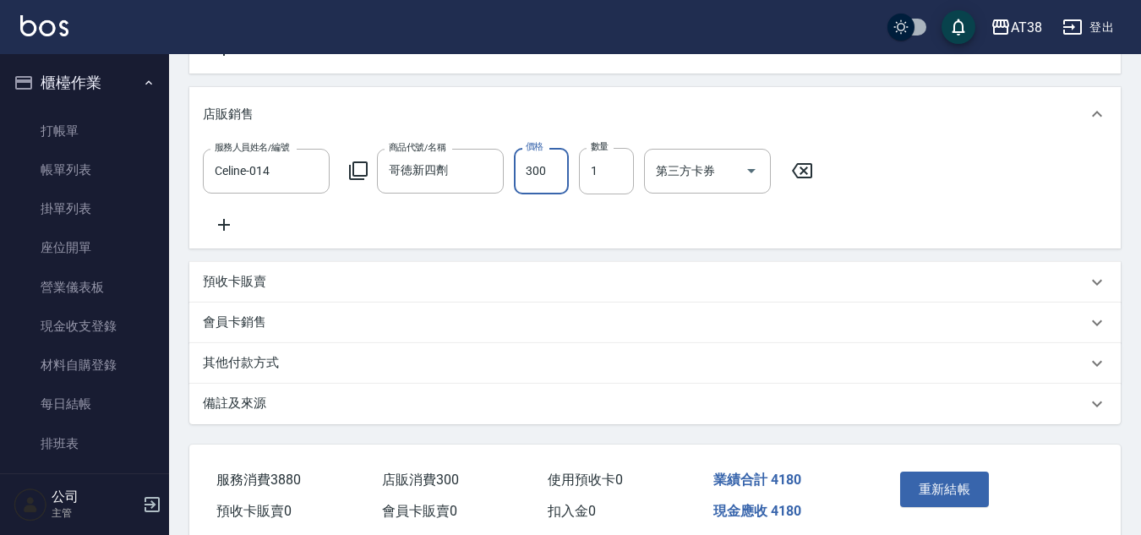
scroll to position [526, 0]
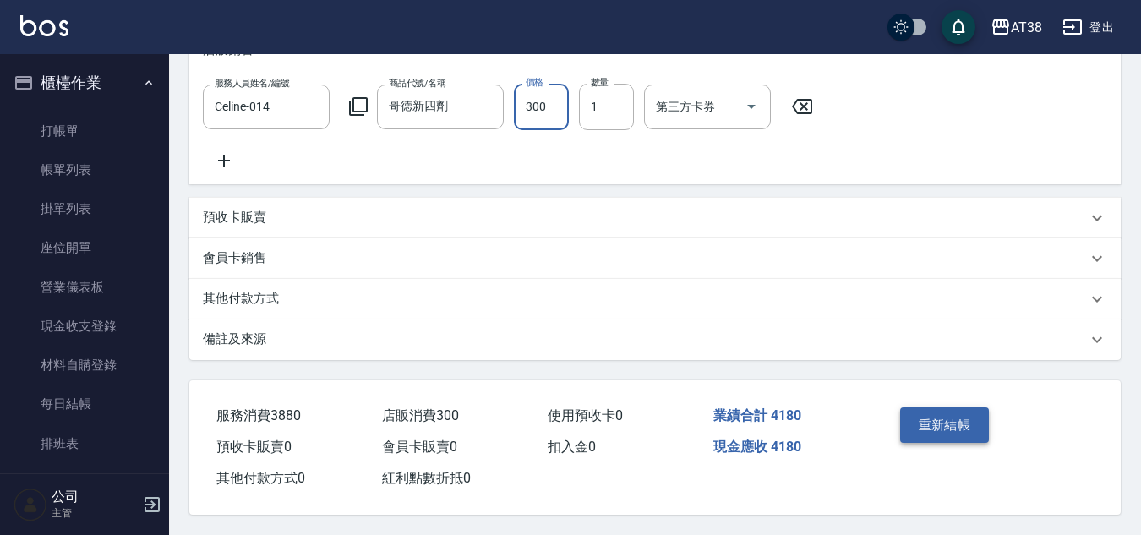
type input "300"
click at [947, 414] on button "重新結帳" at bounding box center [945, 424] width 90 height 35
